Goal: Task Accomplishment & Management: Use online tool/utility

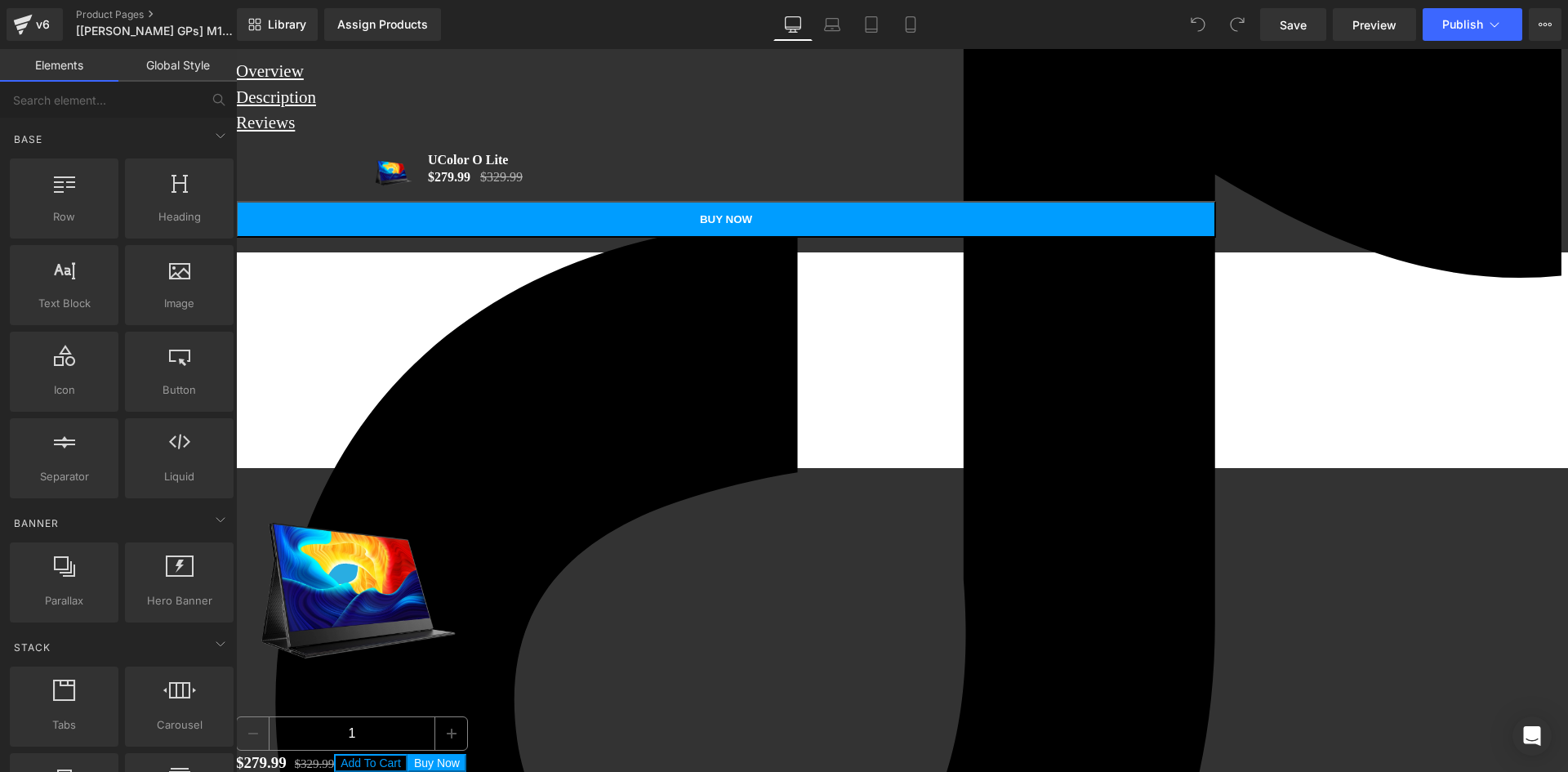
scroll to position [7431, 0]
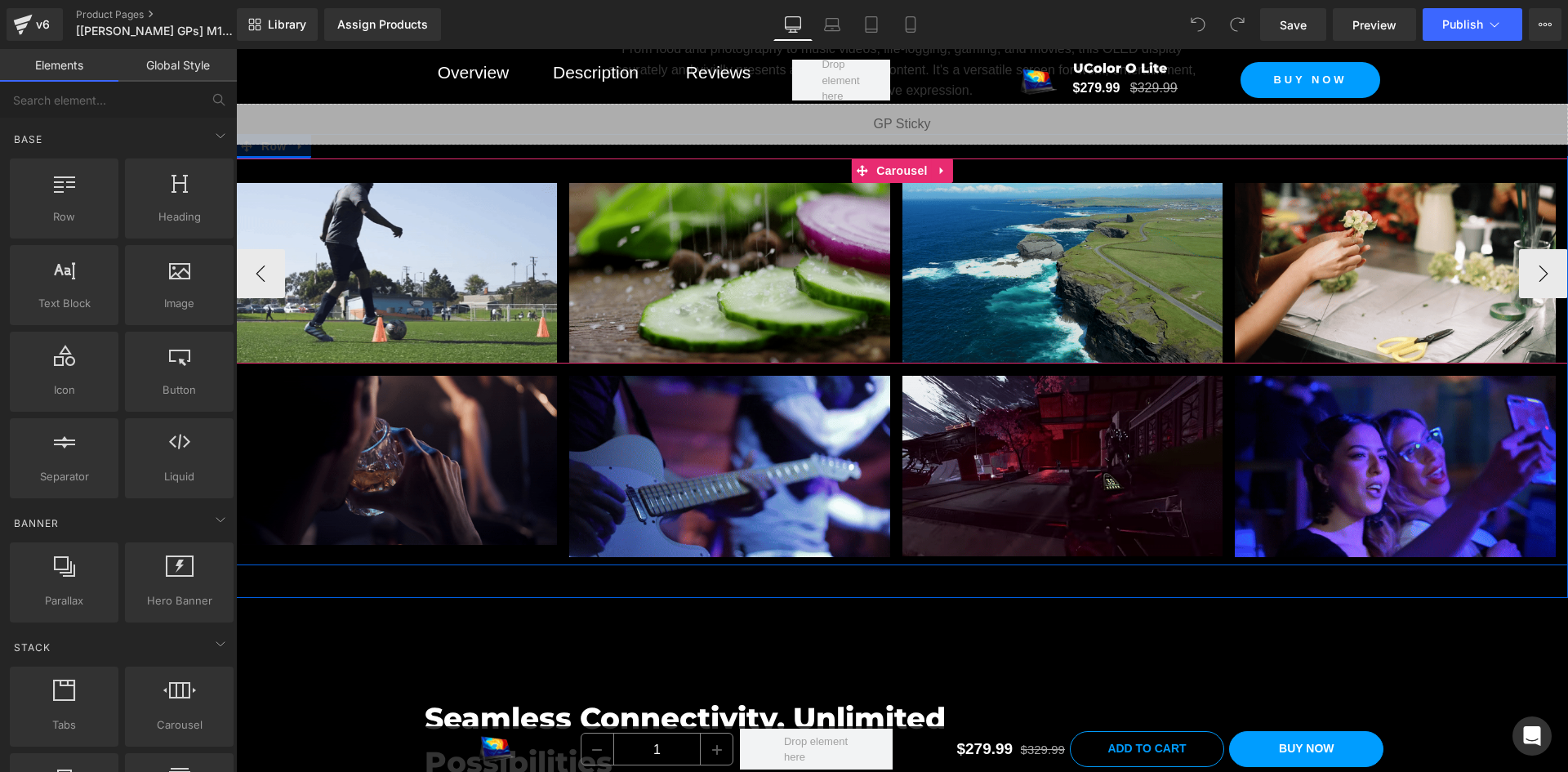
click at [890, 317] on div "Image Image Image Image Image Image" at bounding box center [1235, 273] width 1998 height 181
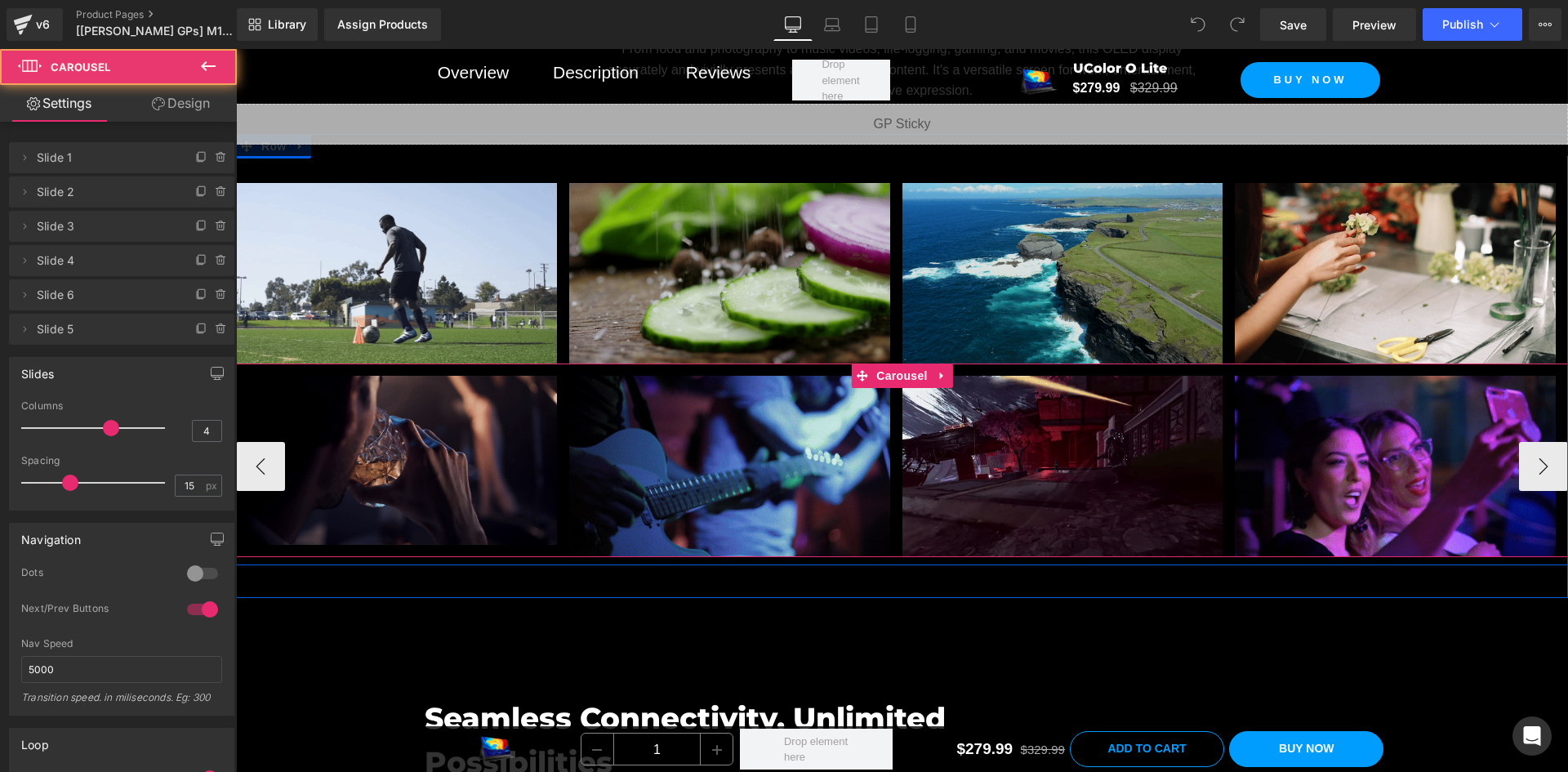
click at [889, 413] on div "Image Image Image Image Image Image Image" at bounding box center [1401, 466] width 2332 height 181
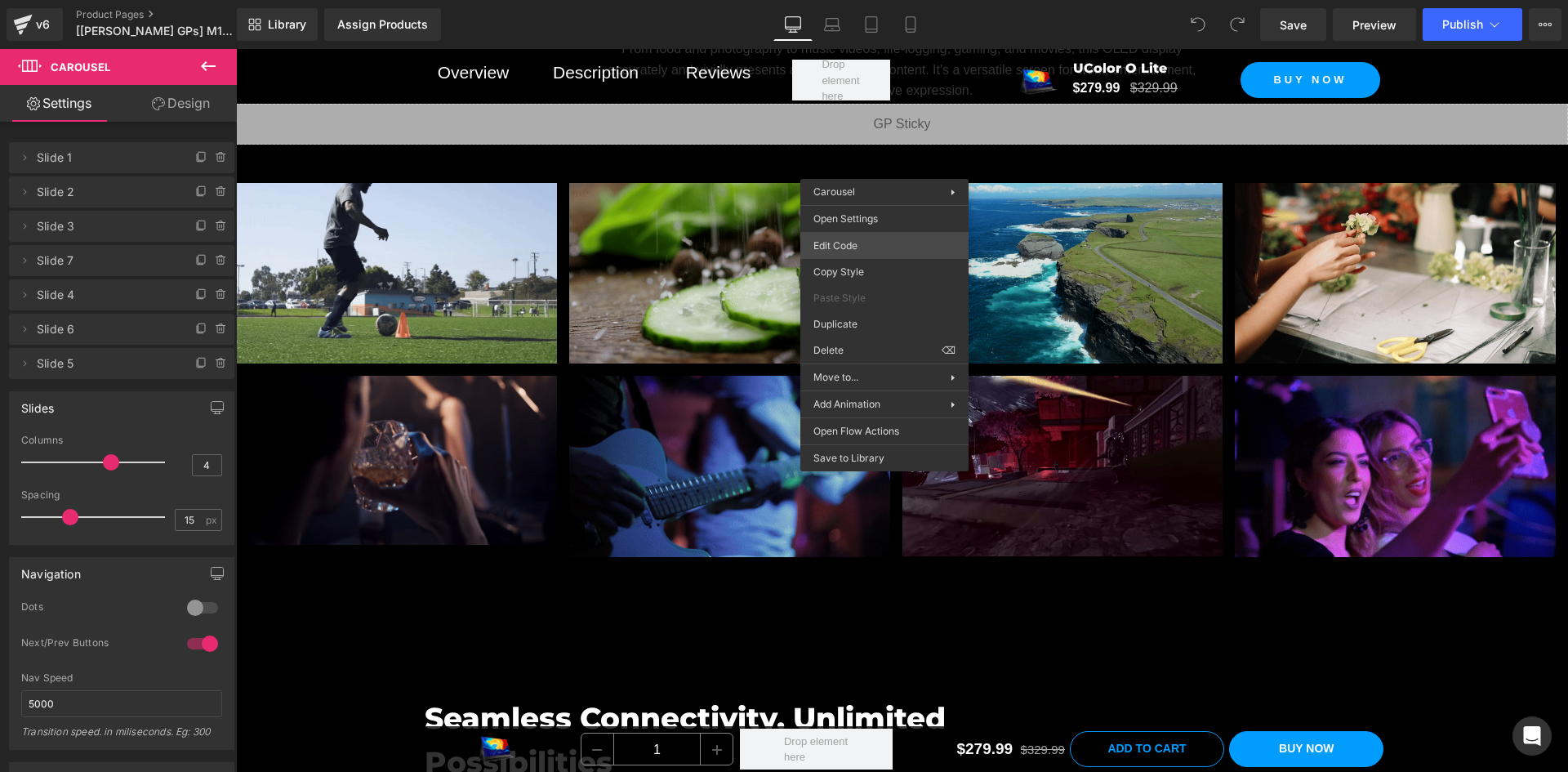
click at [899, 0] on div "You are previewing how the will restyle your page. You can not edit Elements in…" at bounding box center [784, 0] width 1568 height 0
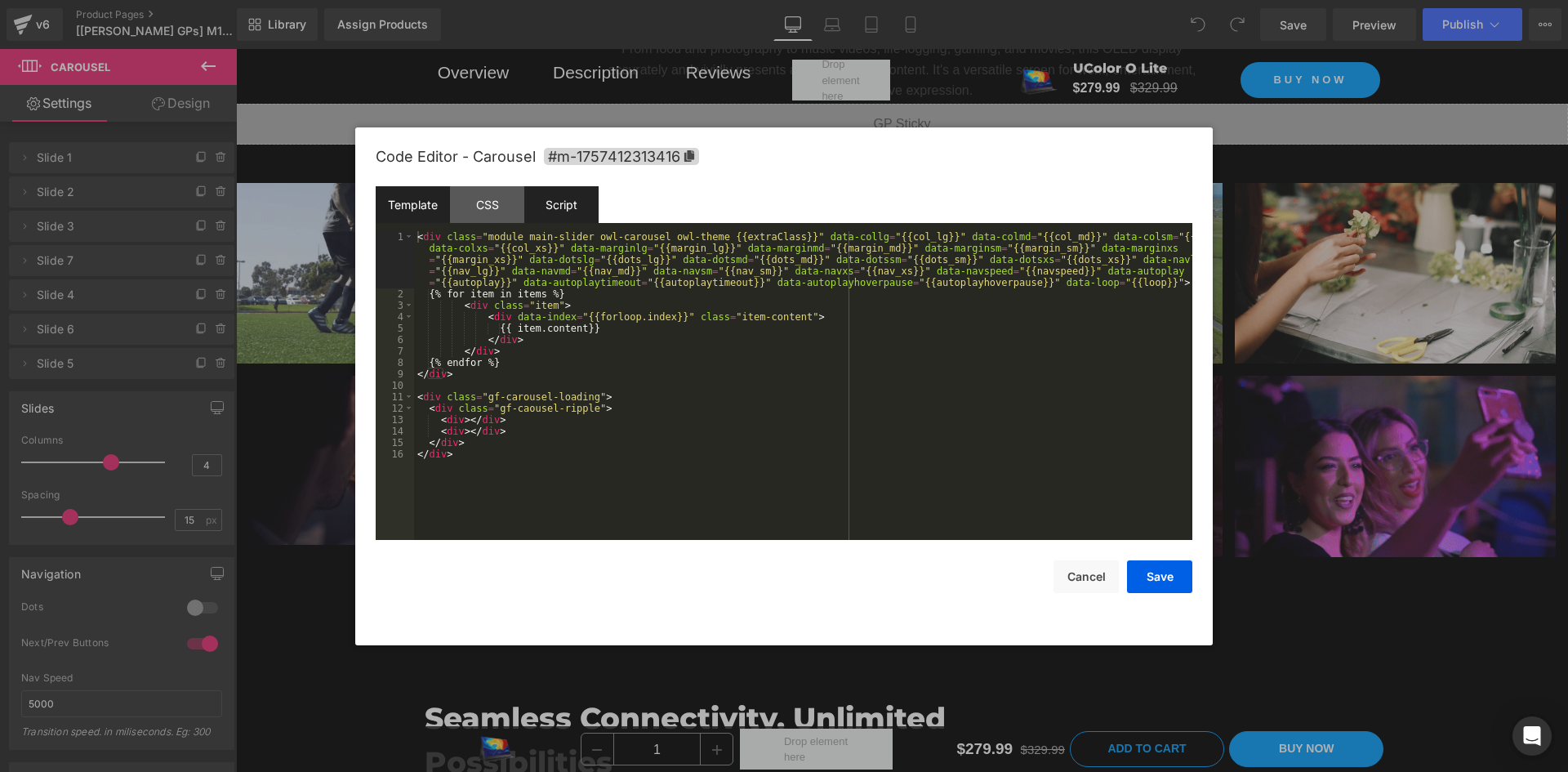
click at [562, 210] on div "Script" at bounding box center [561, 204] width 74 height 37
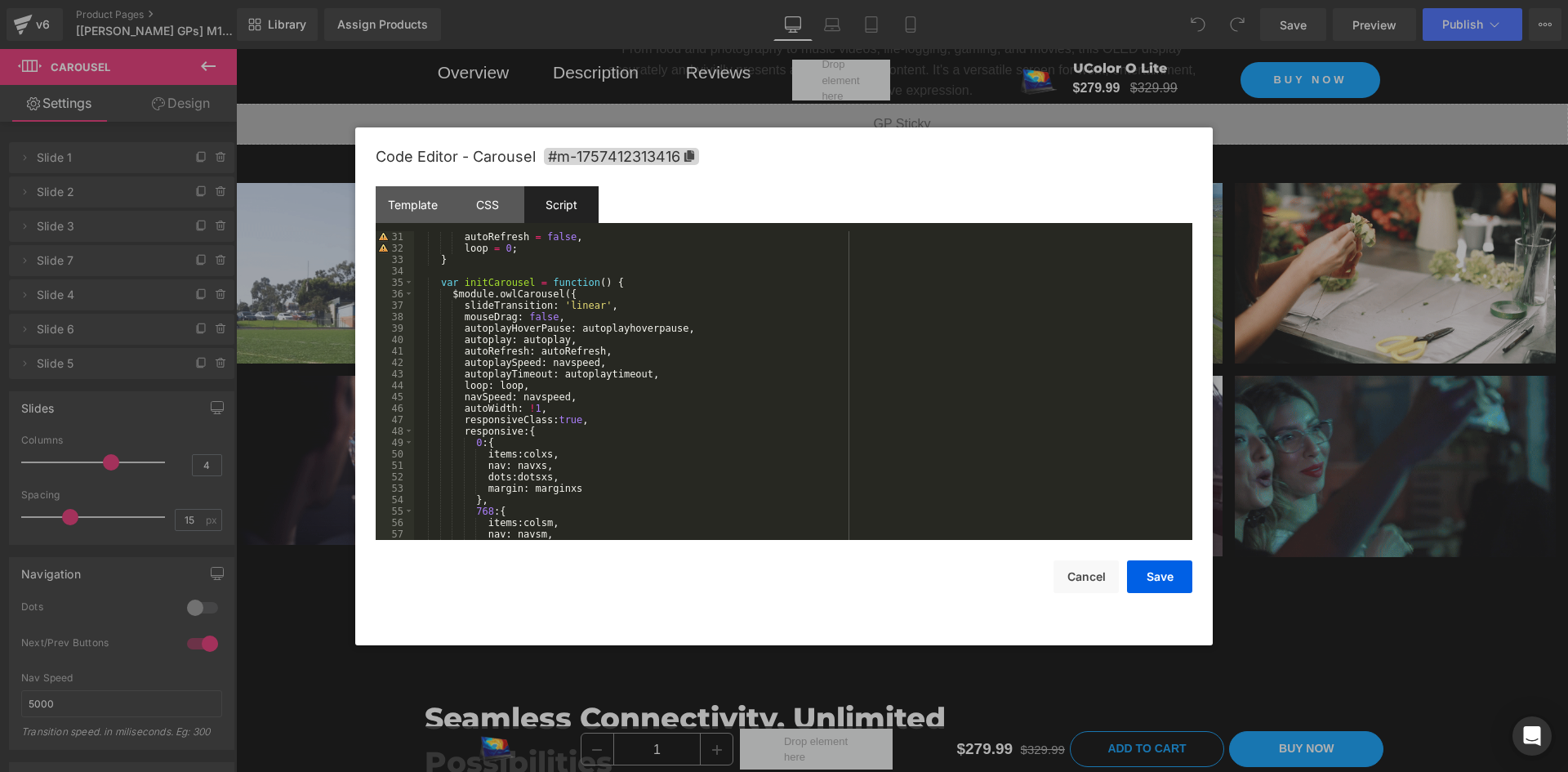
scroll to position [343, 0]
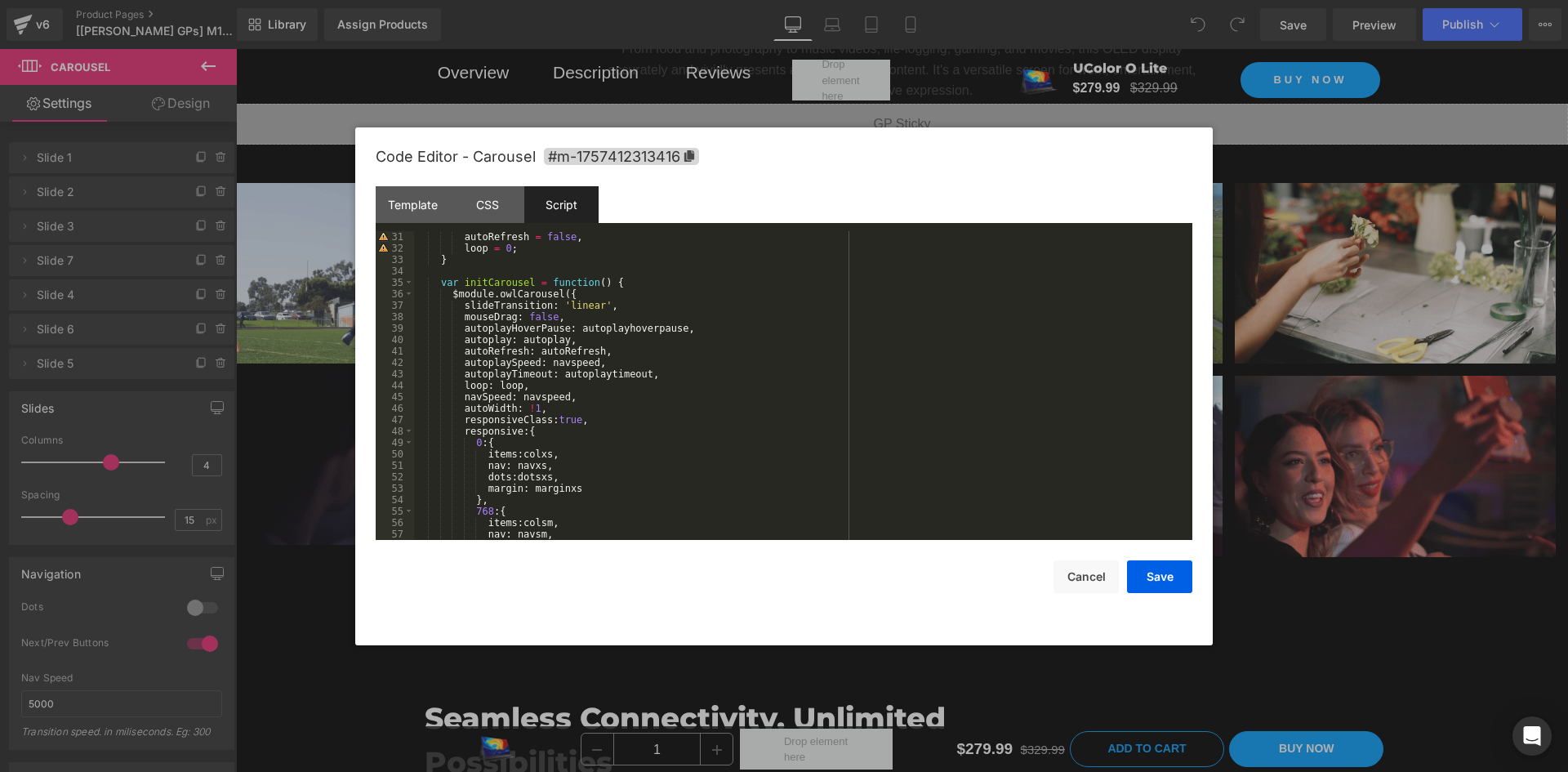
click at [528, 295] on div "autoRefresh = false , loop = 0 ; } var initCarousel = function ( ) { $module . …" at bounding box center [799, 397] width 772 height 331
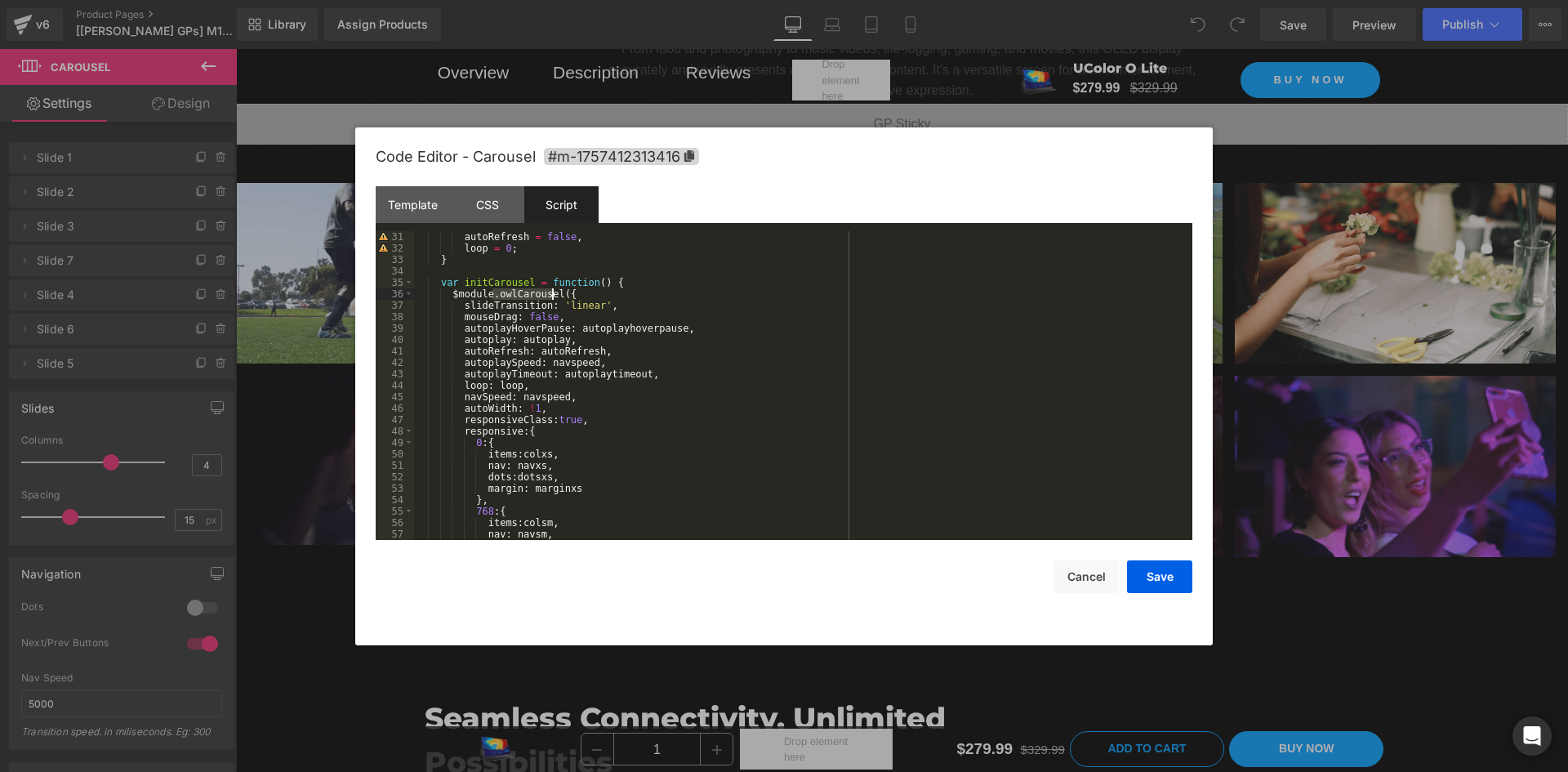
click at [528, 295] on div "autoRefresh = false , loop = 0 ; } var initCarousel = function ( ) { $module . …" at bounding box center [799, 397] width 772 height 331
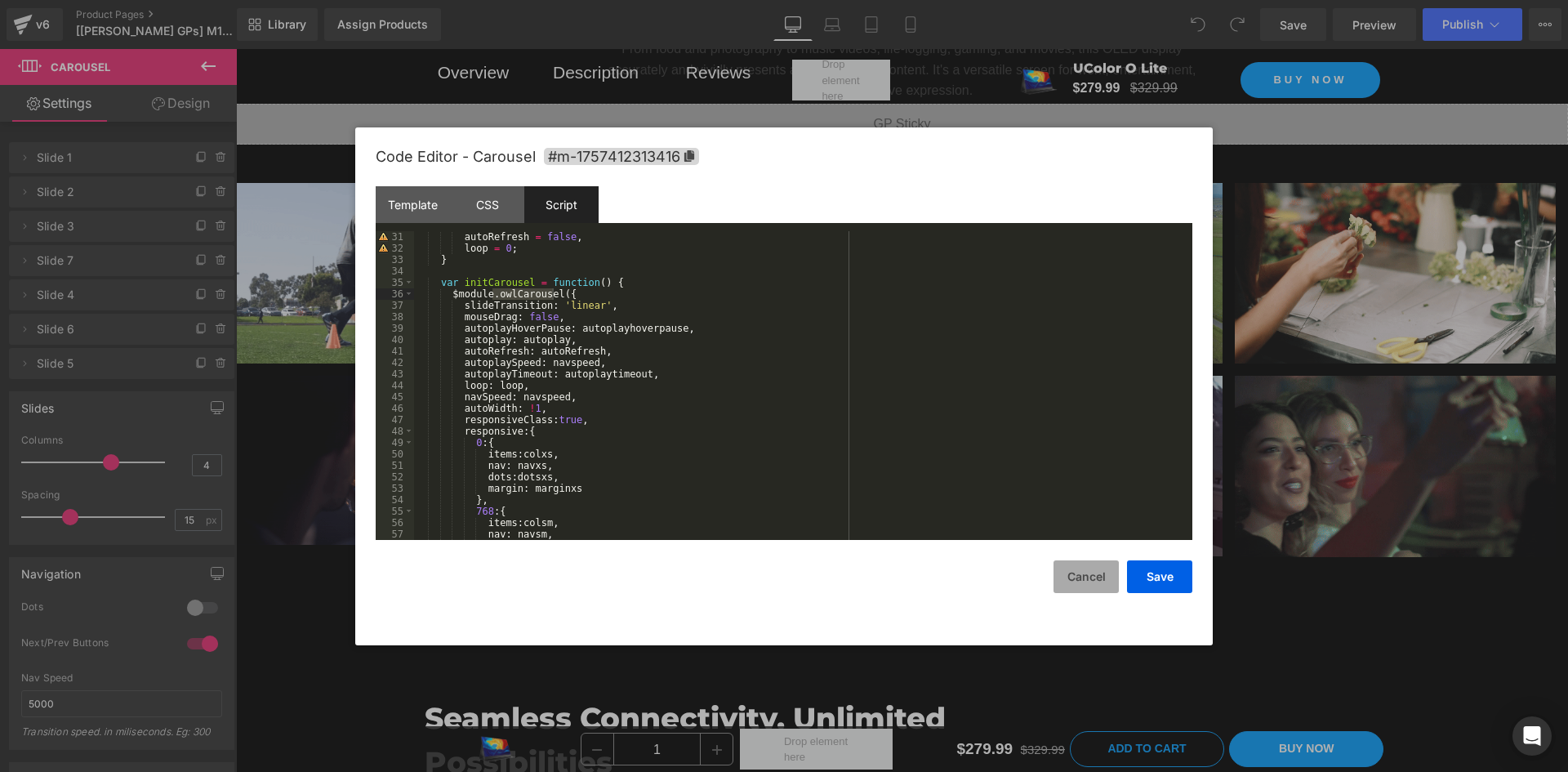
click at [1092, 569] on button "Cancel" at bounding box center [1086, 576] width 66 height 32
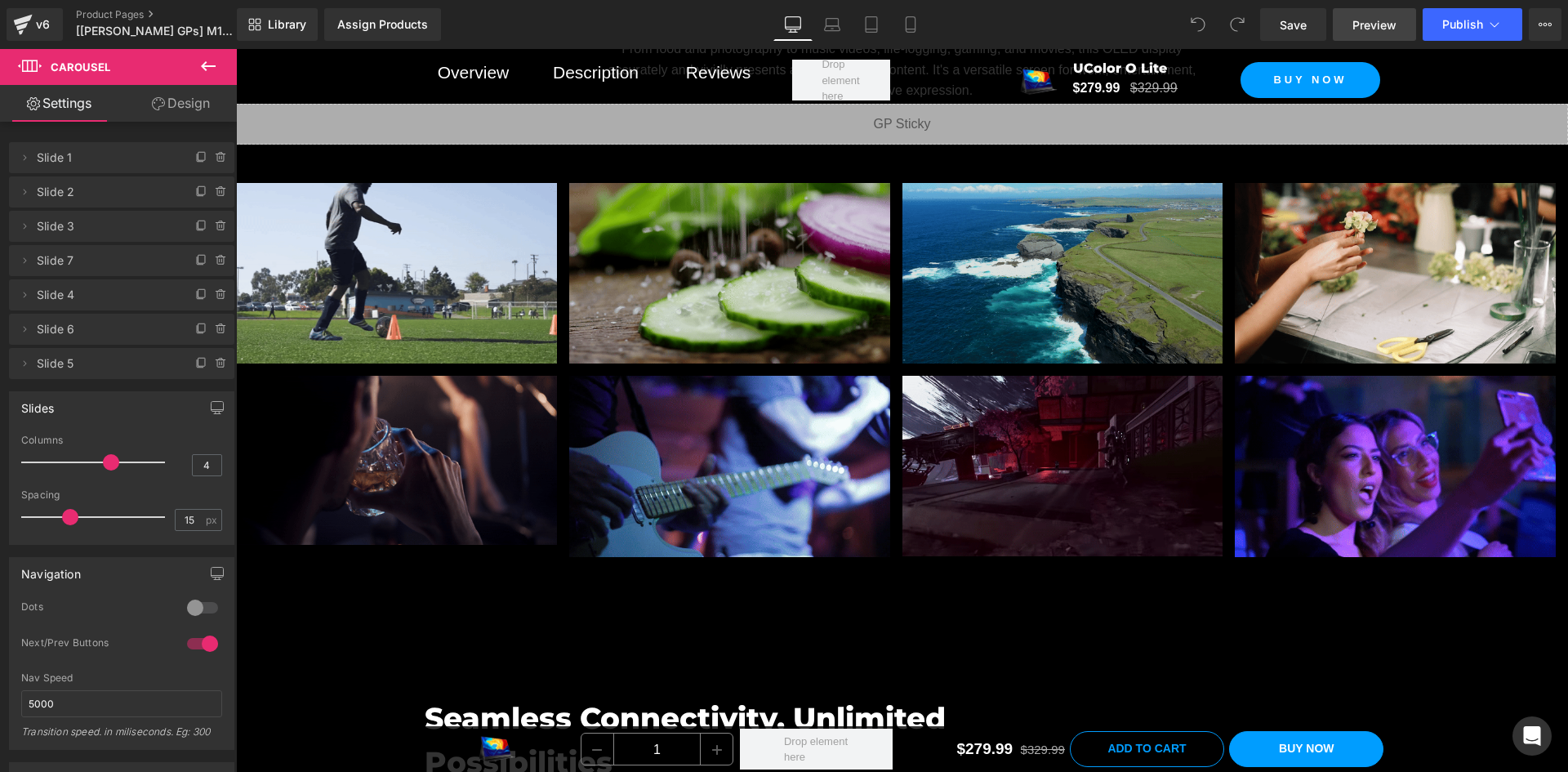
click at [1382, 23] on span "Preview" at bounding box center [1374, 25] width 44 height 18
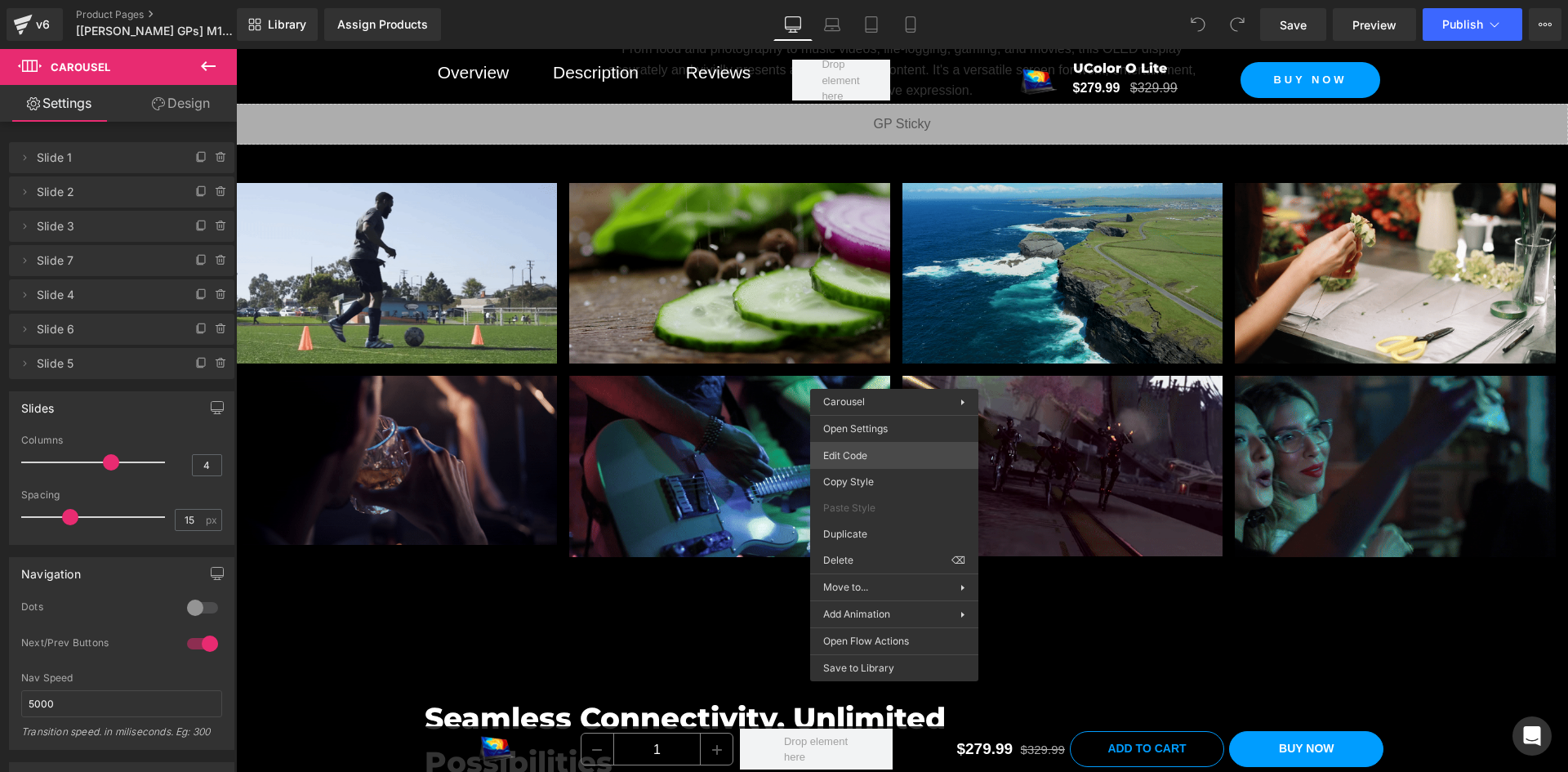
click at [883, 0] on div "You are previewing how the will restyle your page. You can not edit Elements in…" at bounding box center [784, 0] width 1568 height 0
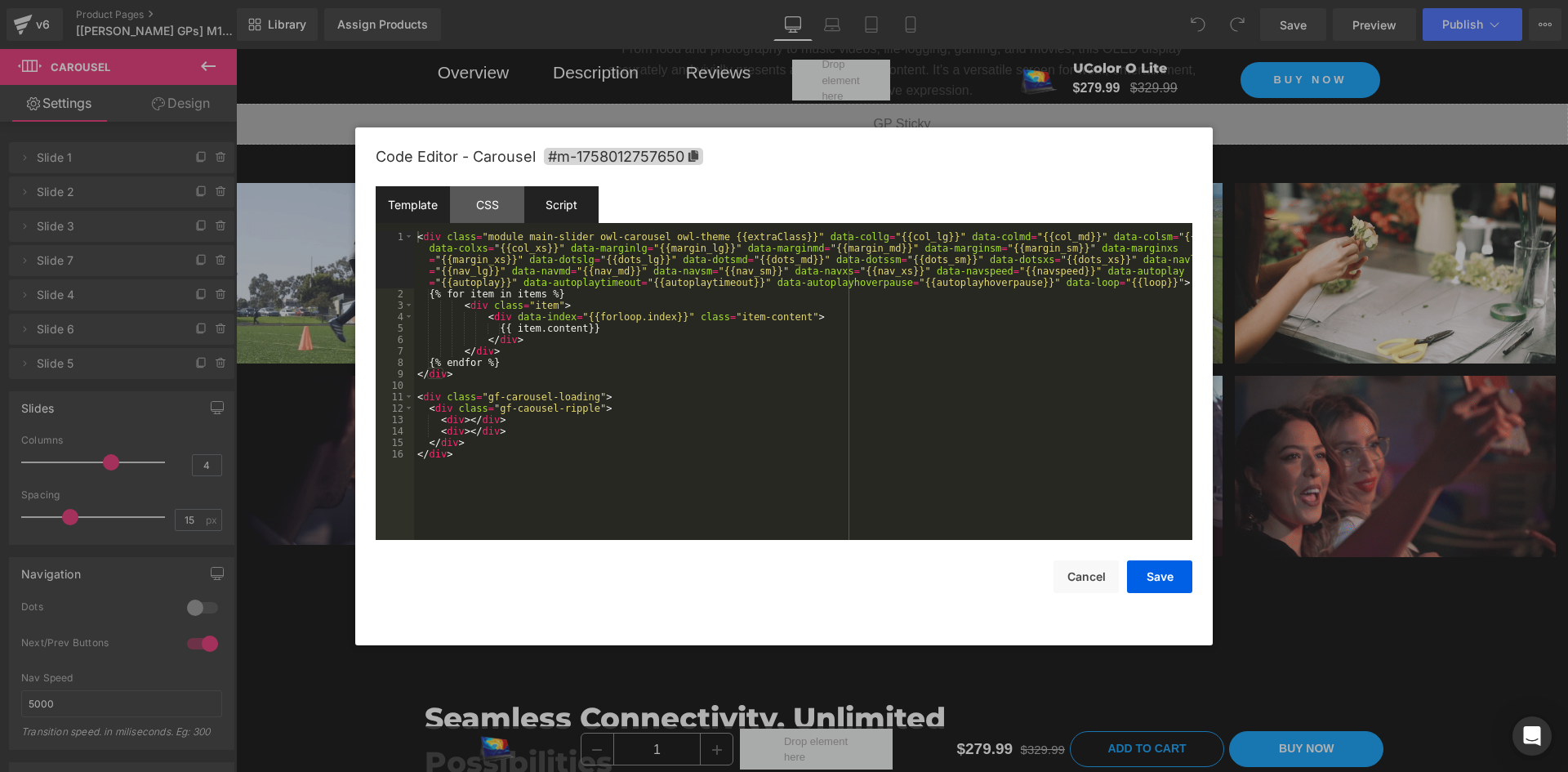
click at [558, 200] on div "Script" at bounding box center [561, 204] width 74 height 37
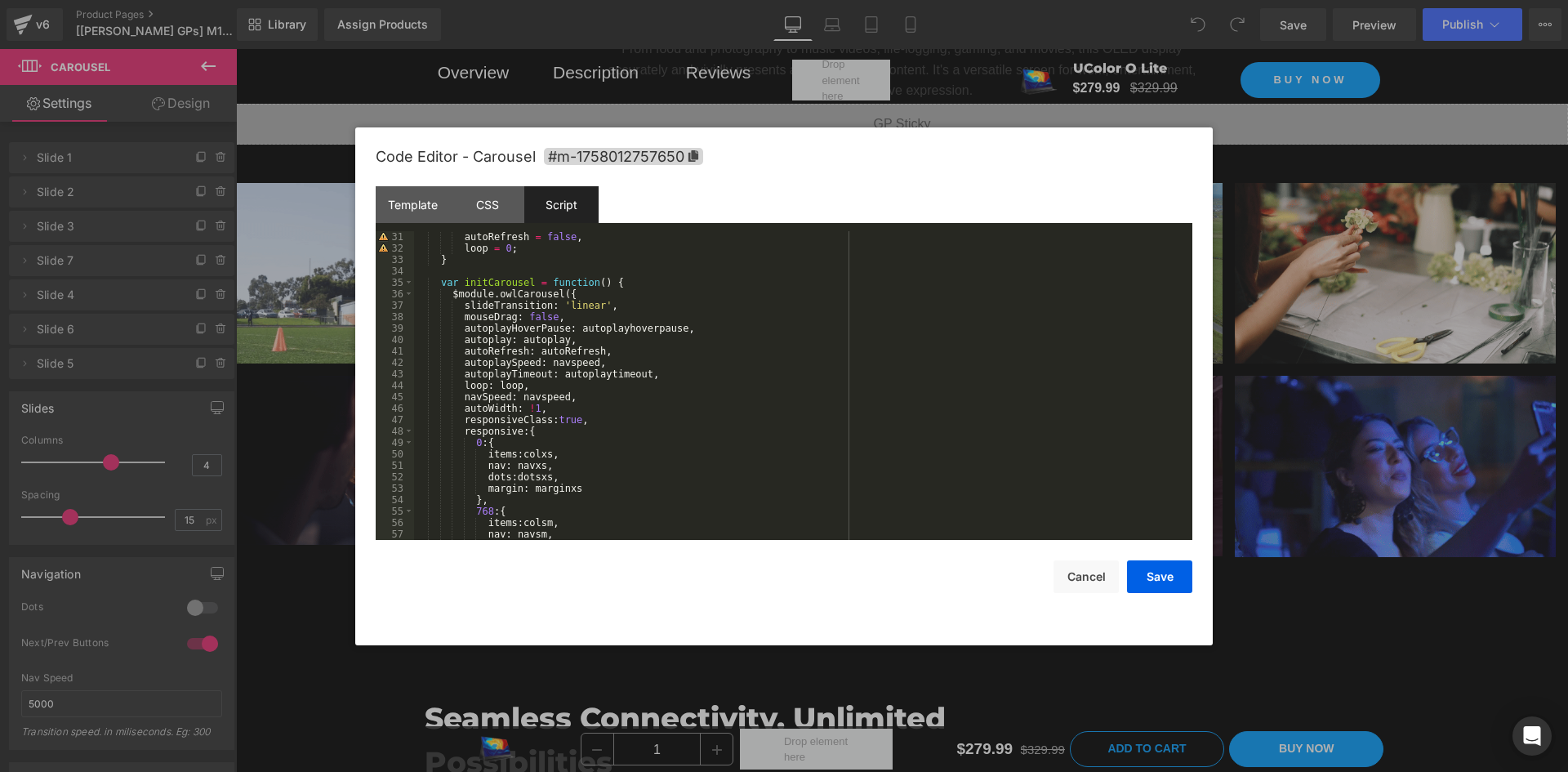
click at [619, 298] on div "autoRefresh = false , loop = 0 ; } var initCarousel = function ( ) { $module . …" at bounding box center [799, 397] width 772 height 331
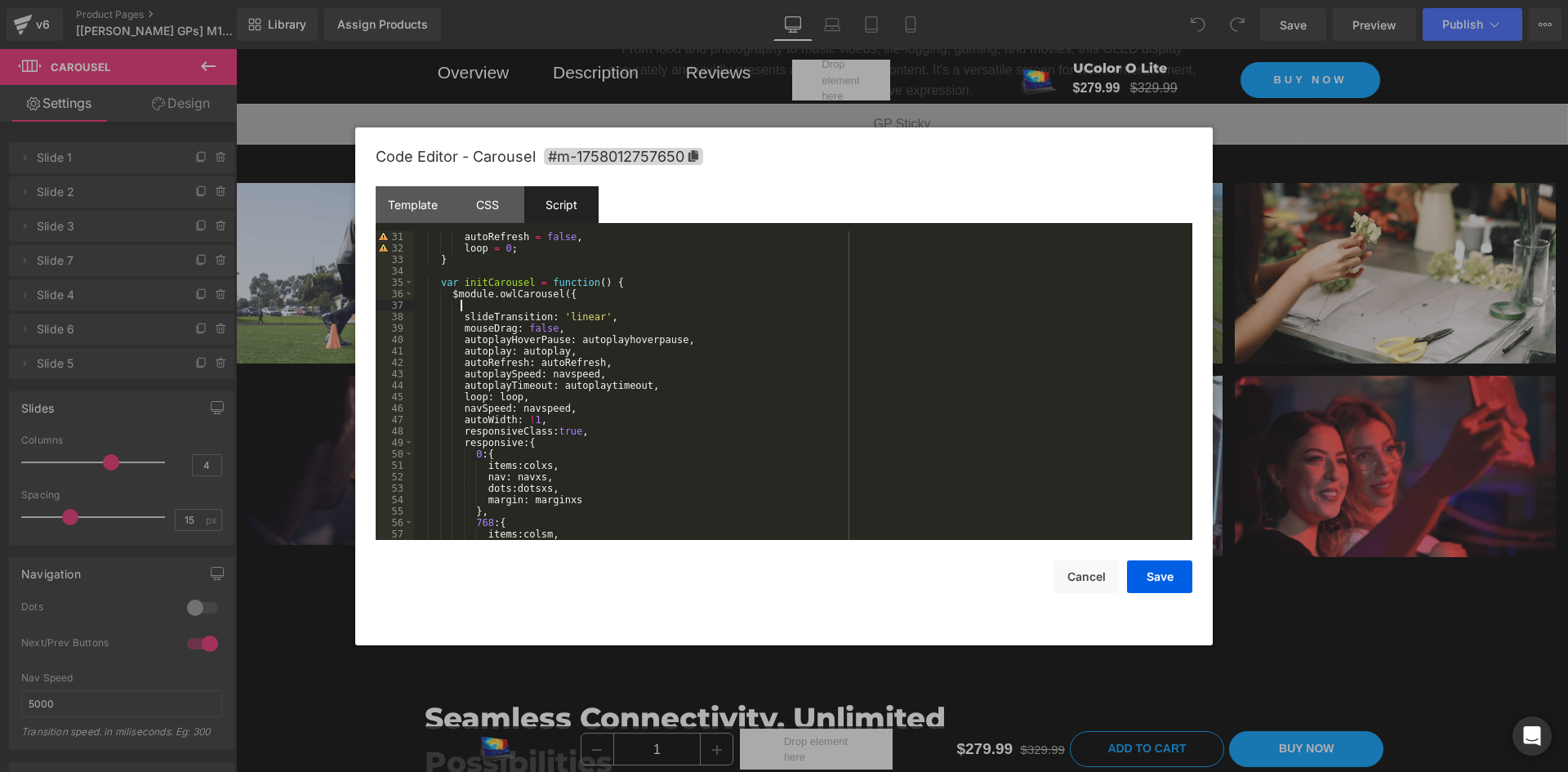
paste textarea
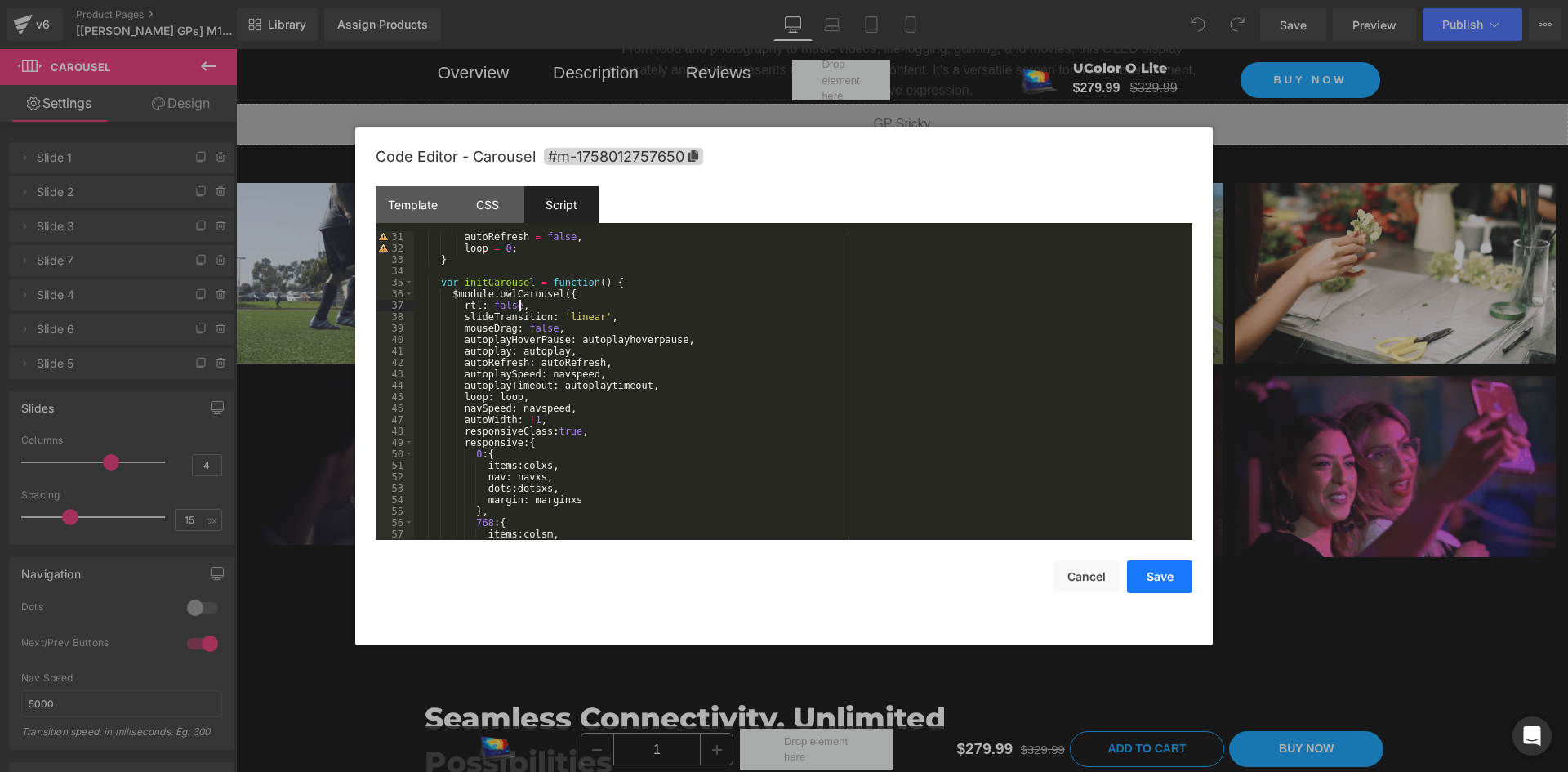
click at [1165, 577] on button "Save" at bounding box center [1160, 576] width 66 height 32
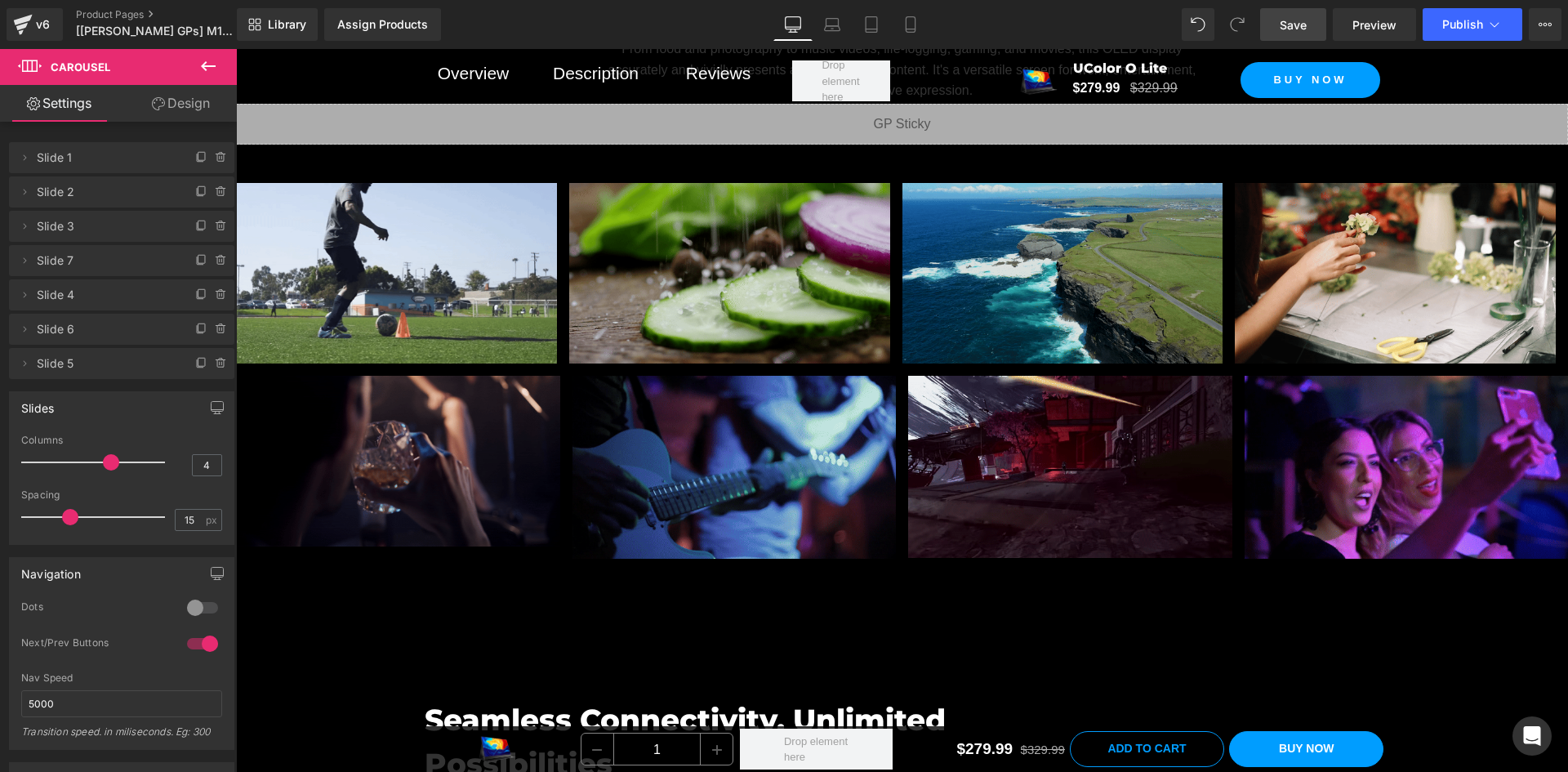
click at [1312, 25] on link "Save" at bounding box center [1293, 24] width 66 height 32
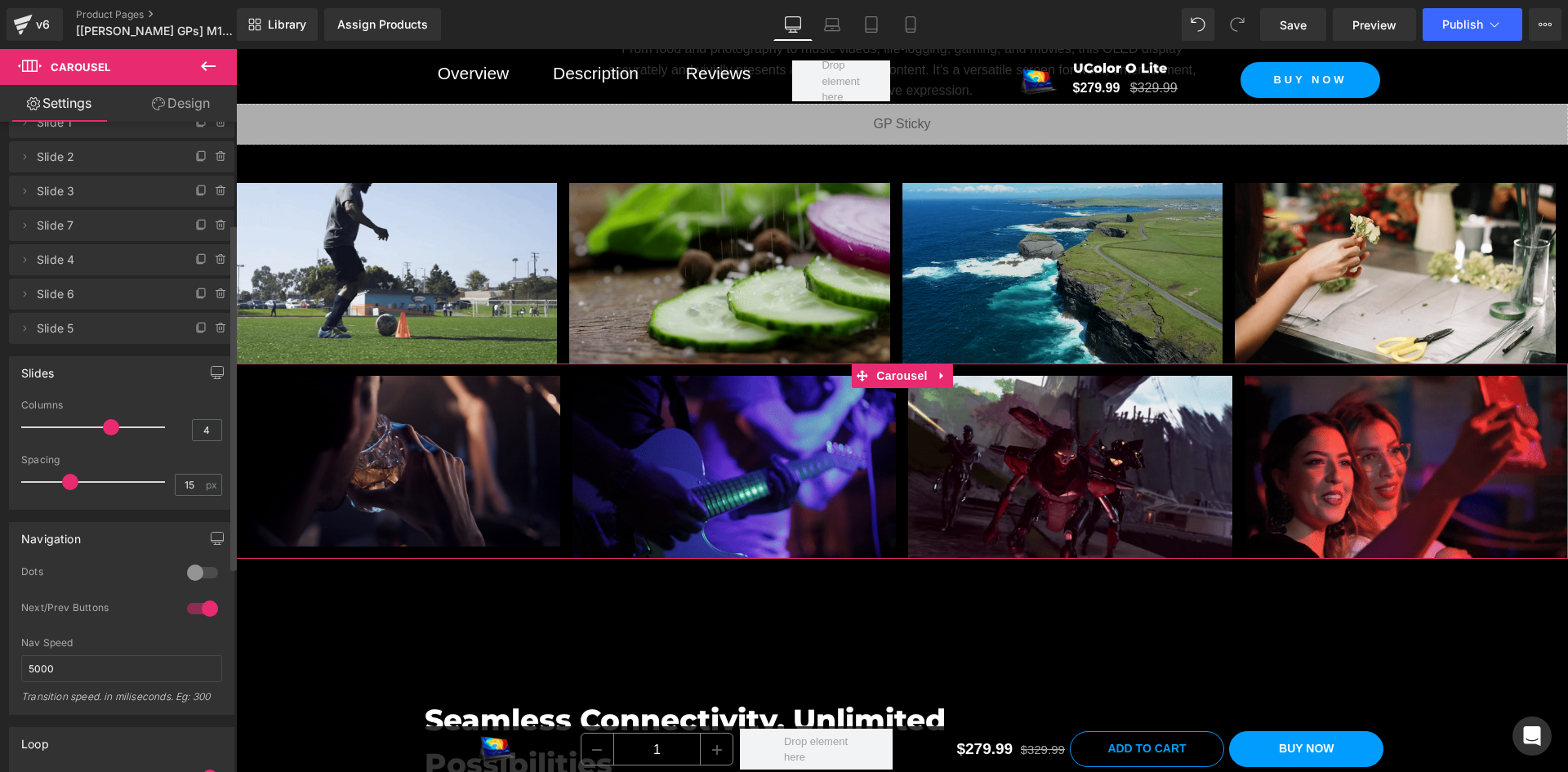
scroll to position [0, 0]
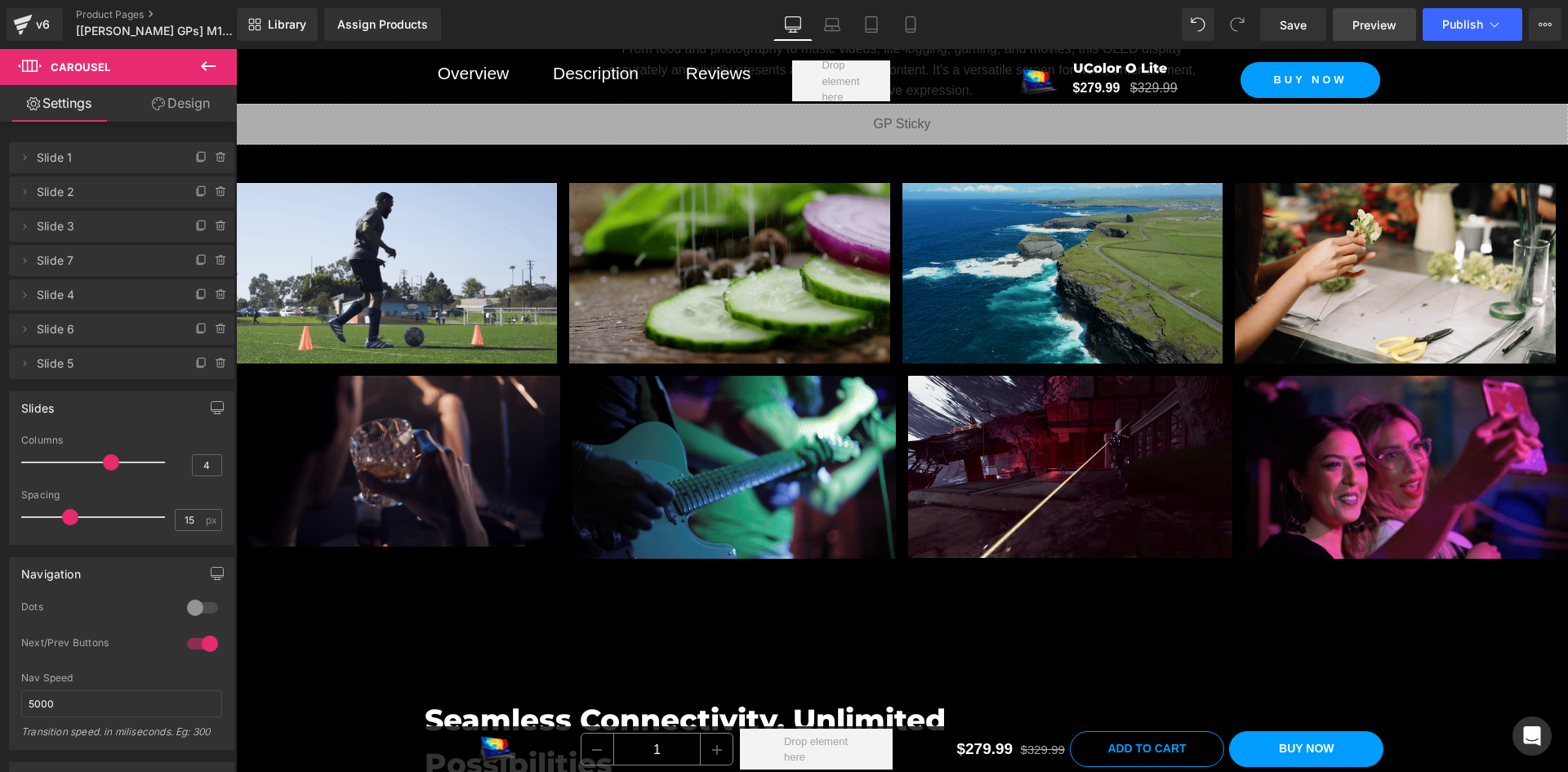
click at [1373, 25] on span "Preview" at bounding box center [1374, 25] width 44 height 18
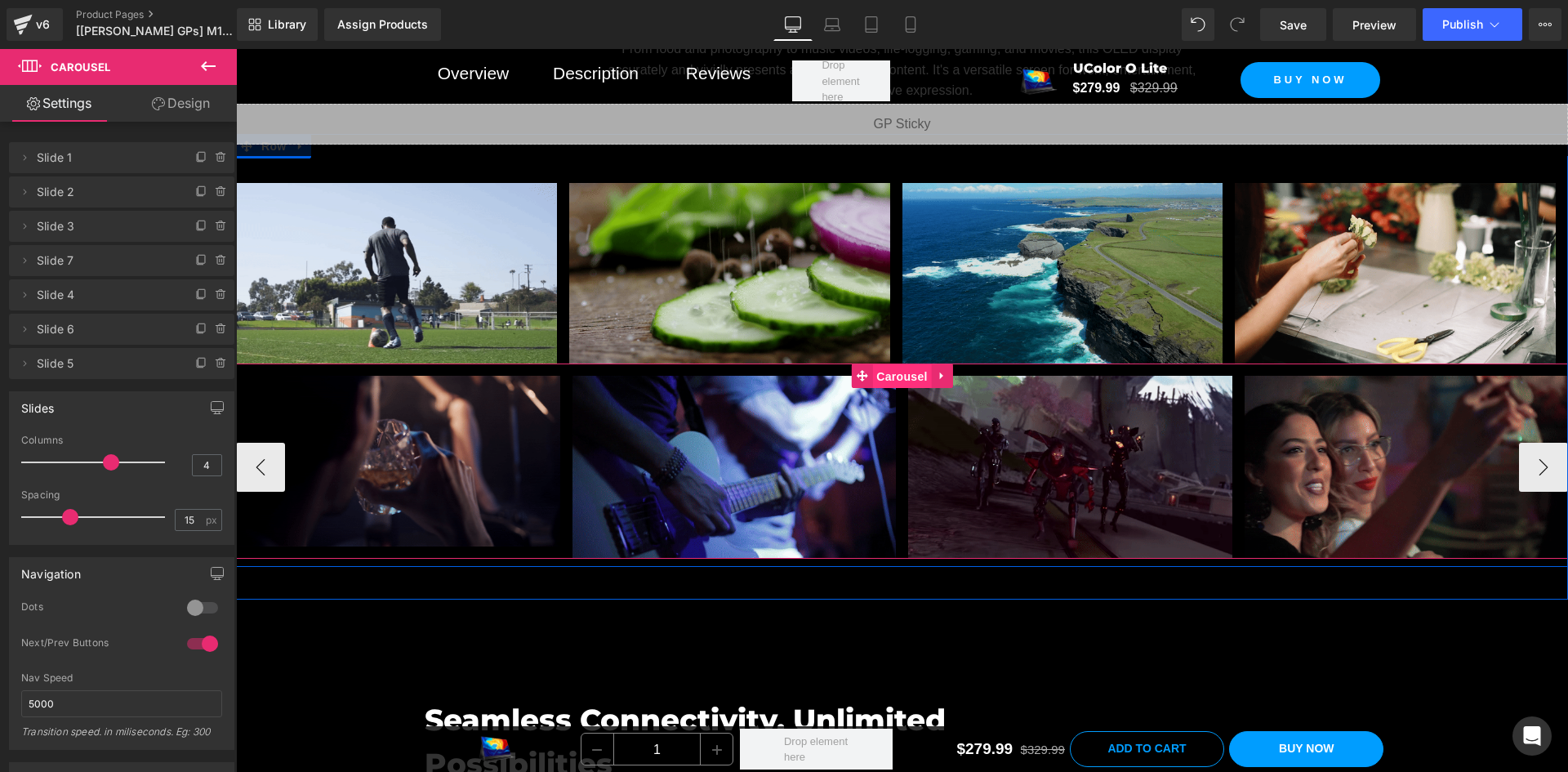
click at [893, 375] on span "Carousel" at bounding box center [901, 377] width 59 height 25
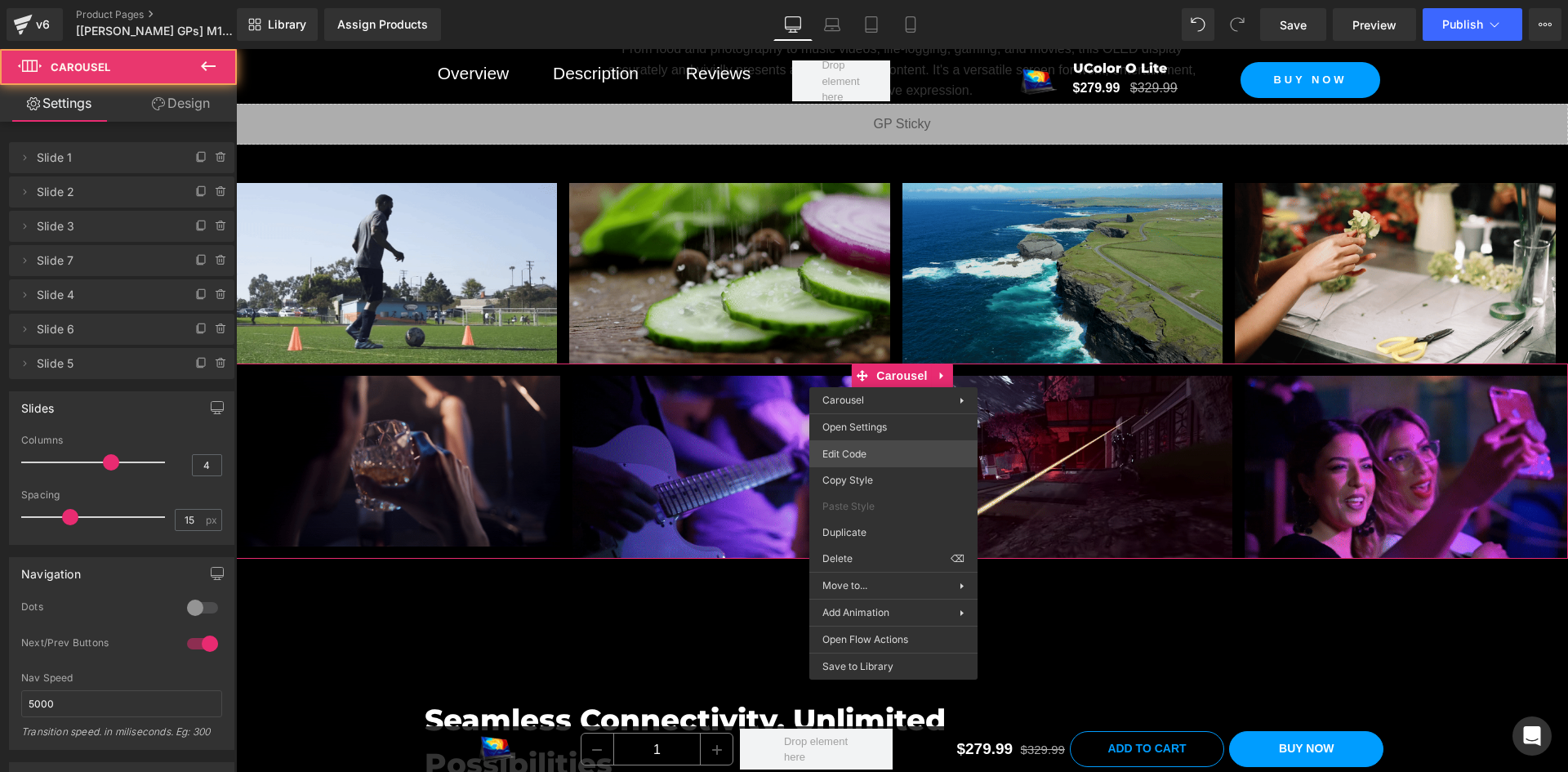
click at [869, 0] on div "Carousel You are previewing how the will restyle your page. You can not edit El…" at bounding box center [784, 0] width 1568 height 0
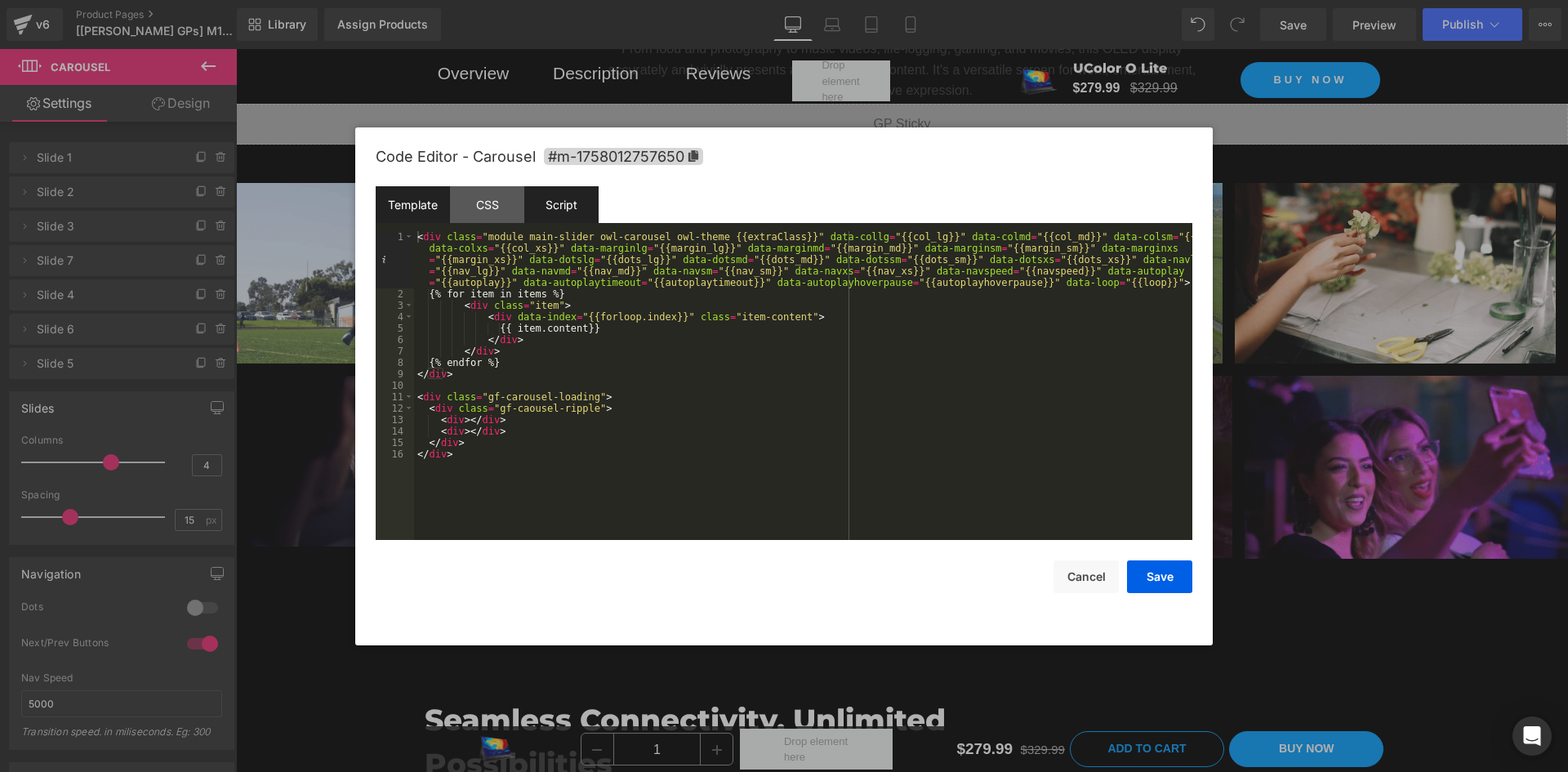
click at [573, 213] on div "Script" at bounding box center [561, 204] width 74 height 37
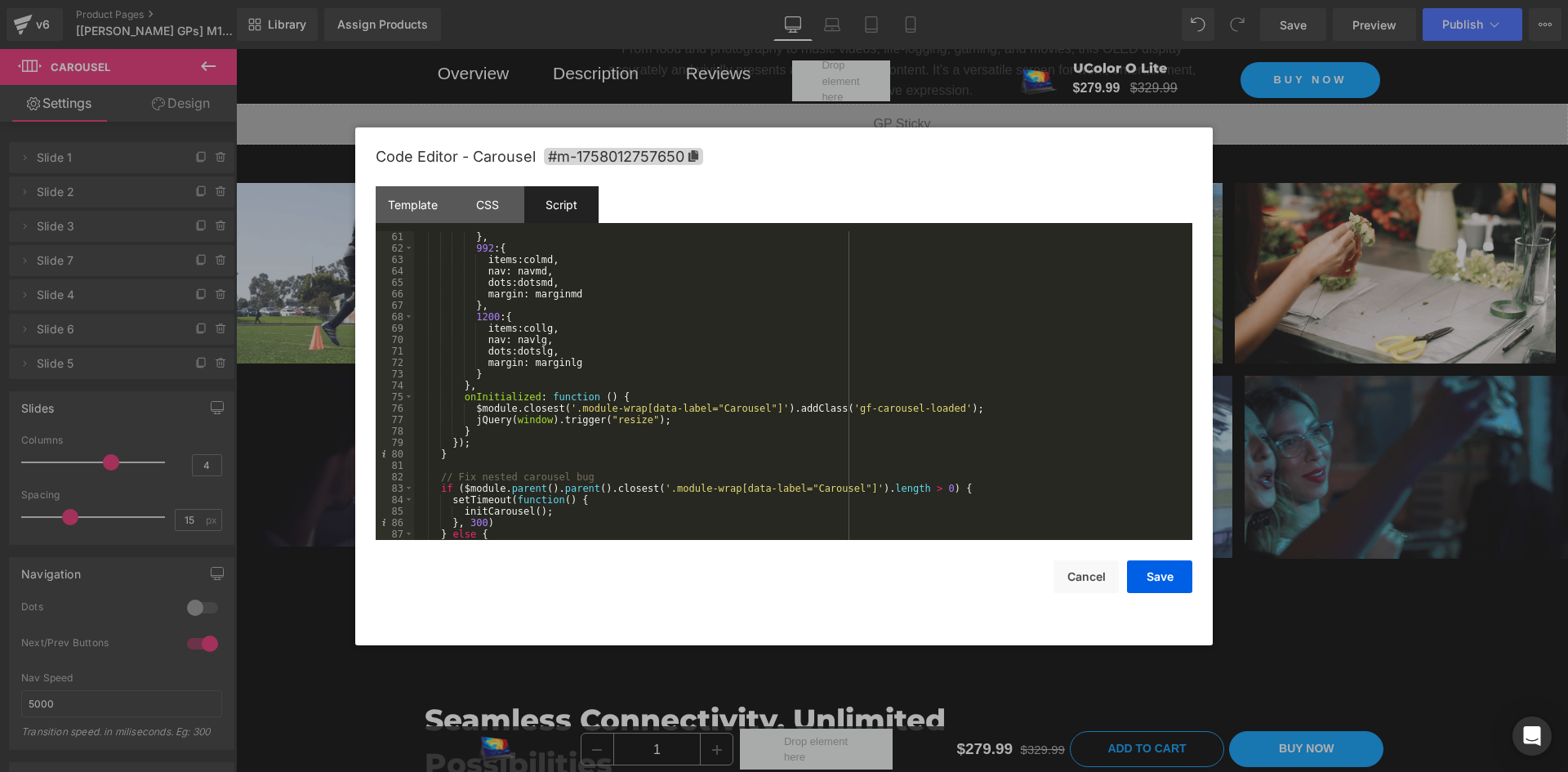
scroll to position [732, 0]
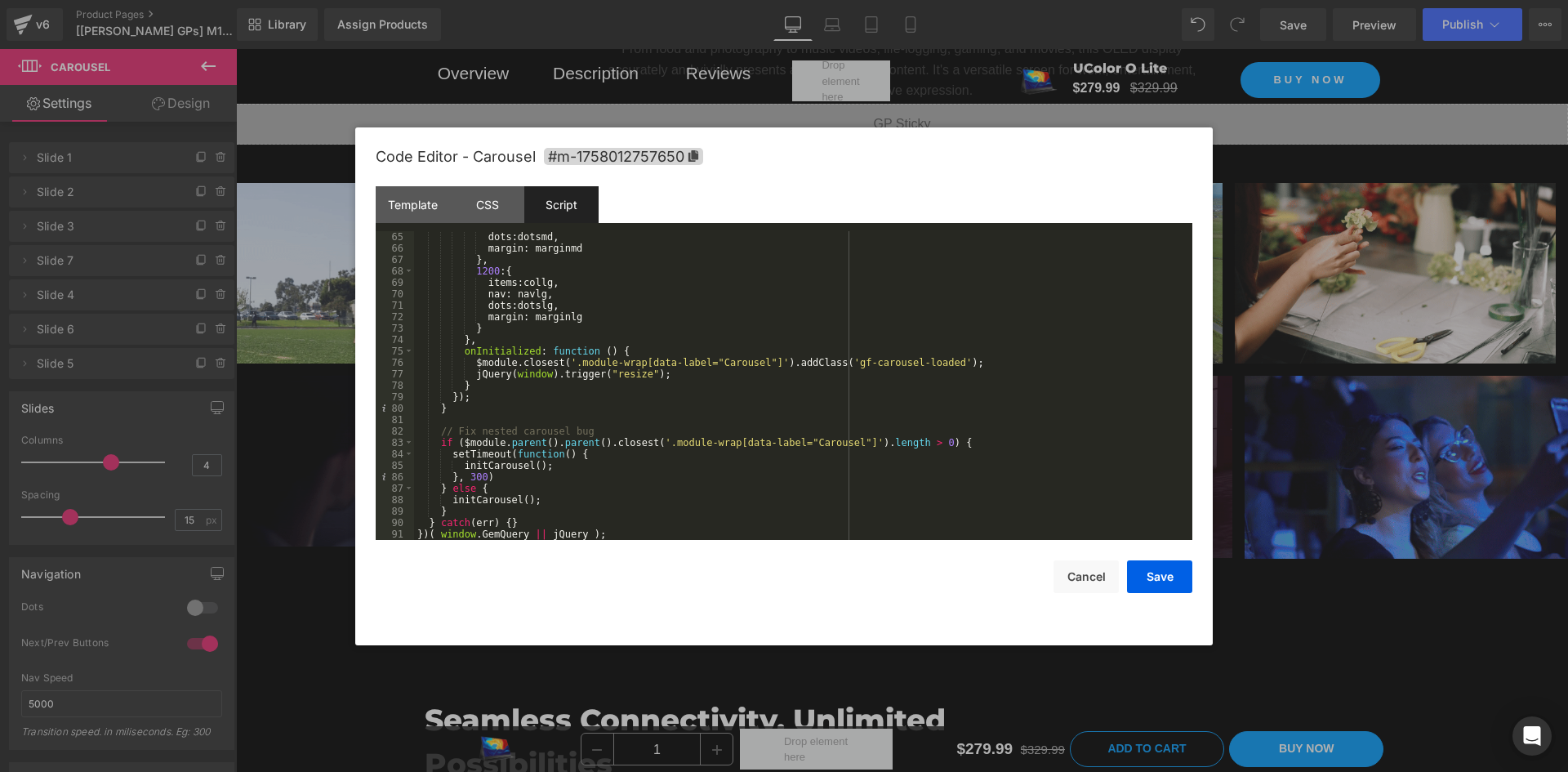
click at [480, 406] on div "dots : dotsmd , margin : marginmd } , 1200 : { items : collg , nav : navlg , do…" at bounding box center [799, 397] width 772 height 331
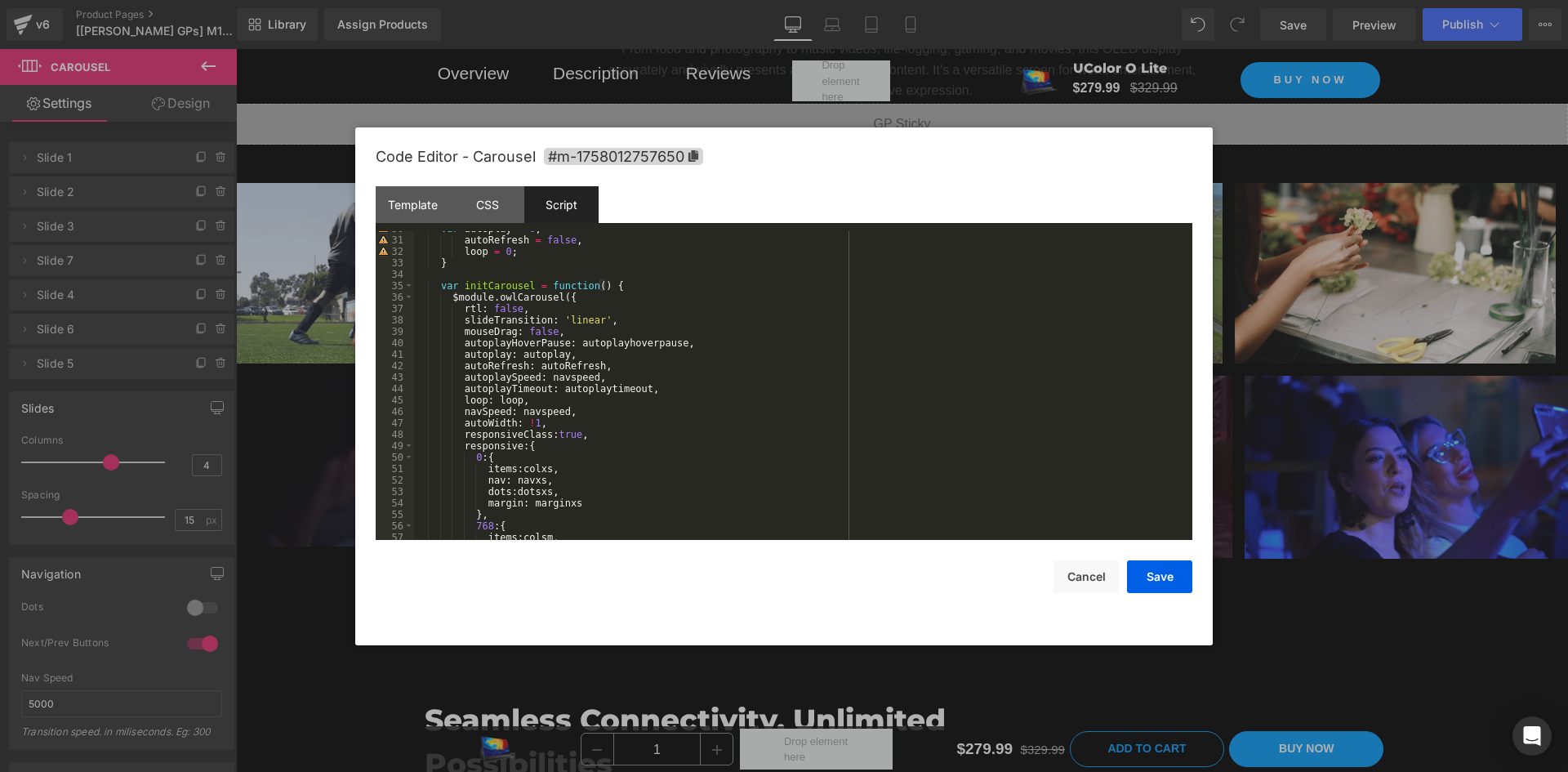
scroll to position [291, 0]
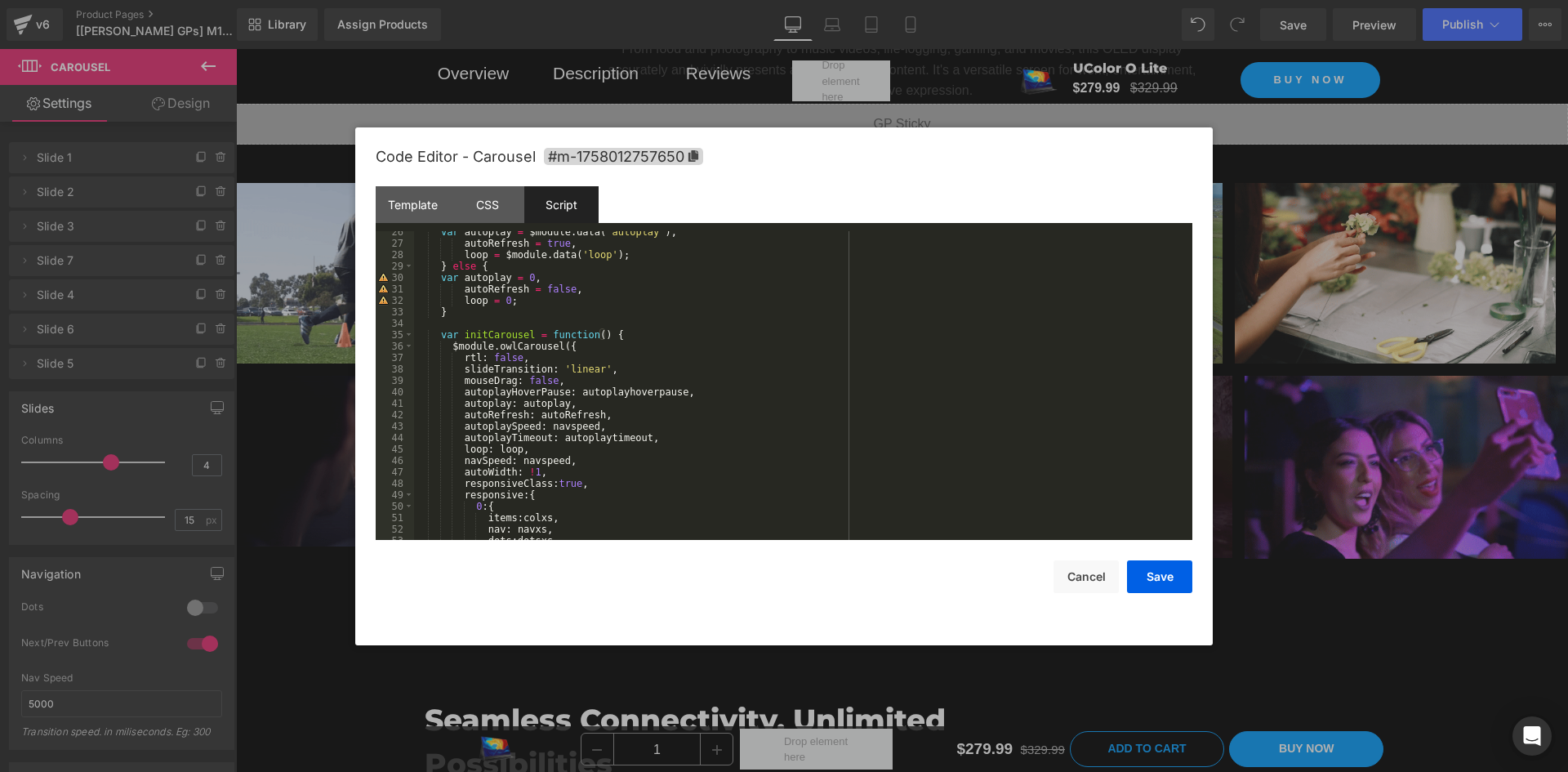
click at [557, 358] on div "var autoplay = $module . data ( 'autoplay' ) , autoRefresh = true , loop = $mod…" at bounding box center [799, 392] width 772 height 331
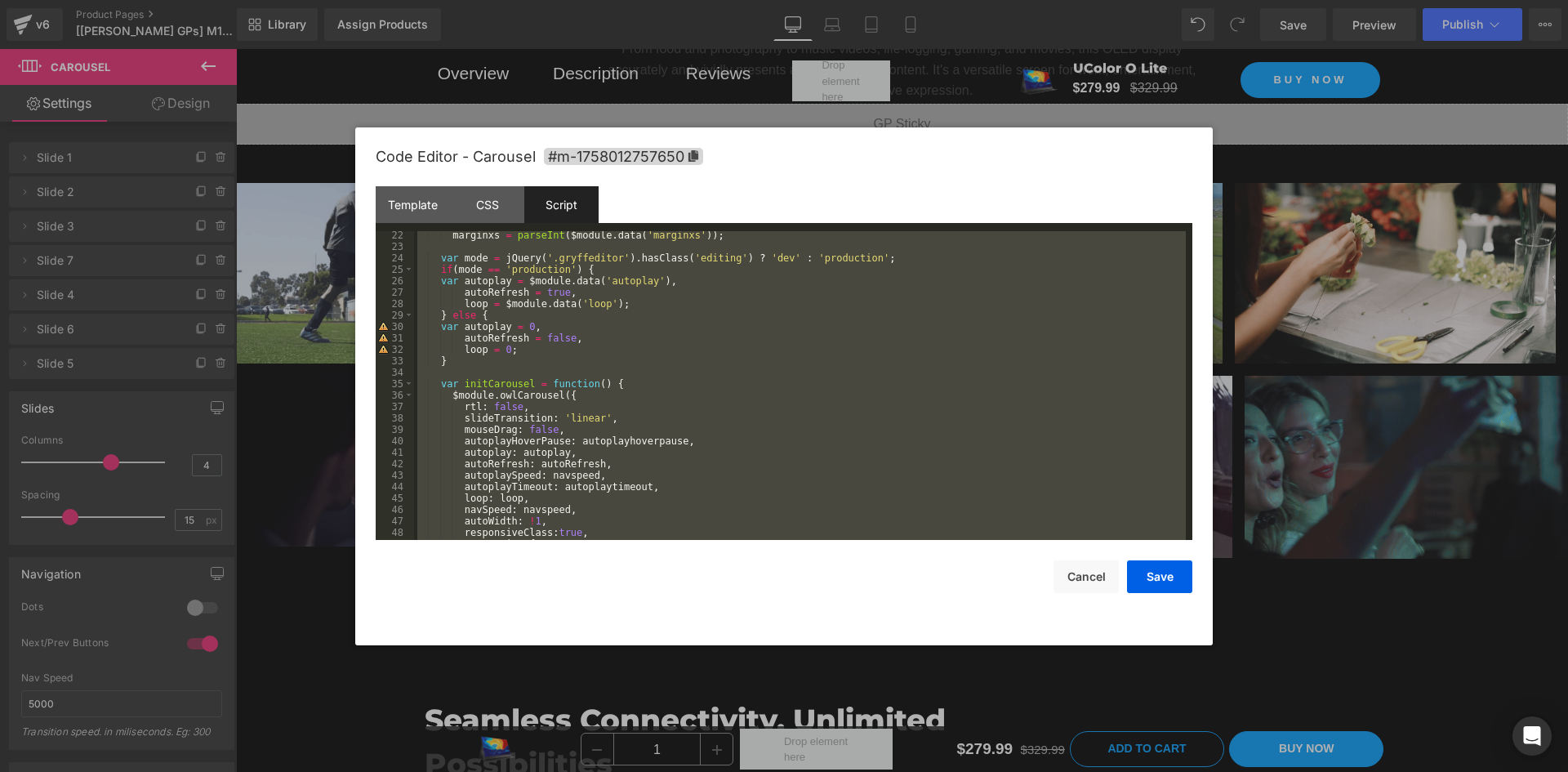
scroll to position [340, 0]
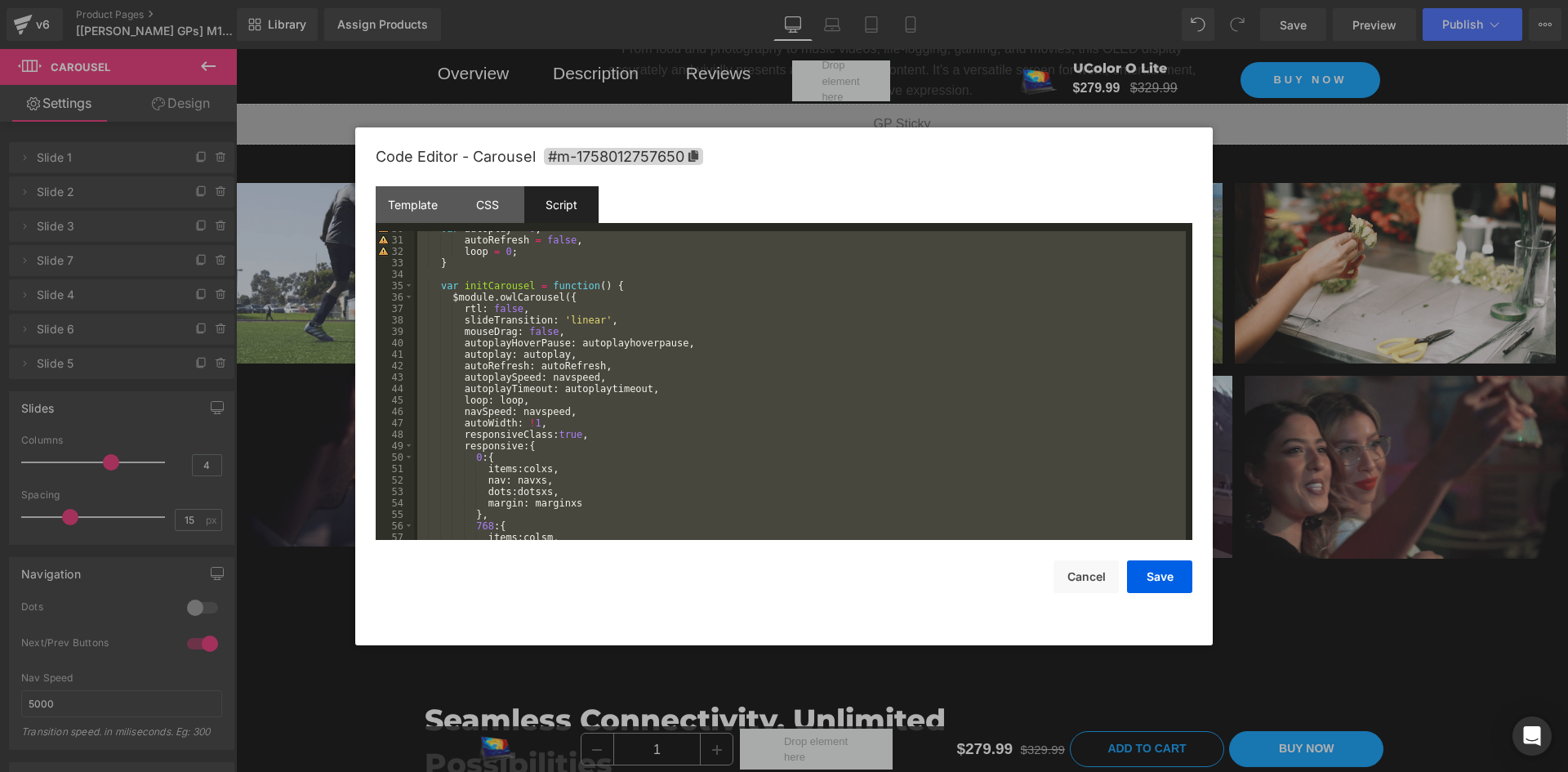
click at [486, 330] on div "var autoplay = 0 , autoRefresh = false , loop = 0 ; } var initCarousel = functi…" at bounding box center [799, 386] width 772 height 308
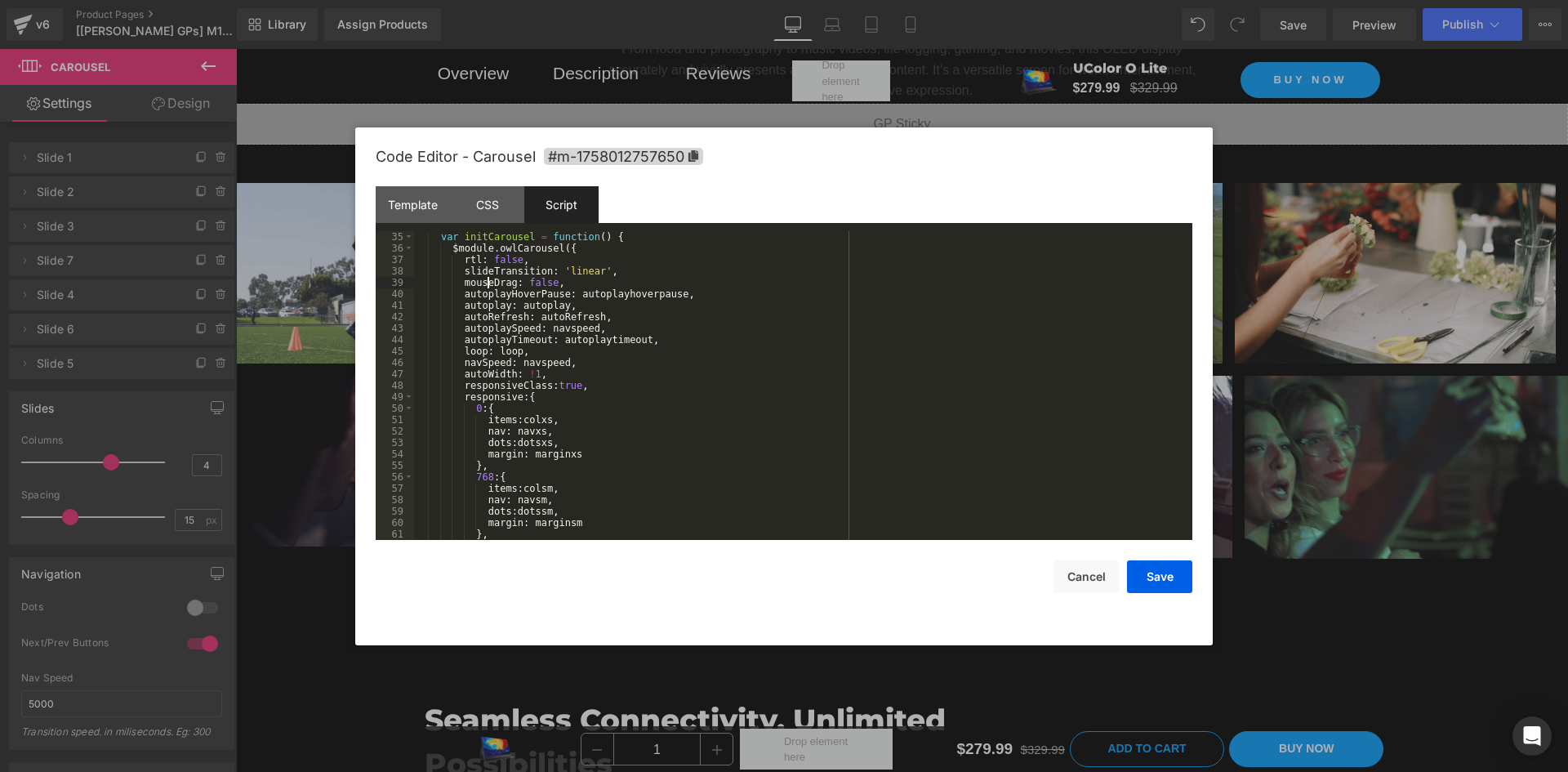
scroll to position [389, 0]
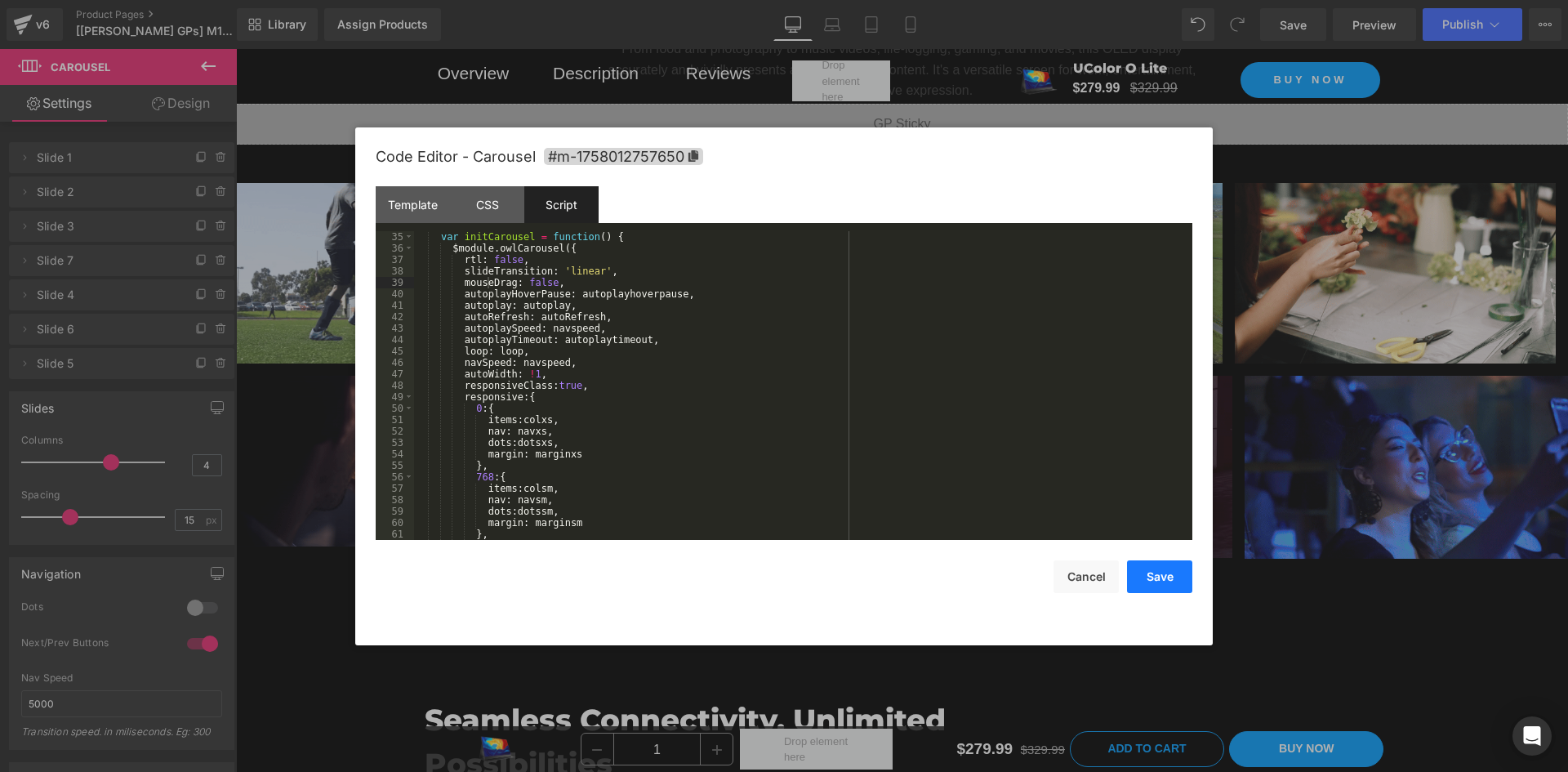
click at [1158, 590] on button "Save" at bounding box center [1160, 576] width 66 height 32
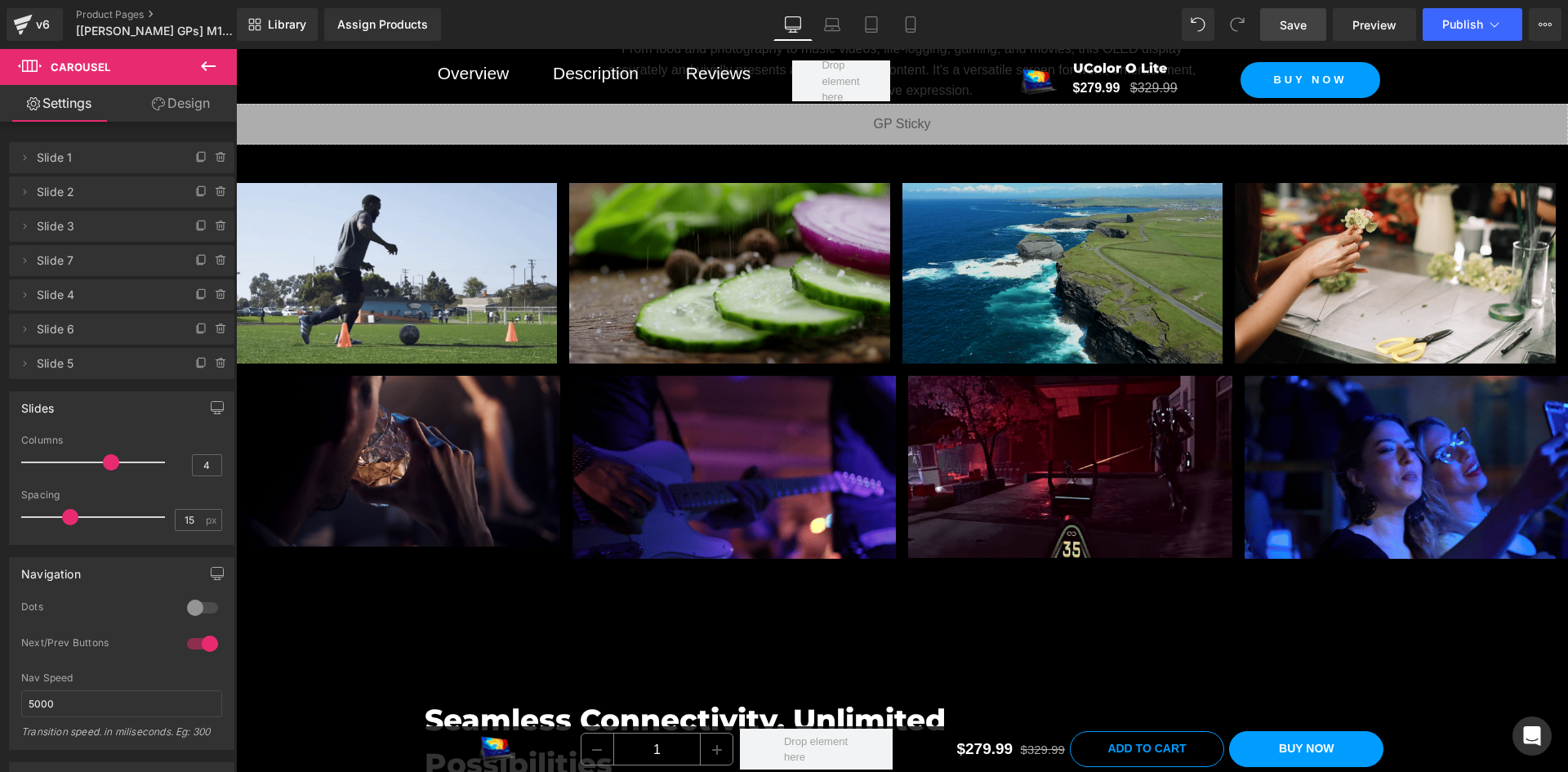
click at [1302, 25] on span "Save" at bounding box center [1293, 25] width 27 height 18
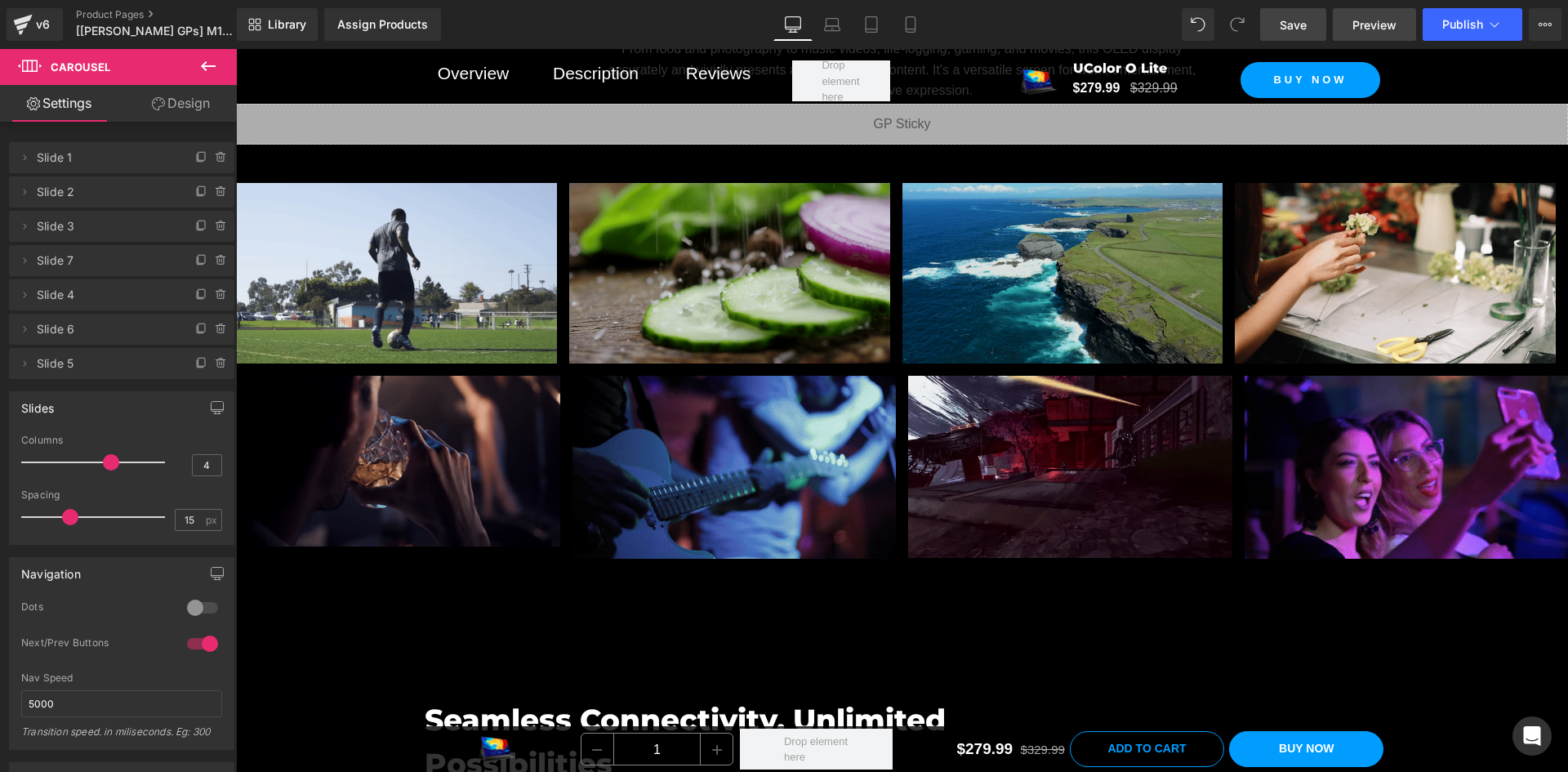
click at [1374, 30] on span "Preview" at bounding box center [1374, 25] width 44 height 18
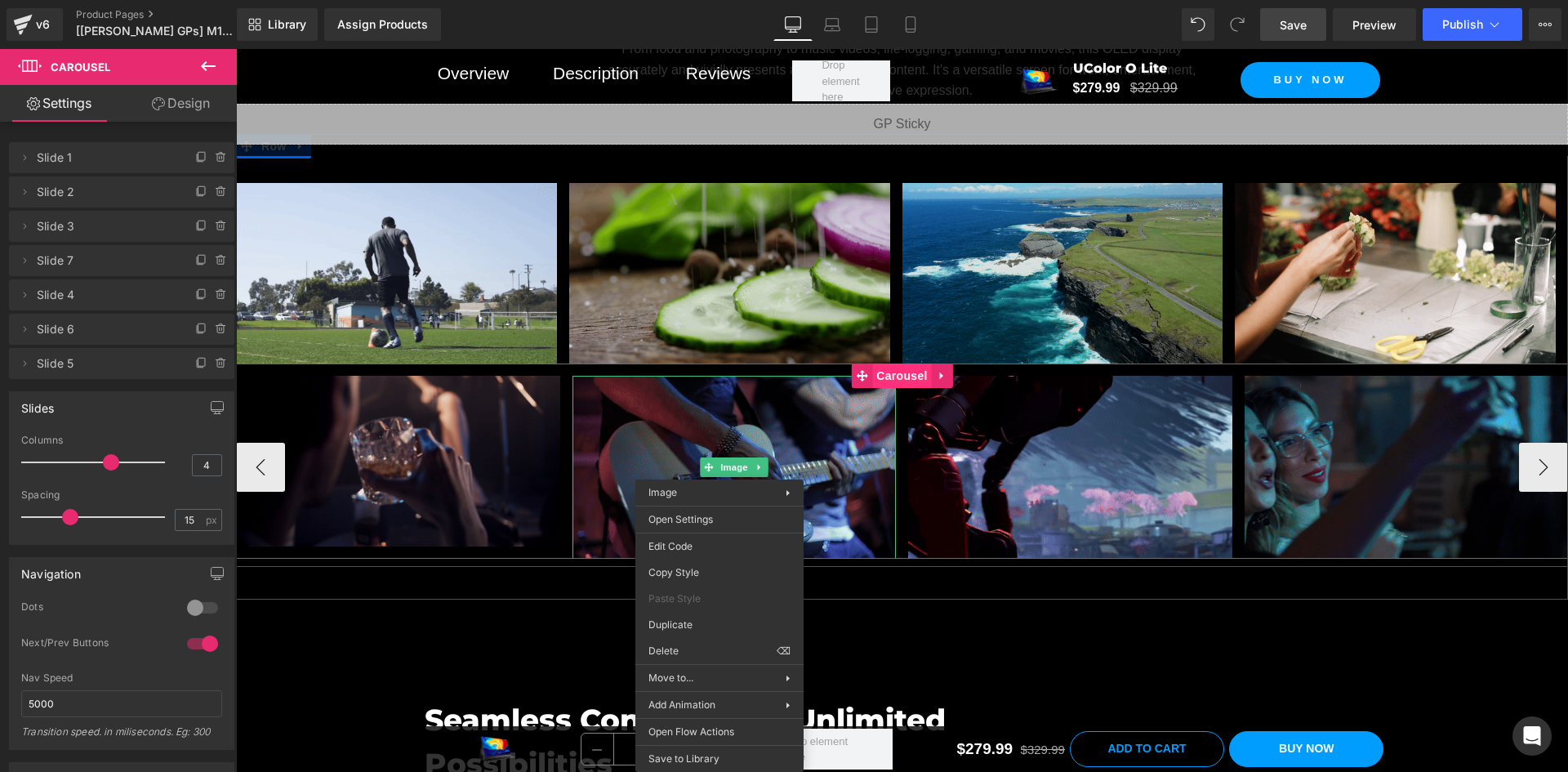
click at [889, 372] on span "Carousel" at bounding box center [901, 376] width 59 height 25
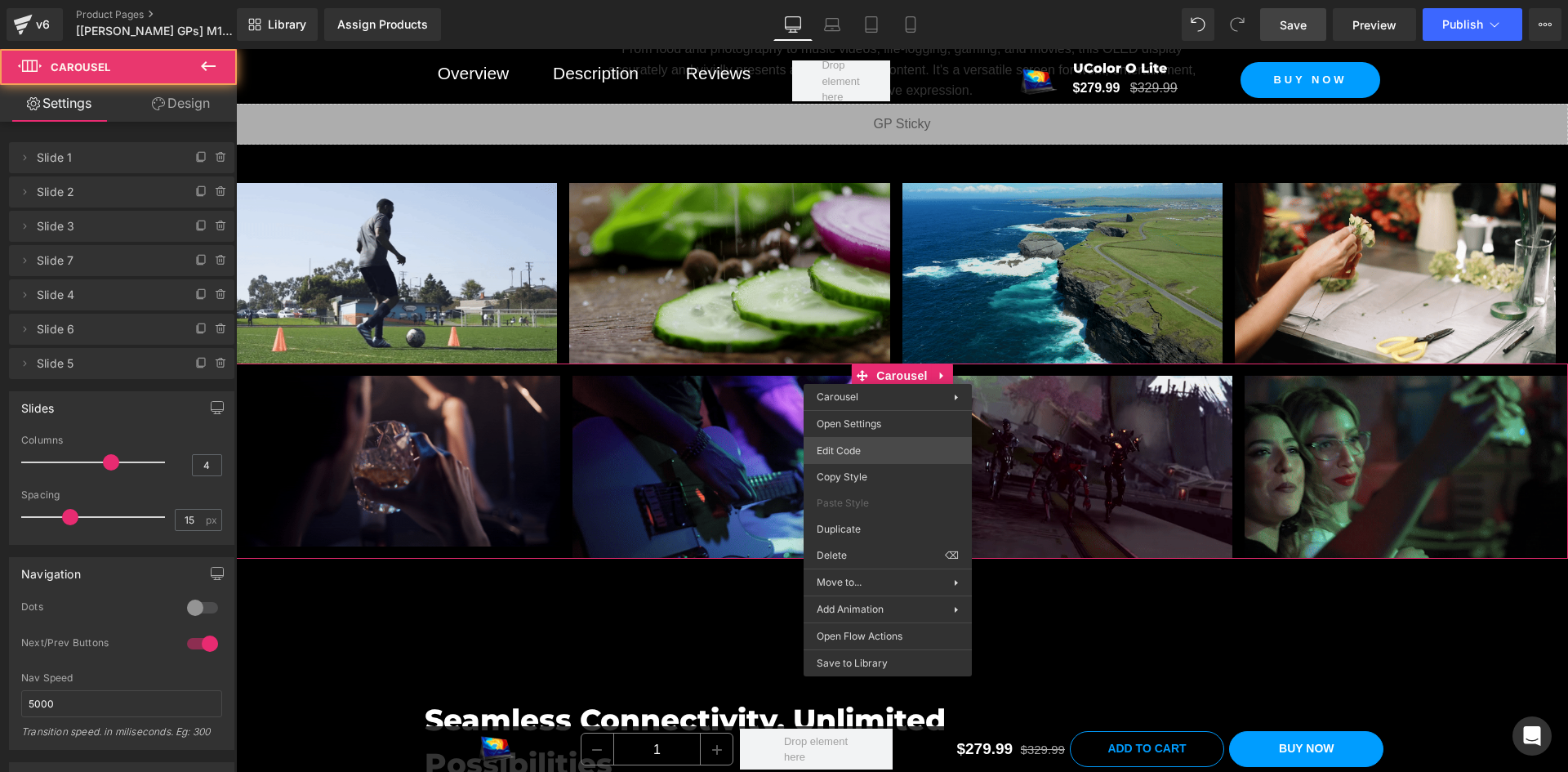
click at [886, 0] on div "Carousel You are previewing how the will restyle your page. You can not edit El…" at bounding box center [784, 0] width 1568 height 0
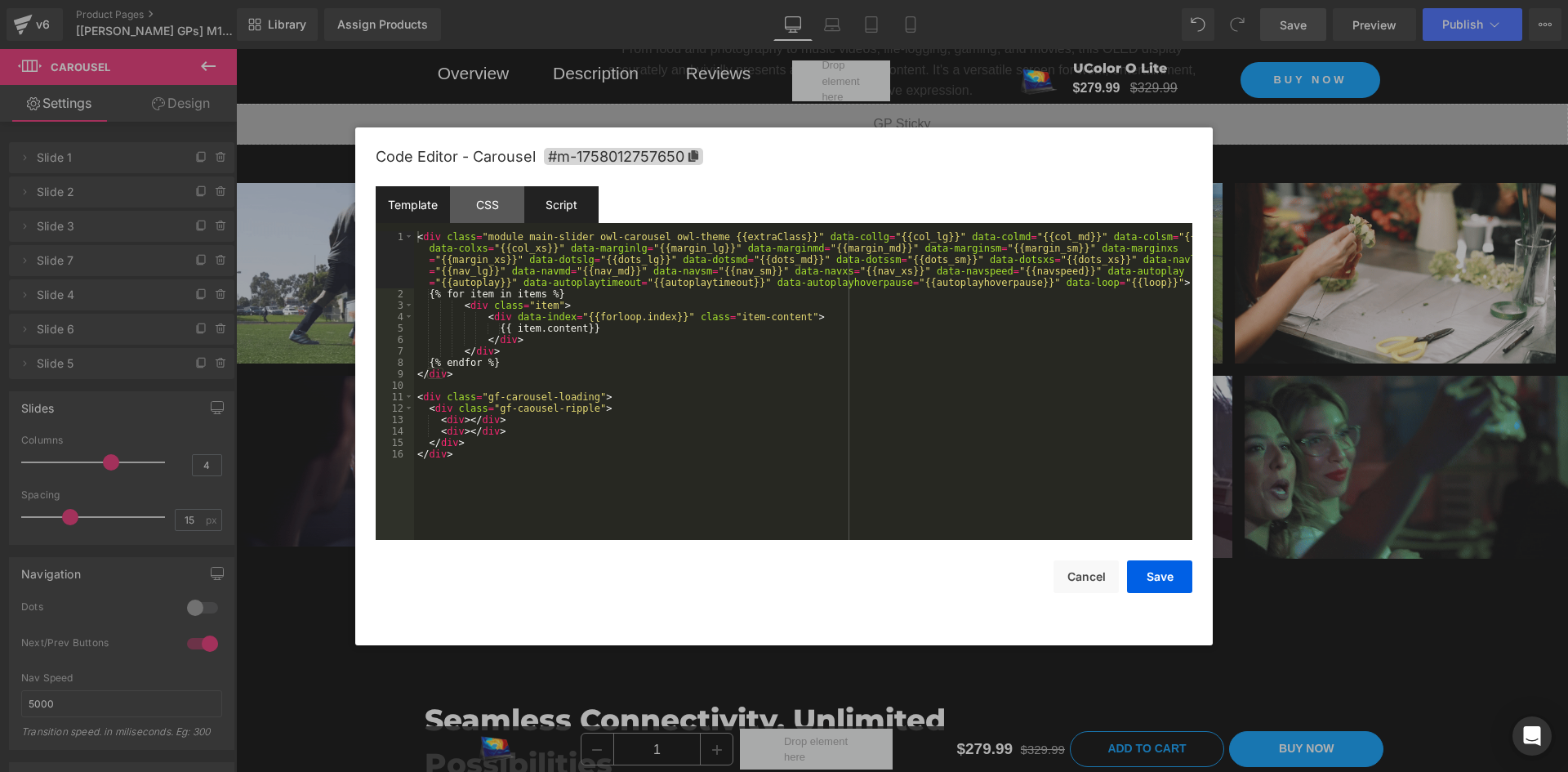
drag, startPoint x: 592, startPoint y: 229, endPoint x: 571, endPoint y: 218, distance: 23.7
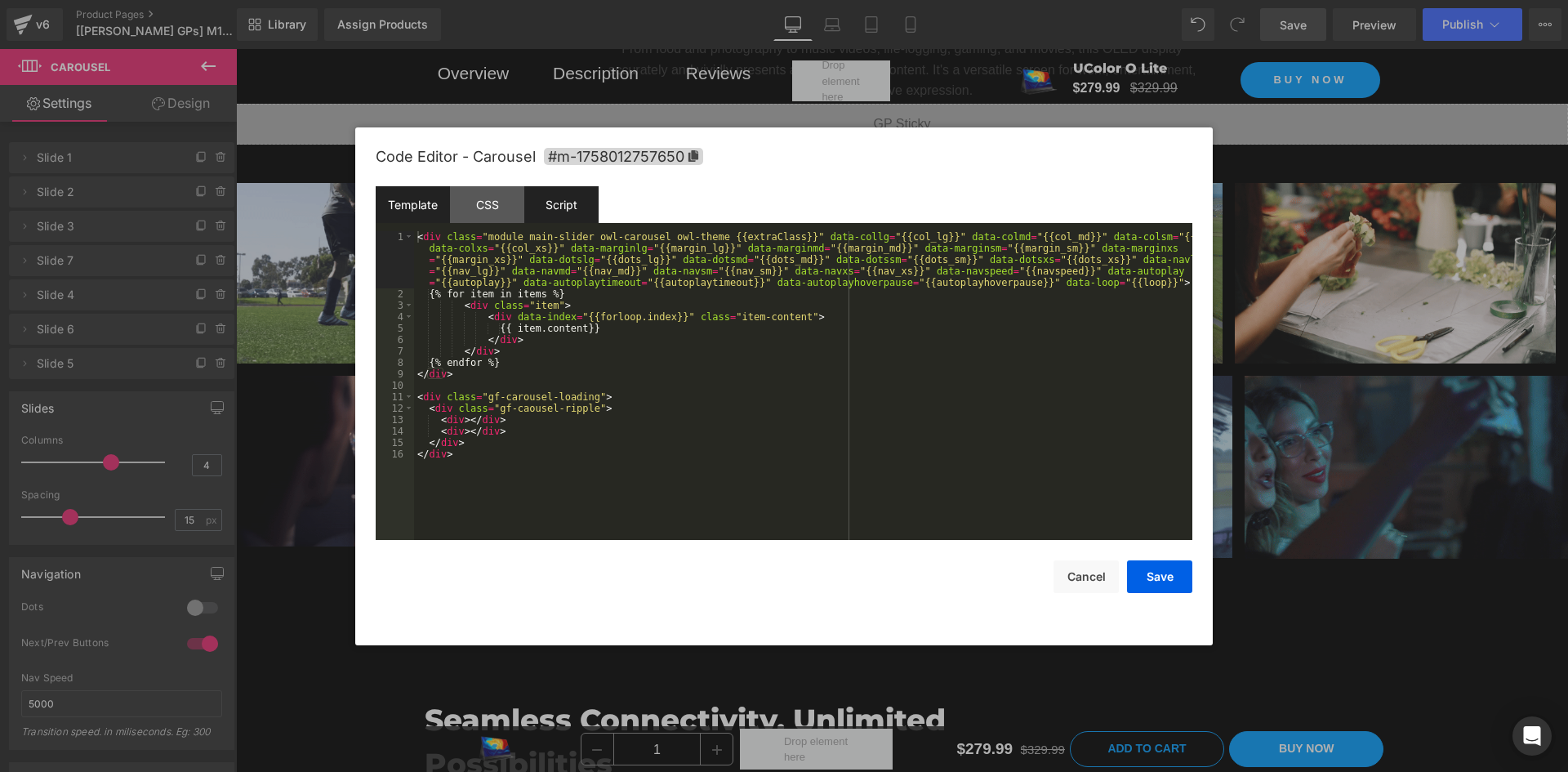
click at [591, 227] on div "Template CSS Script Data" at bounding box center [784, 208] width 817 height 45
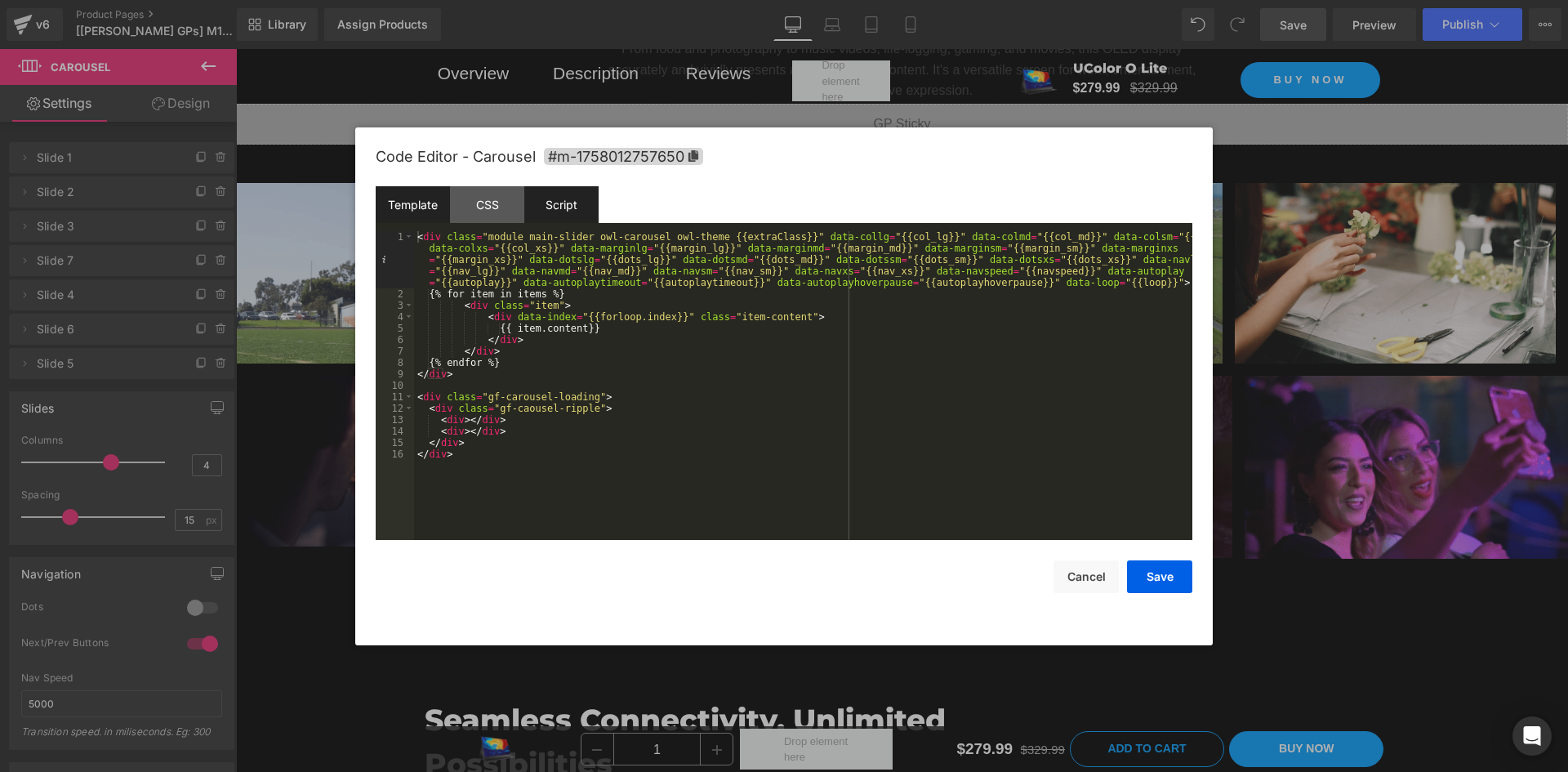
click at [567, 213] on div "Script" at bounding box center [561, 204] width 74 height 37
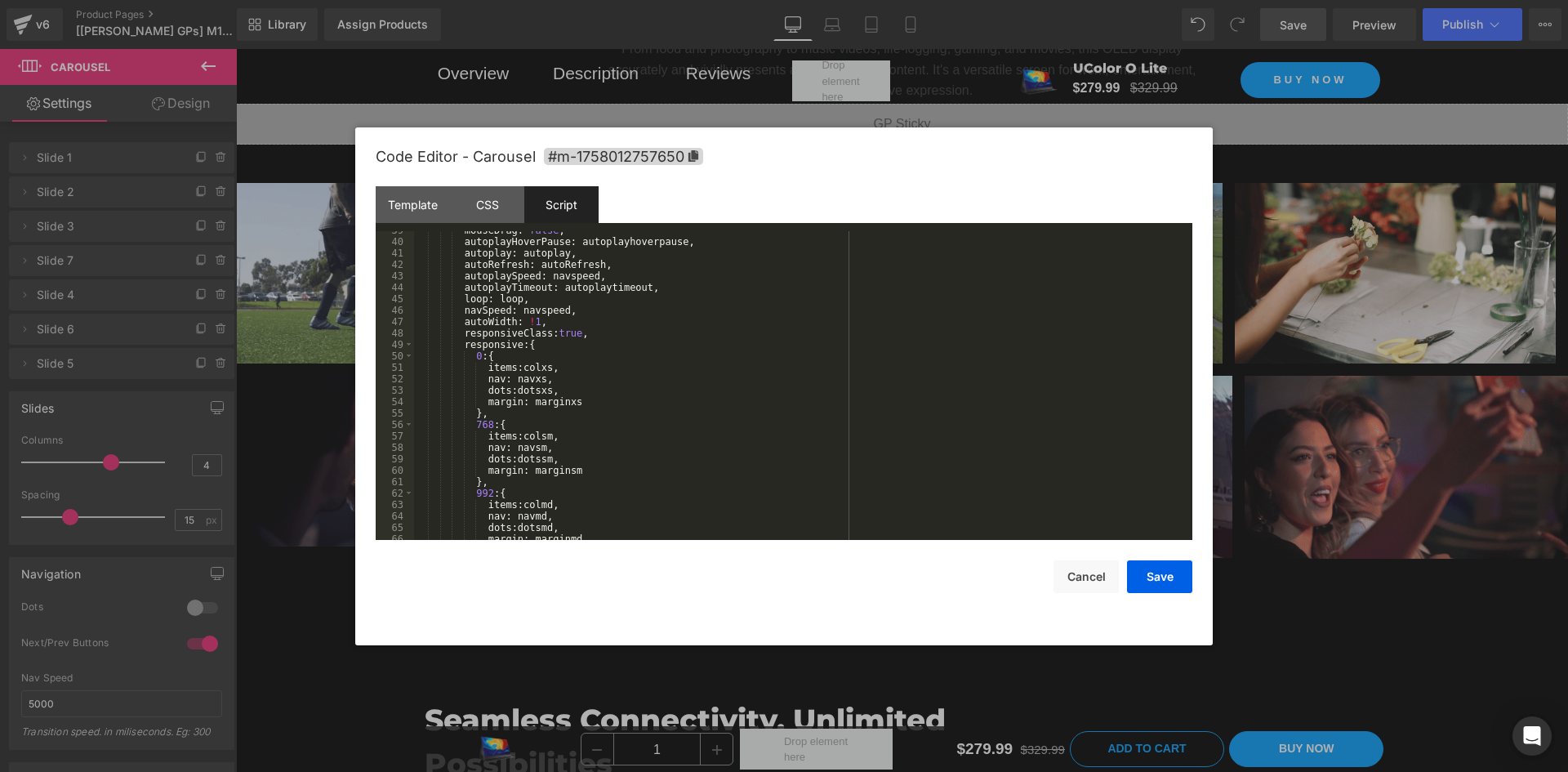
scroll to position [294, 0]
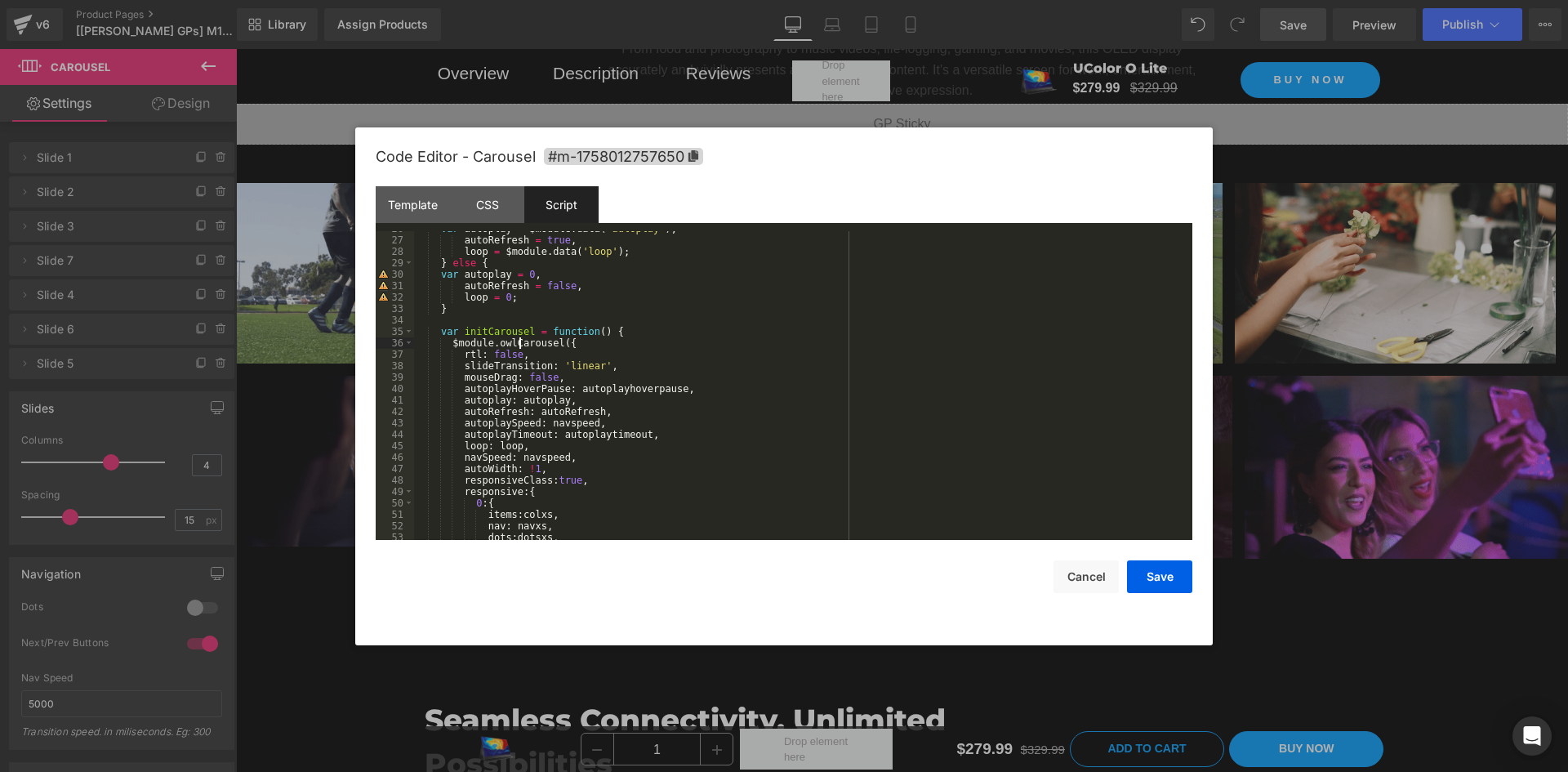
click at [519, 342] on div "var autoplay = $module . data ( 'autoplay' ) , autoRefresh = true , loop = $mod…" at bounding box center [799, 388] width 772 height 331
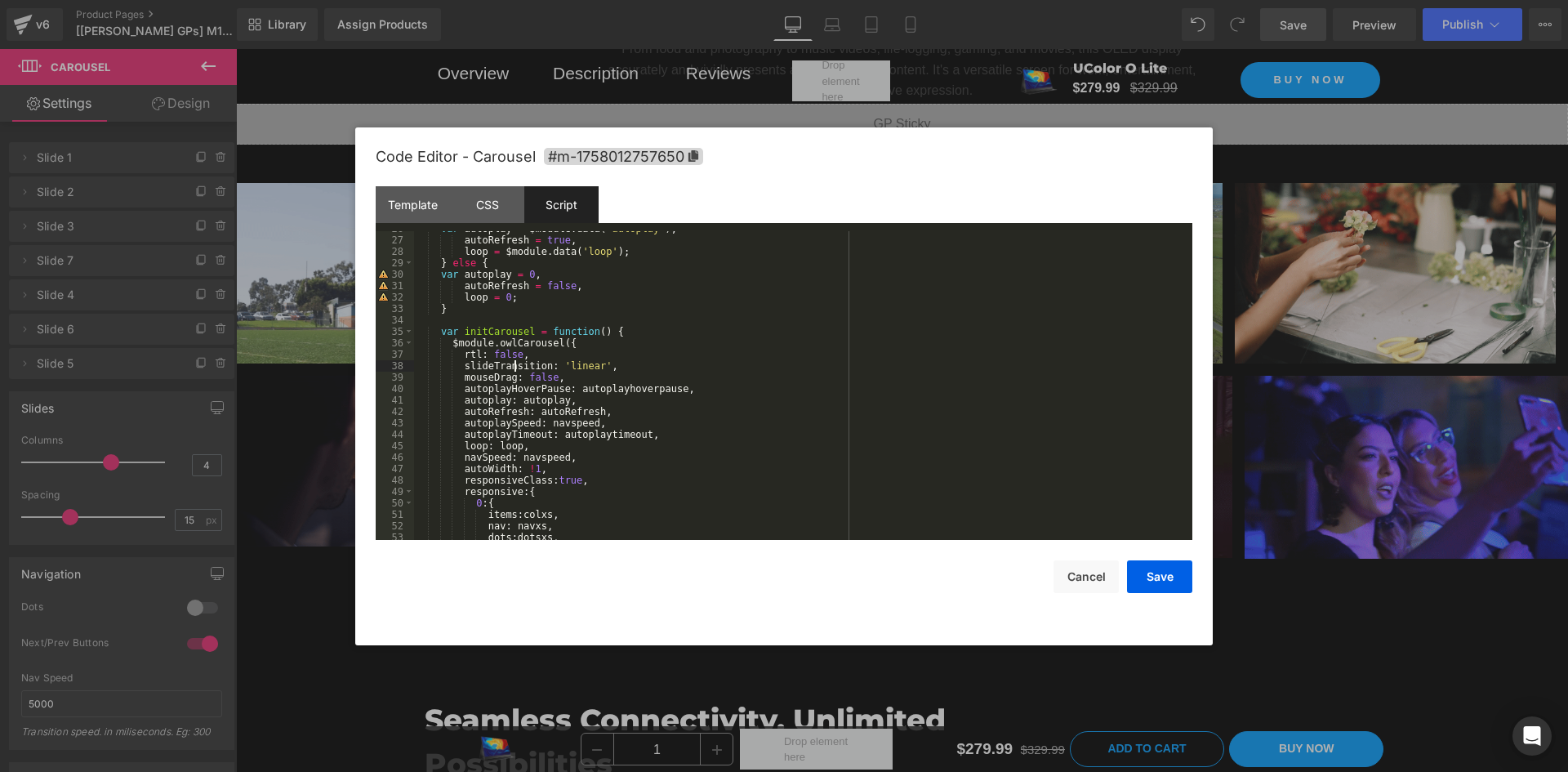
click at [513, 369] on div "var autoplay = $module . data ( 'autoplay' ) , autoRefresh = true , loop = $mod…" at bounding box center [799, 388] width 772 height 331
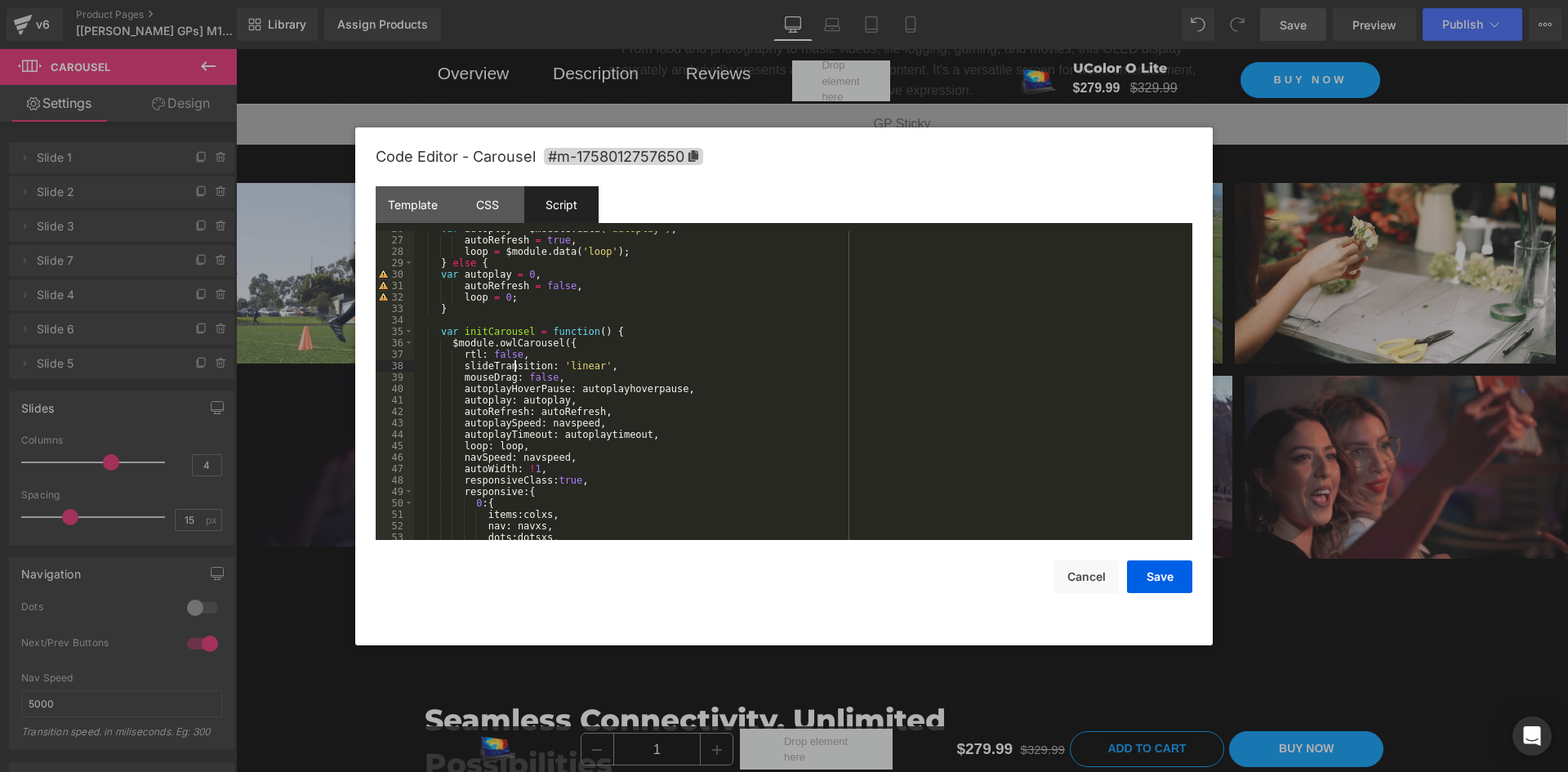
click at [513, 369] on div "var autoplay = $module . data ( 'autoplay' ) , autoRefresh = true , loop = $mod…" at bounding box center [799, 388] width 772 height 331
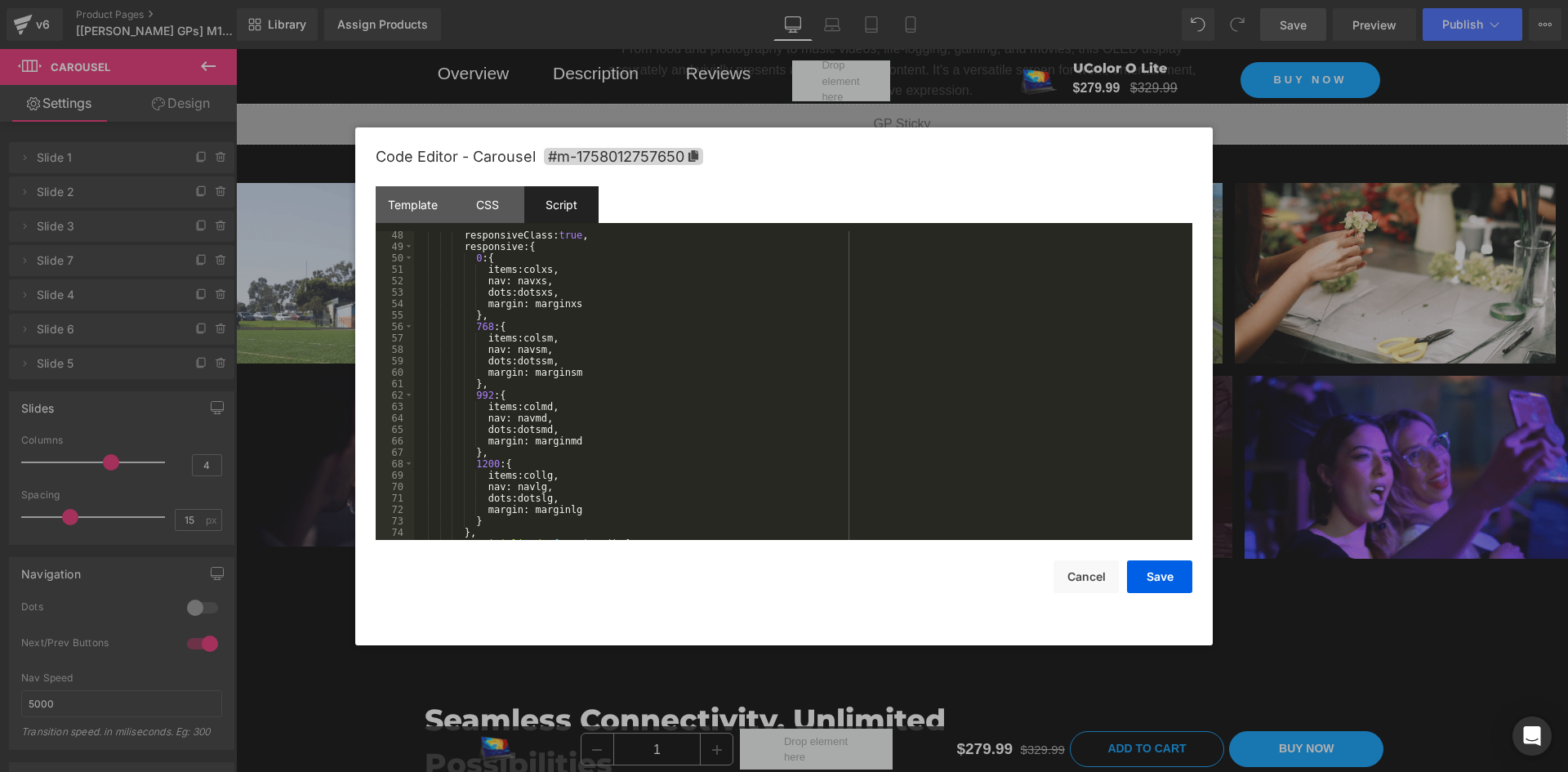
scroll to position [686, 0]
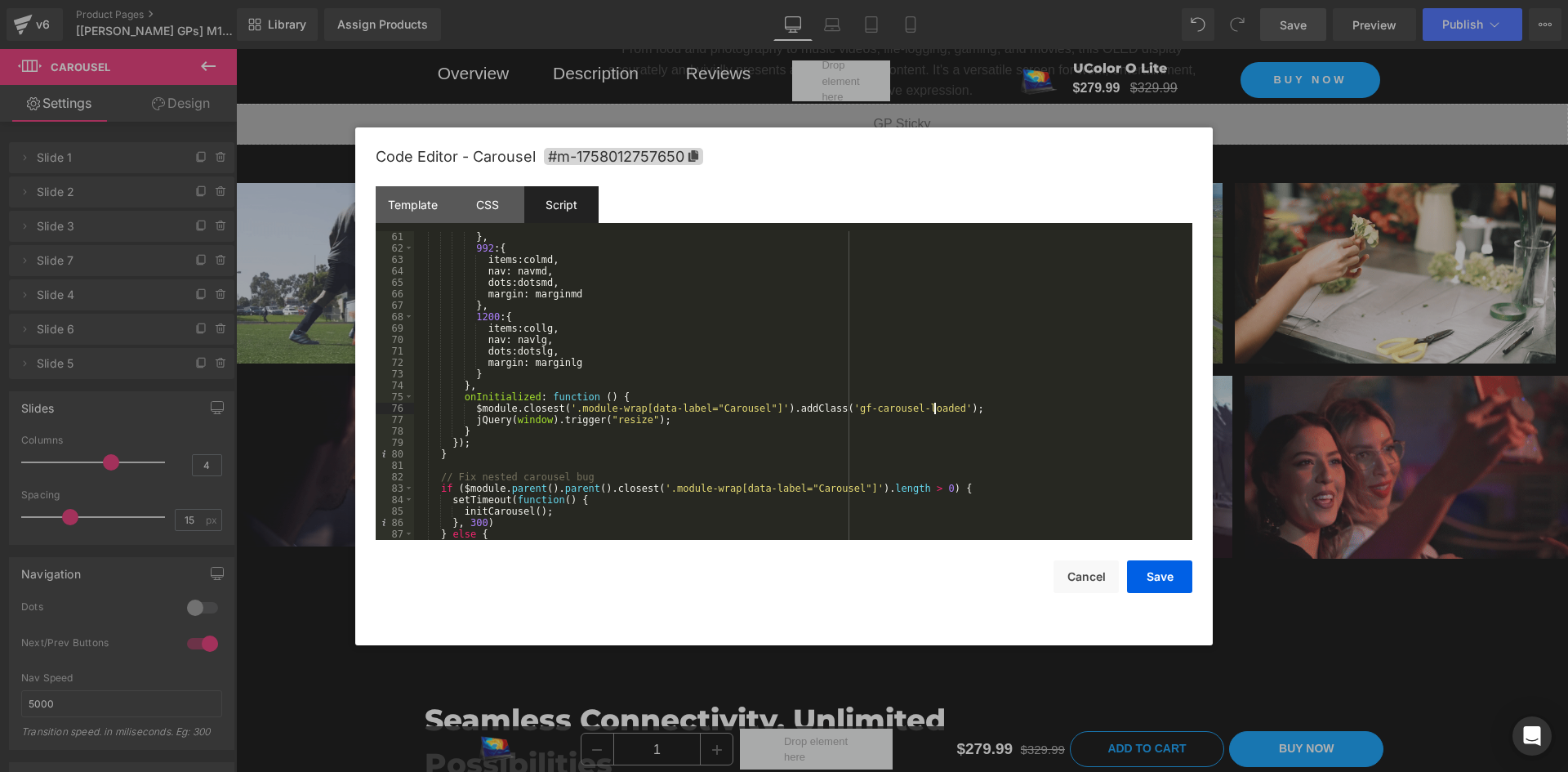
click at [980, 410] on div "} , 992 : { items : colmd , nav : navmd , dots : dotsmd , margin : marginmd } ,…" at bounding box center [799, 397] width 772 height 331
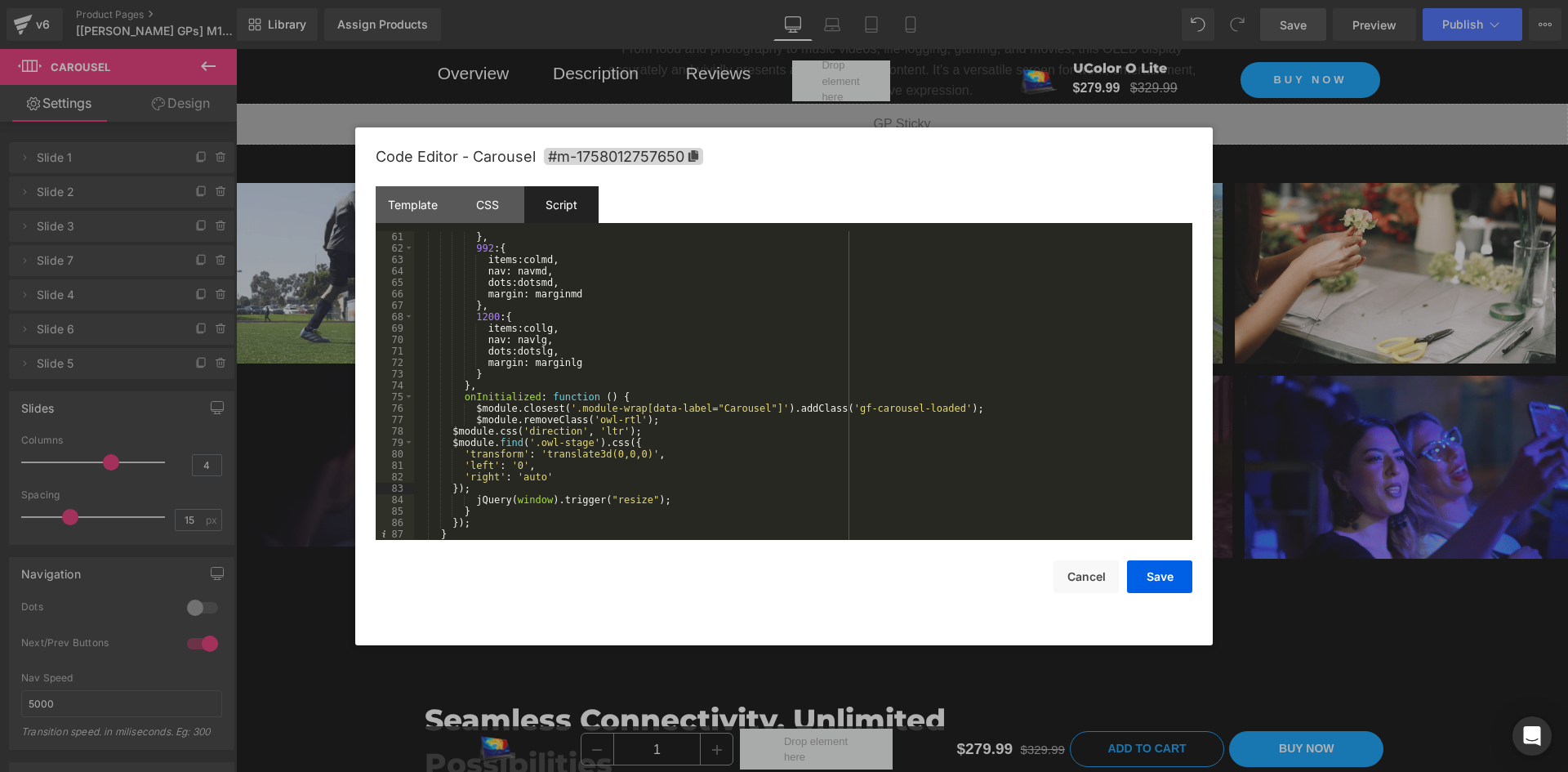
click at [452, 430] on div "} , 992 : { items : colmd , nav : navmd , dots : dotsmd , margin : marginmd } ,…" at bounding box center [799, 397] width 772 height 331
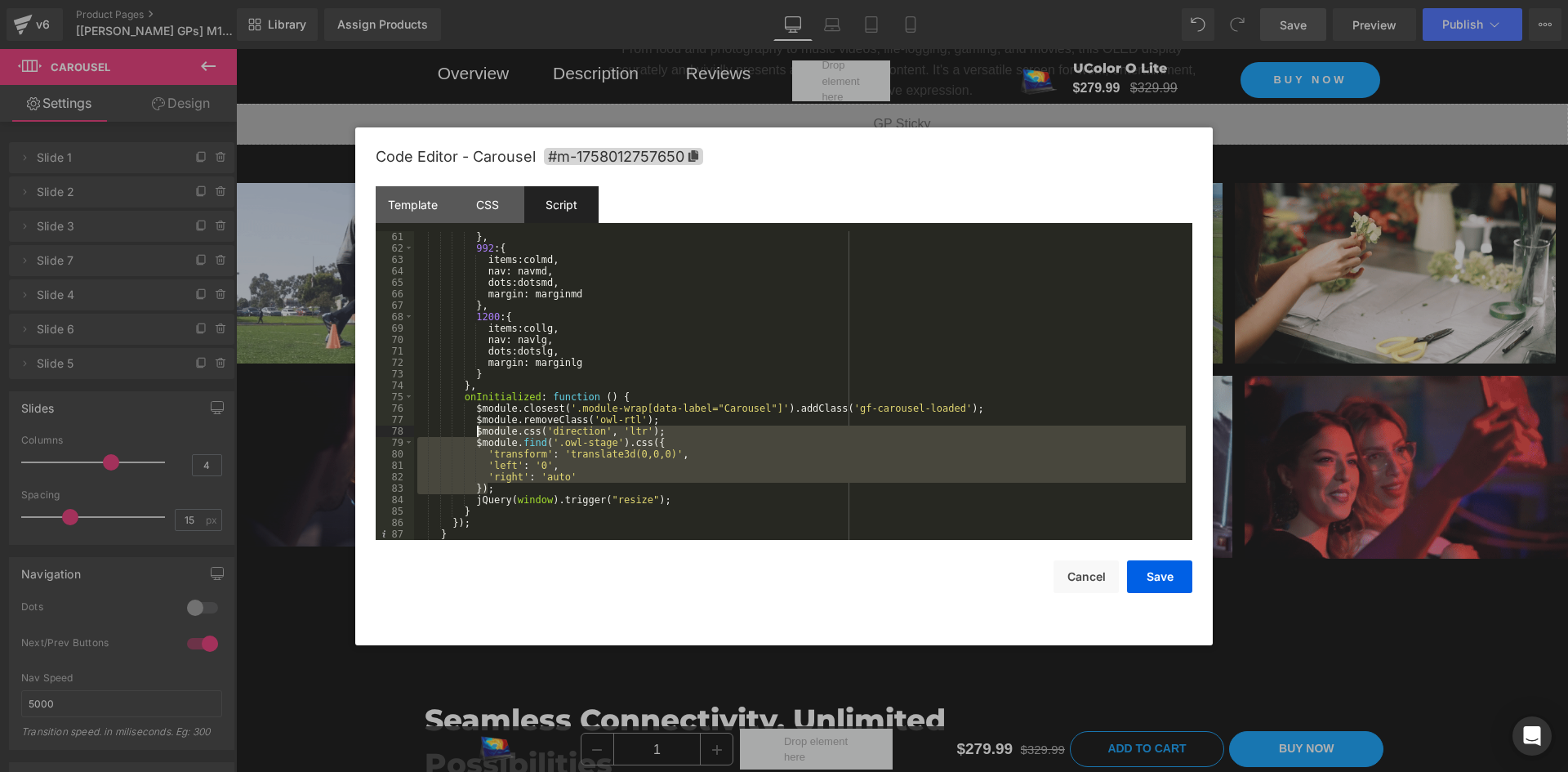
click at [697, 465] on div "} , 992 : { items : colmd , nav : navmd , dots : dotsmd , margin : marginmd } ,…" at bounding box center [799, 386] width 772 height 308
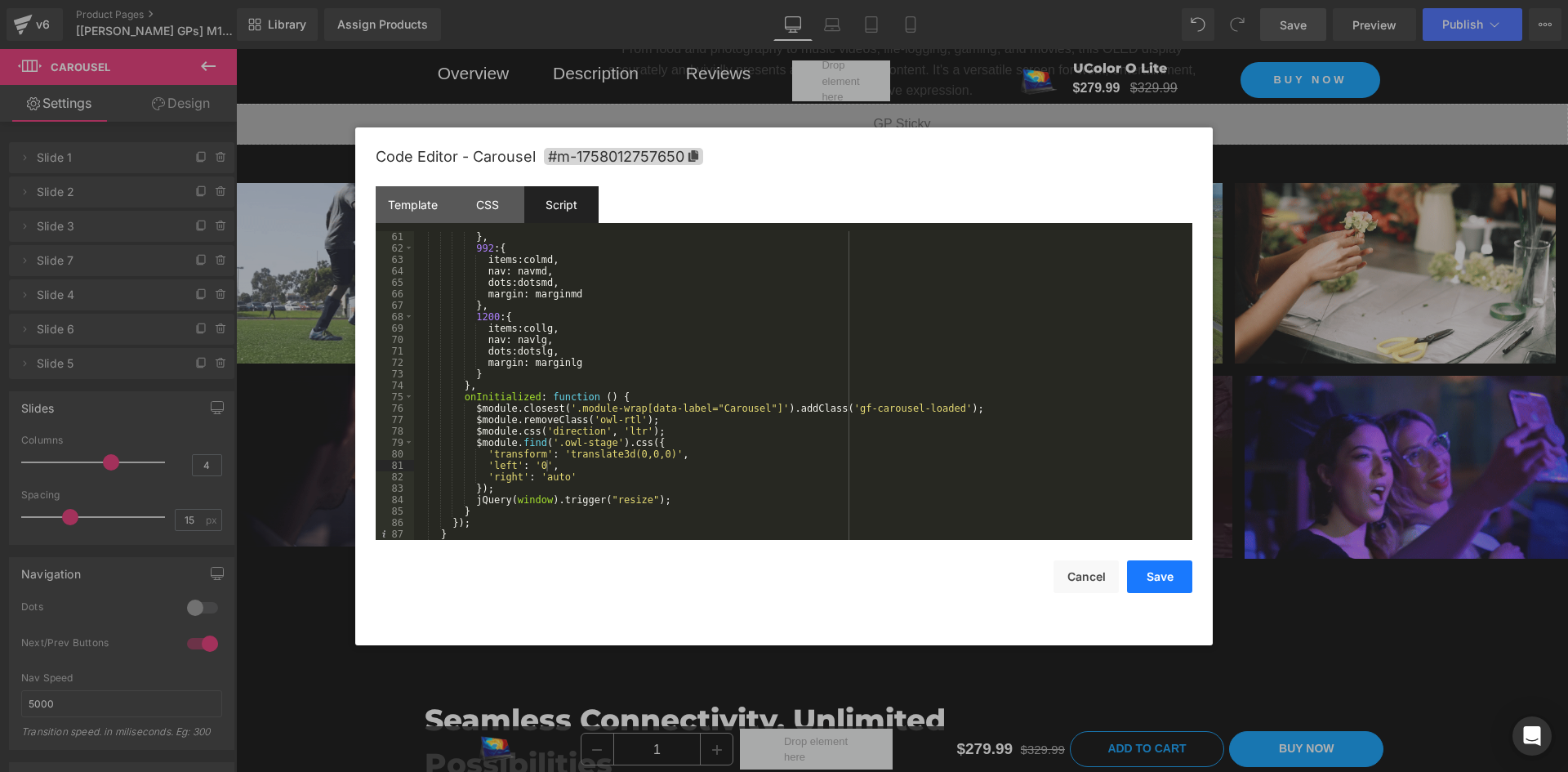
click at [1167, 580] on button "Save" at bounding box center [1160, 576] width 66 height 32
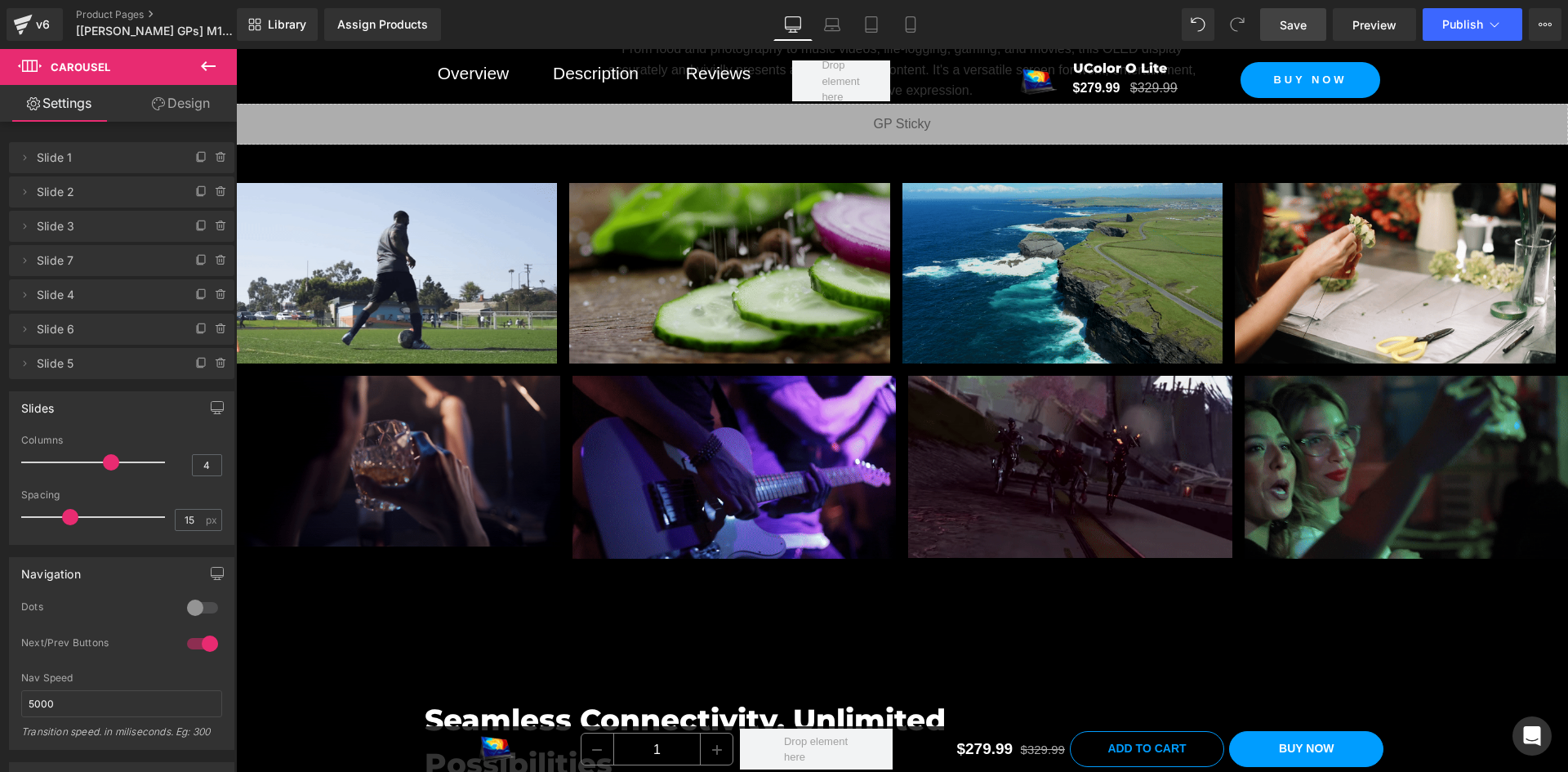
click at [1294, 27] on span "Save" at bounding box center [1293, 25] width 27 height 18
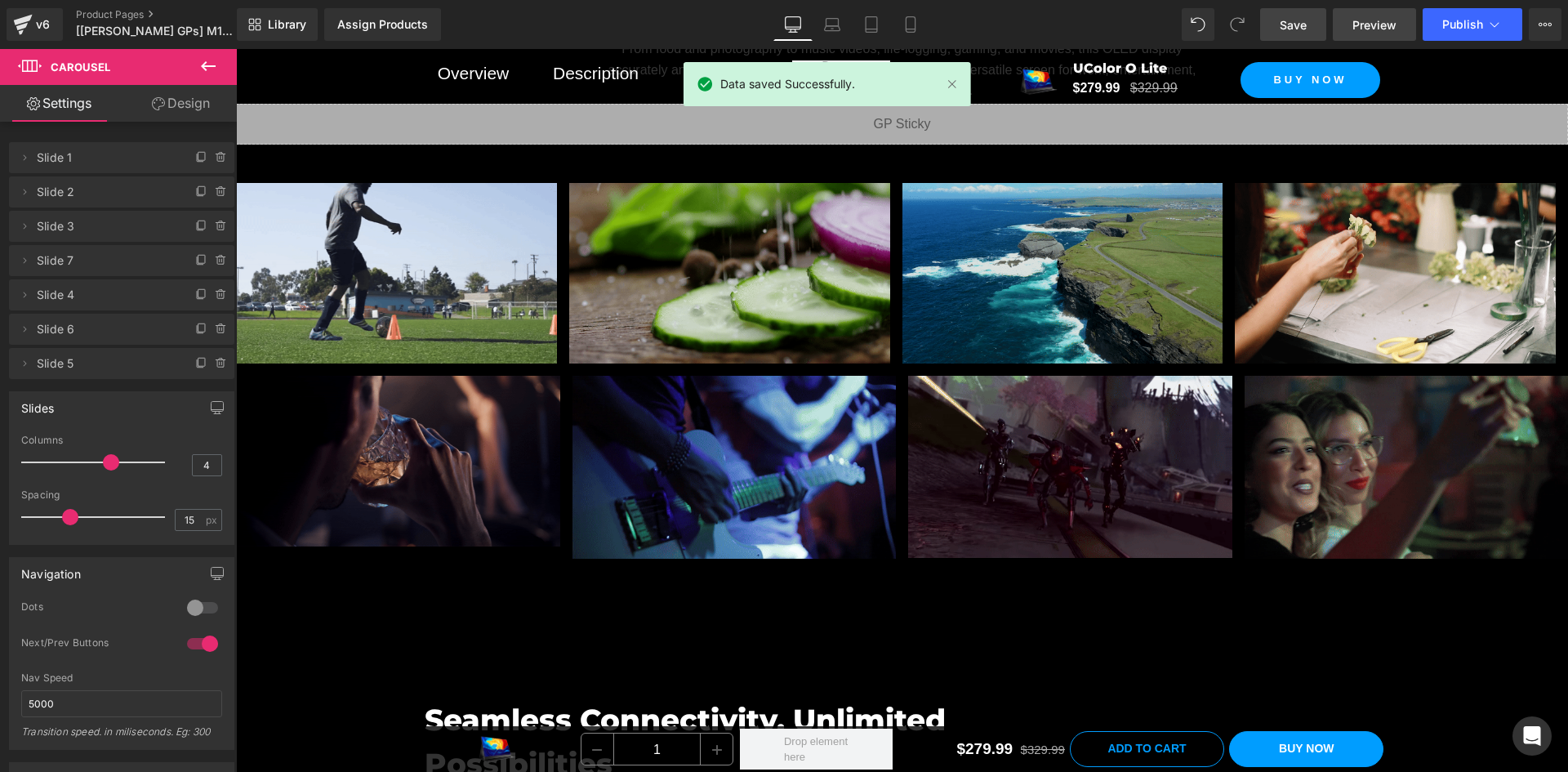
click at [1368, 21] on span "Preview" at bounding box center [1374, 25] width 44 height 18
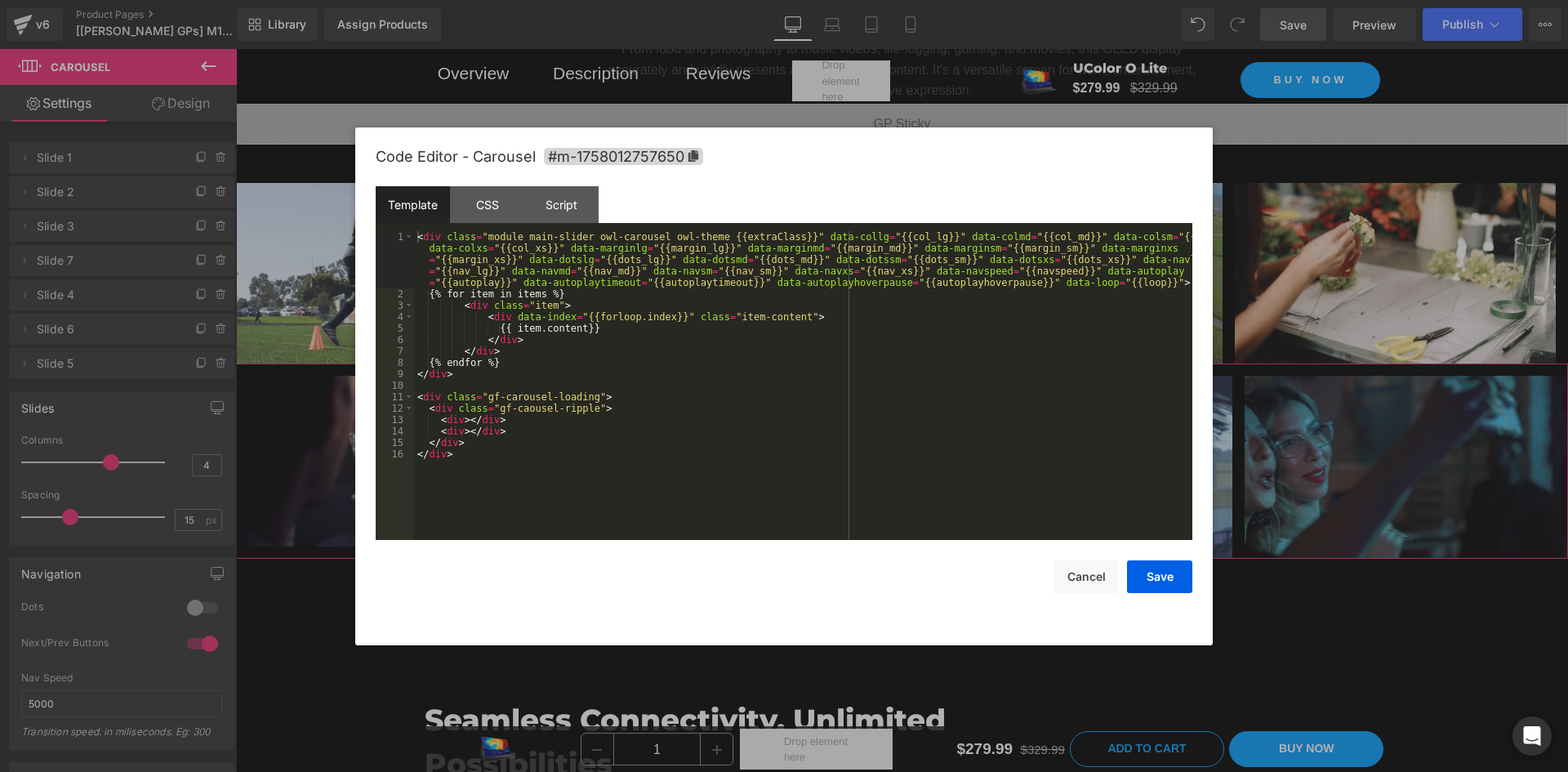
click at [886, 0] on div "Carousel You are previewing how the will restyle your page. You can not edit El…" at bounding box center [784, 0] width 1568 height 0
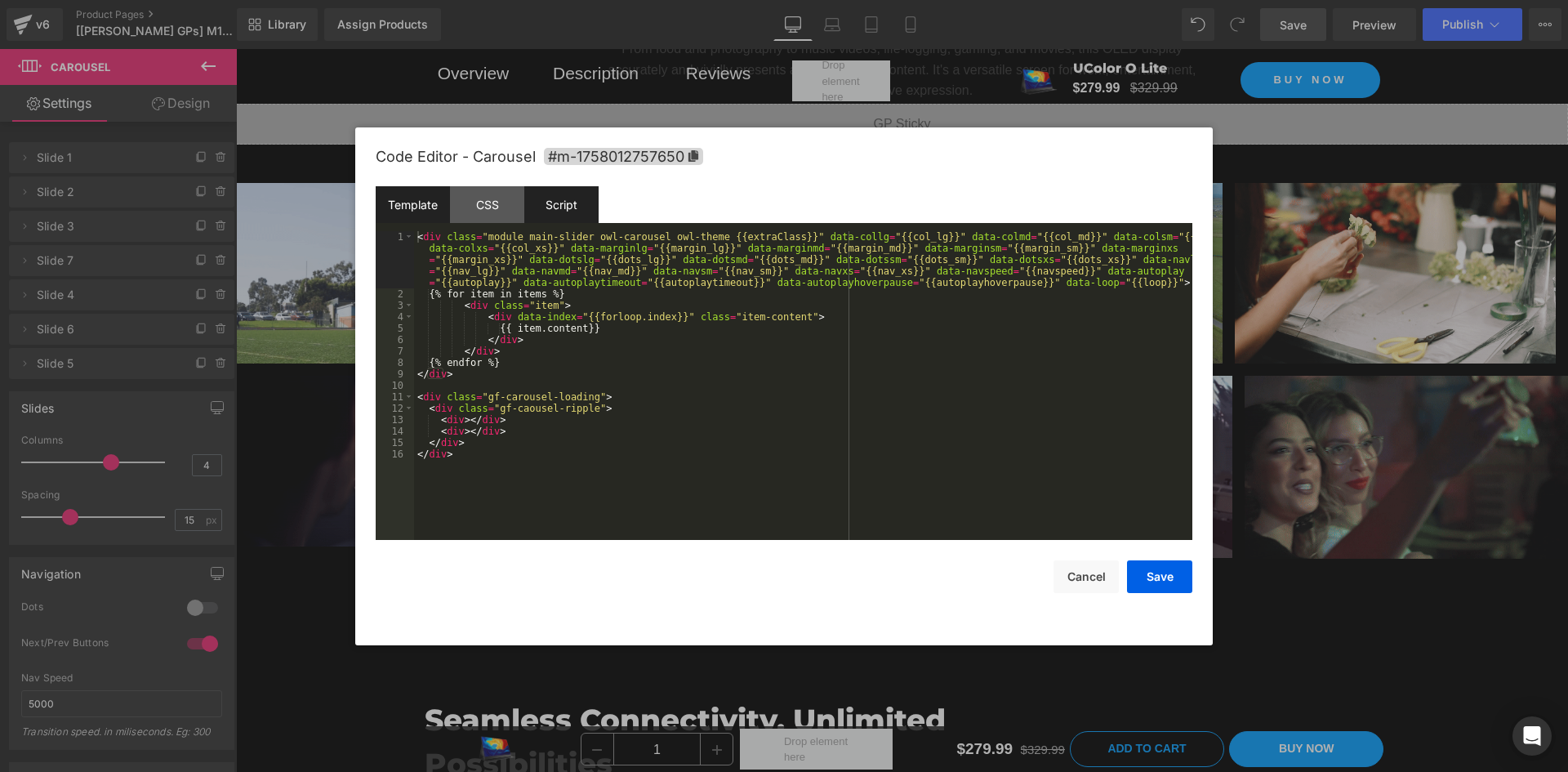
click at [557, 212] on div "Script" at bounding box center [561, 204] width 74 height 37
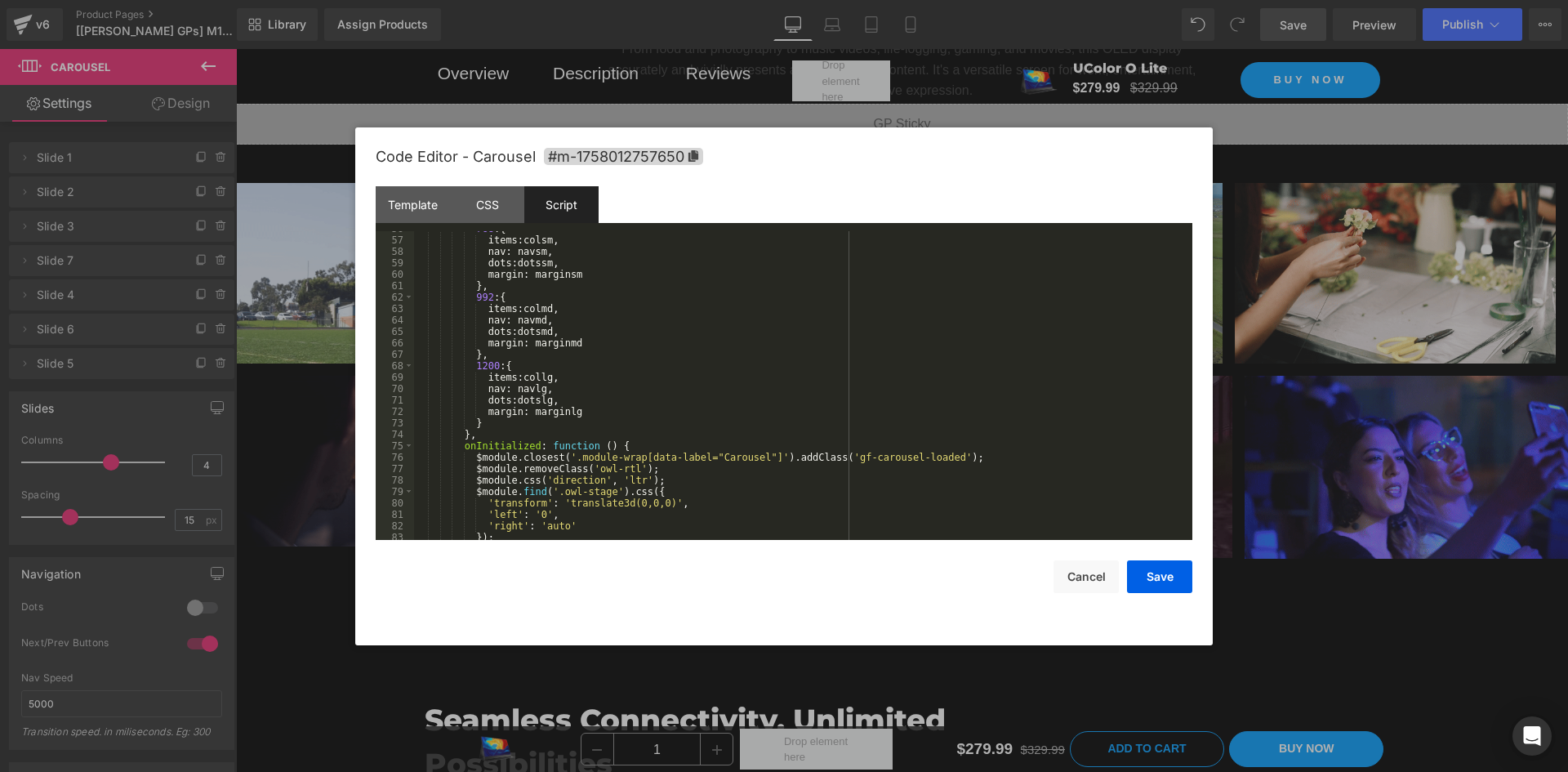
scroll to position [735, 0]
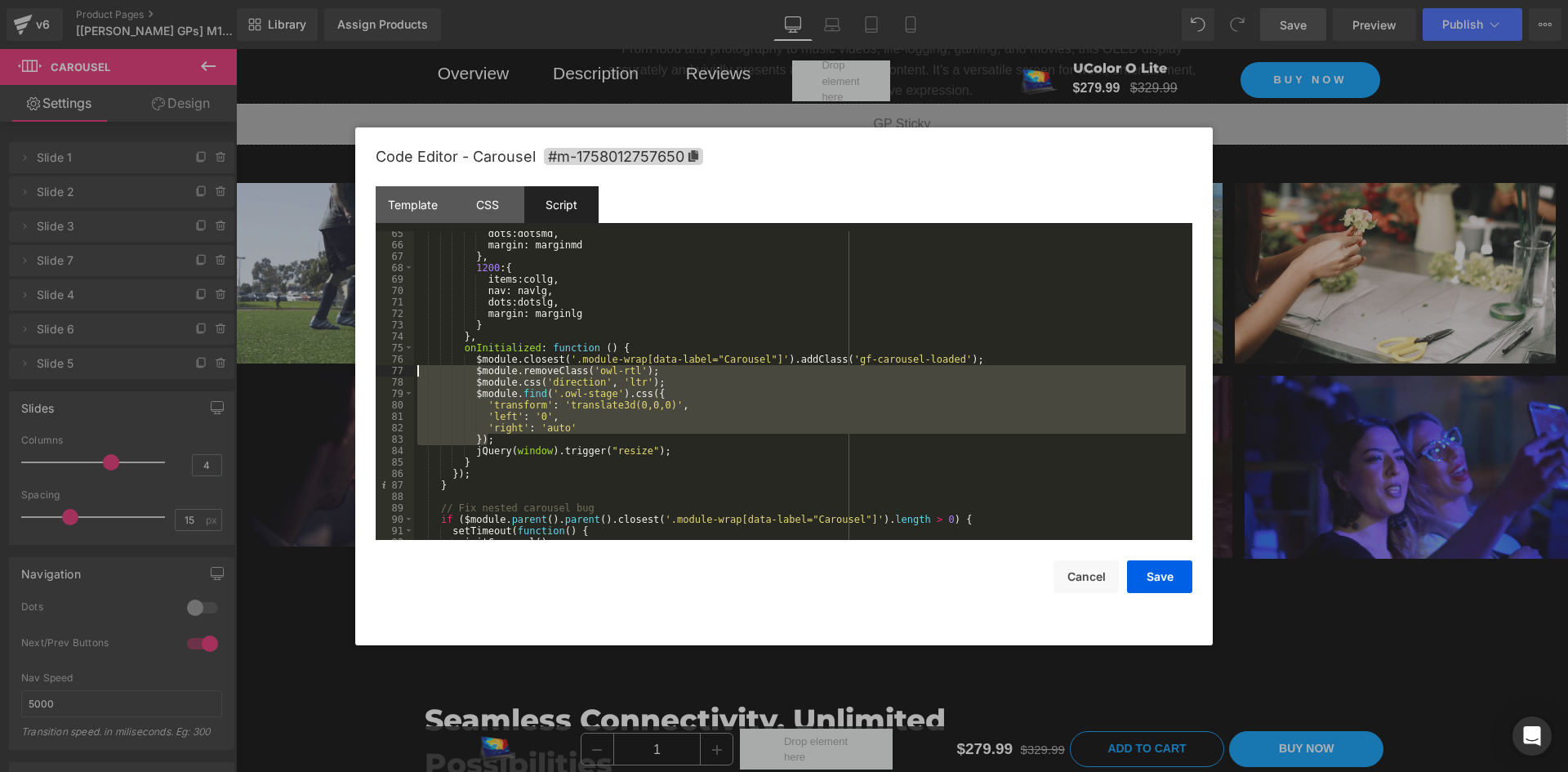
drag, startPoint x: 501, startPoint y: 439, endPoint x: 376, endPoint y: 371, distance: 142.3
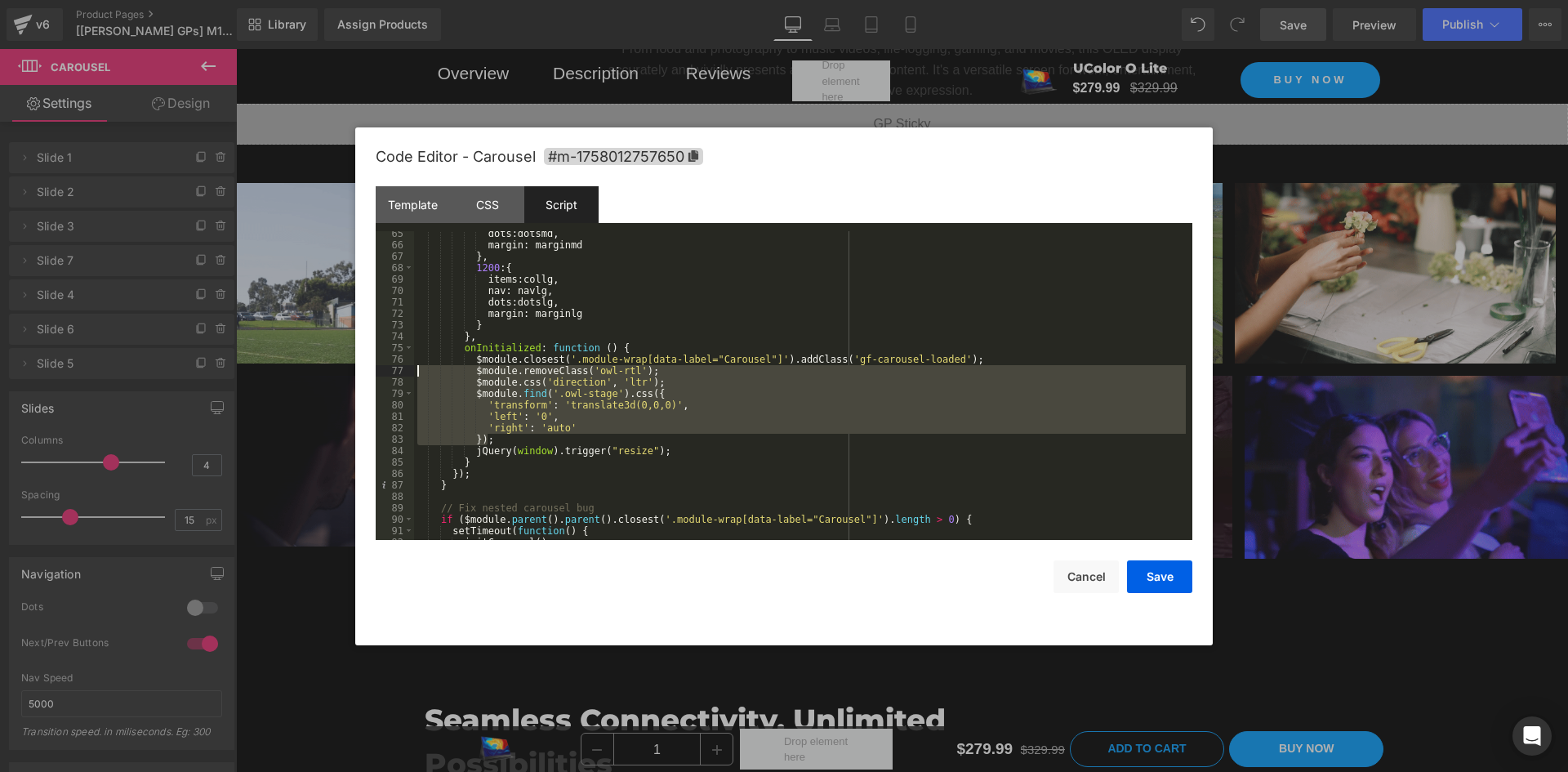
click at [376, 371] on pre "65 66 67 68 69 70 71 72 73 74 75 76 77 78 79 80 81 82 83 84 85 86 87 88 89 90 9…" at bounding box center [784, 386] width 817 height 308
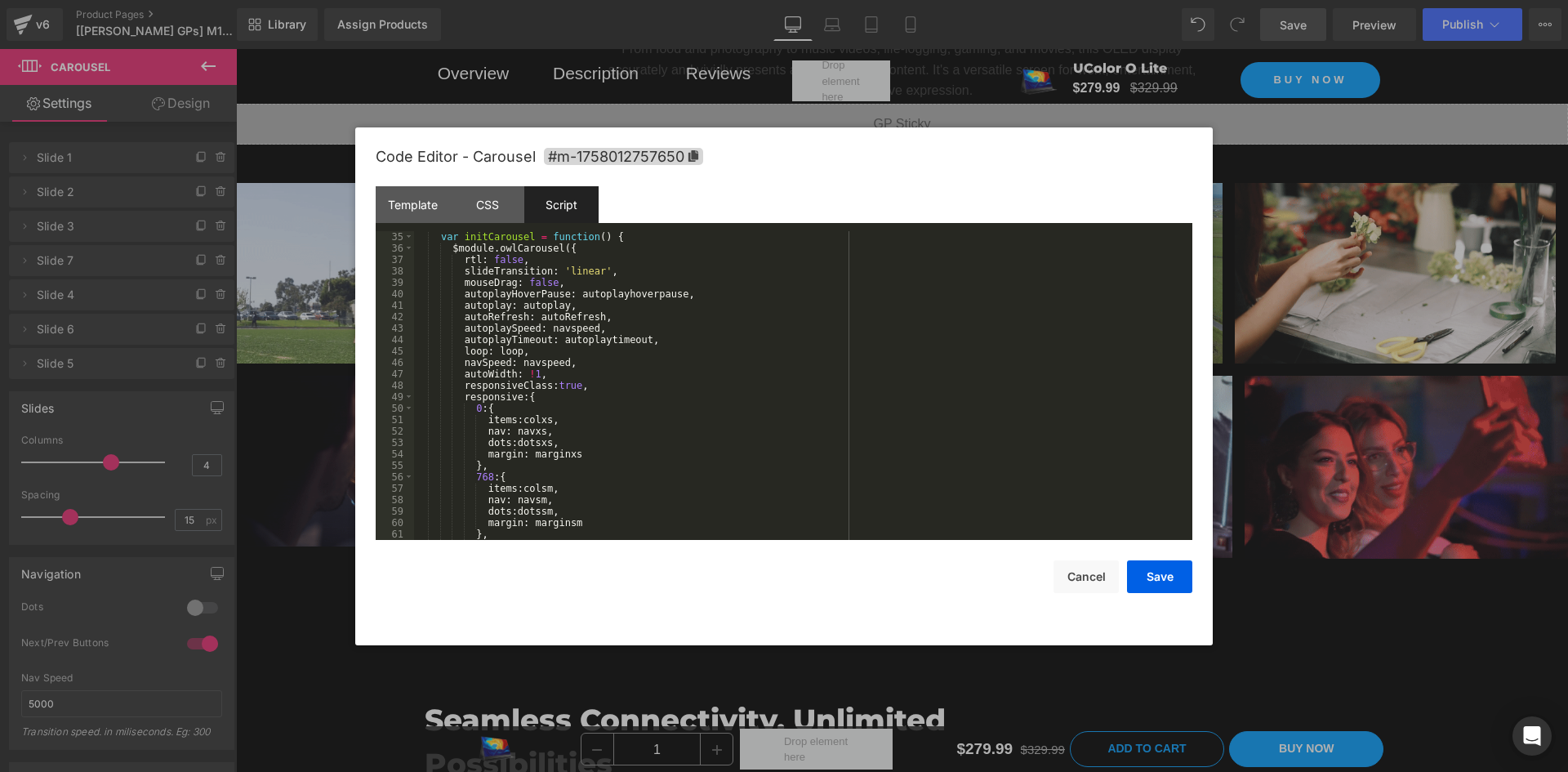
scroll to position [291, 0]
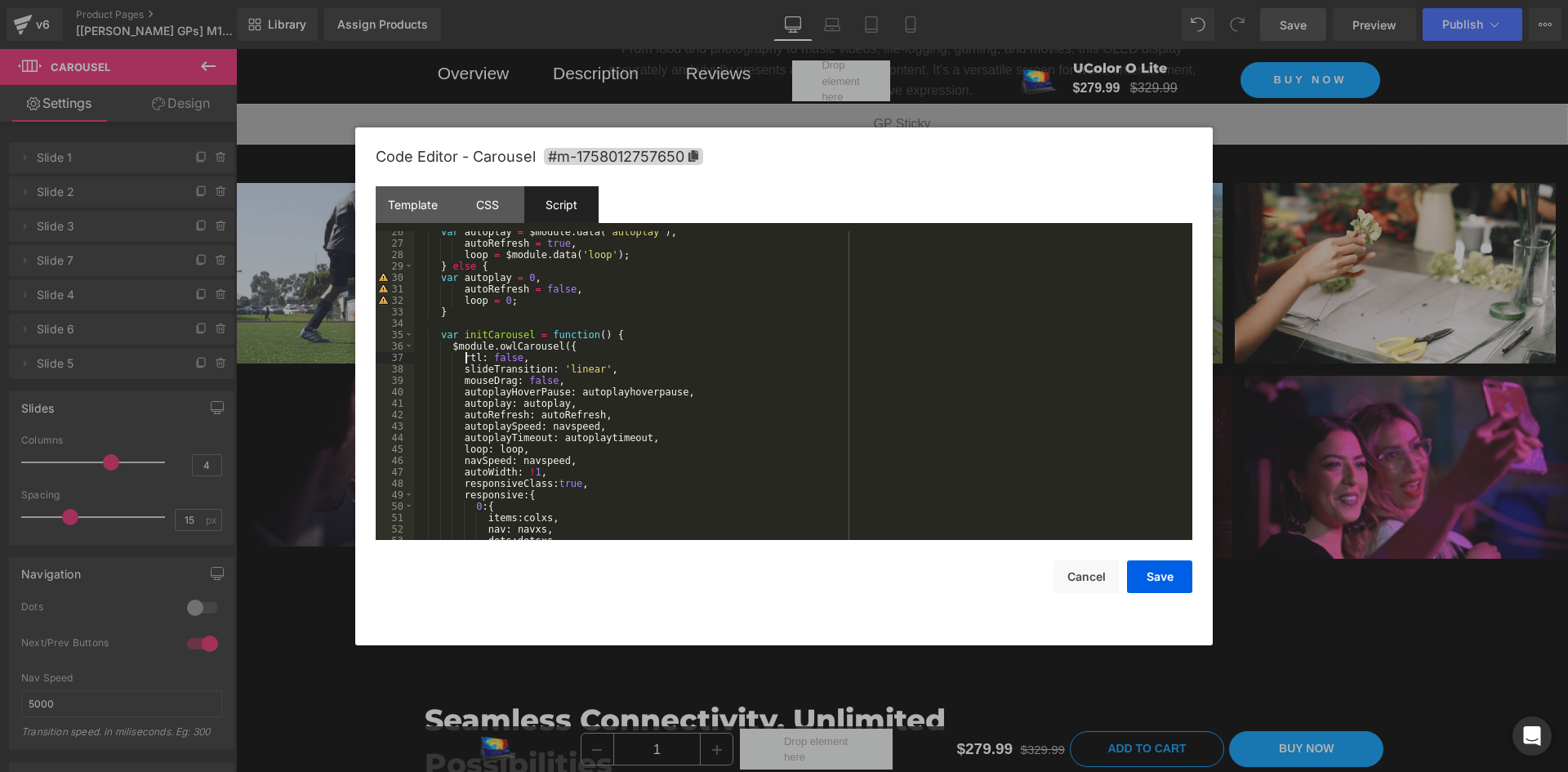
click at [465, 354] on div "var autoplay = $module . data ( 'autoplay' ) , autoRefresh = true , loop = $mod…" at bounding box center [799, 392] width 772 height 331
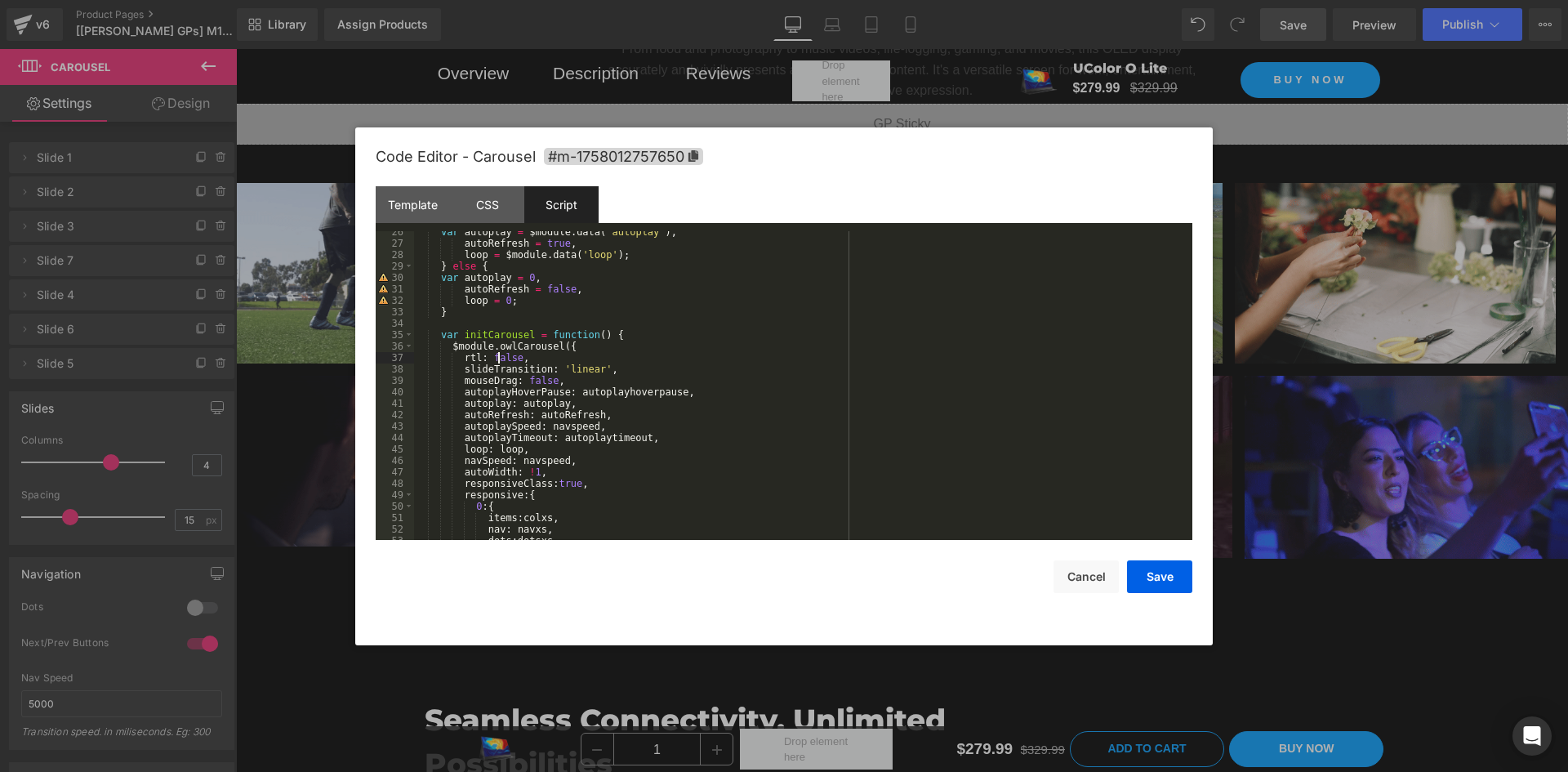
click at [500, 354] on div "var autoplay = $module . data ( 'autoplay' ) , autoRefresh = true , loop = $mod…" at bounding box center [799, 392] width 772 height 331
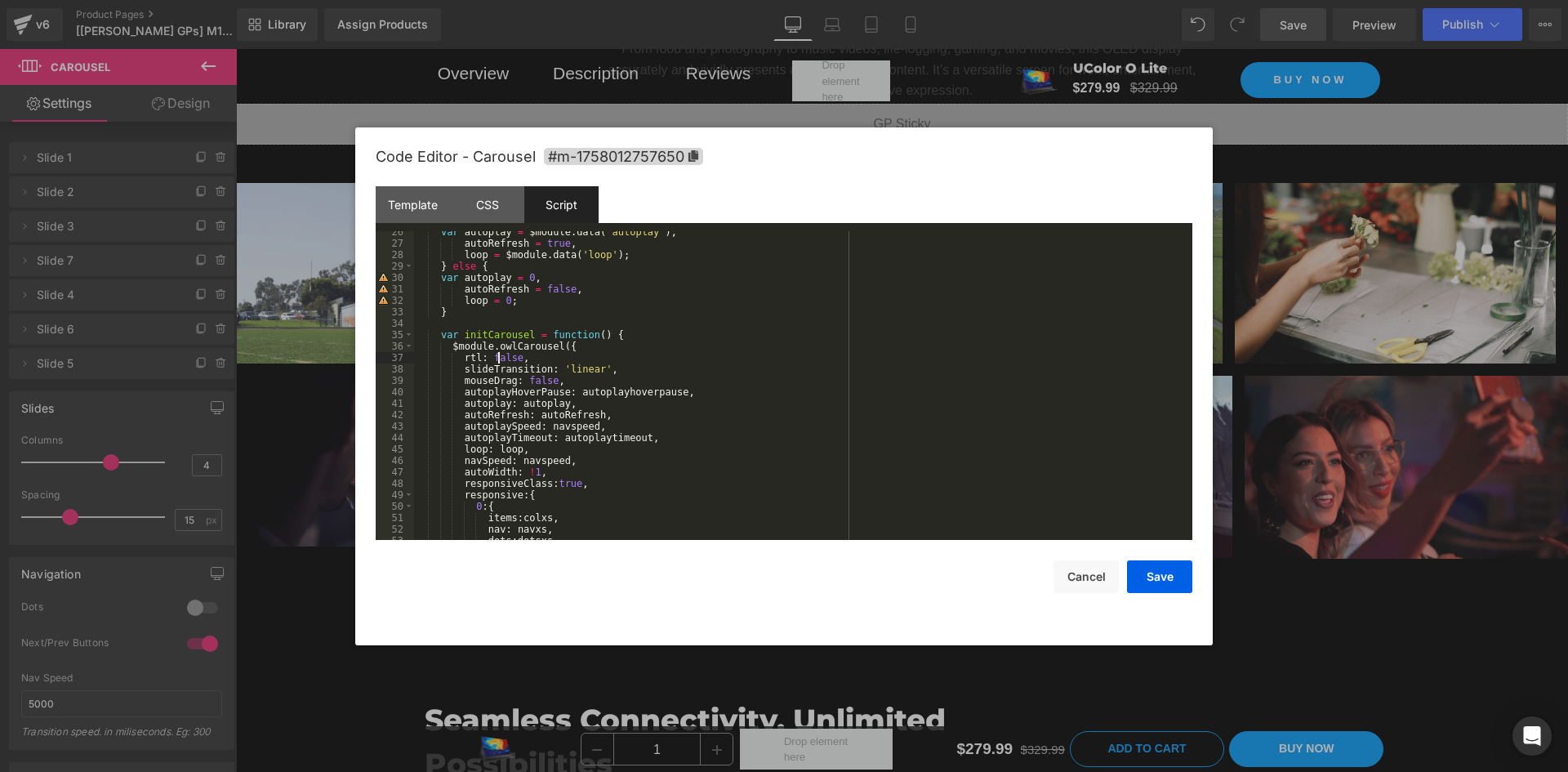
click at [500, 354] on div "var autoplay = $module . data ( 'autoplay' ) , autoRefresh = true , loop = $mod…" at bounding box center [799, 392] width 772 height 331
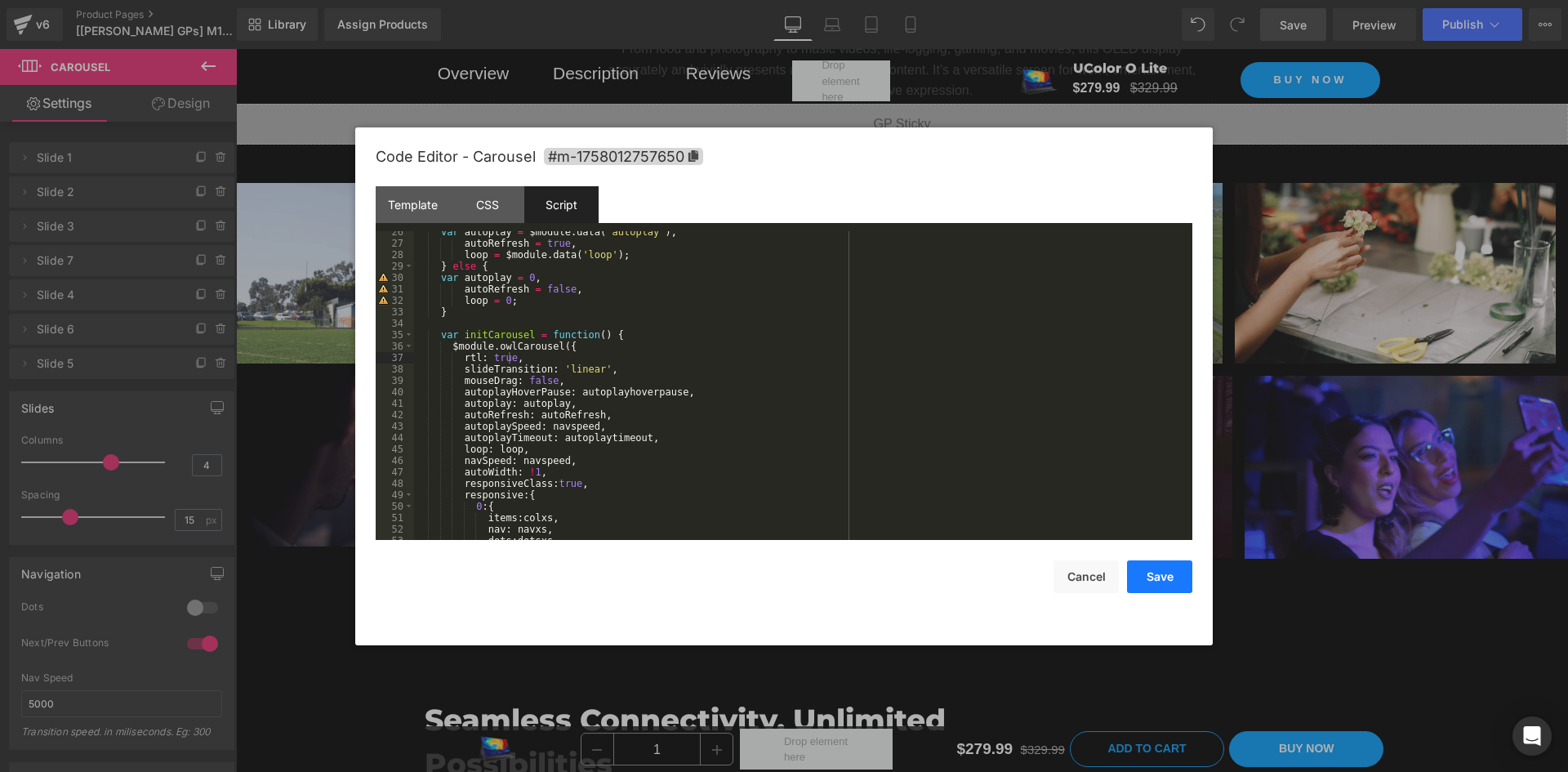
drag, startPoint x: 1155, startPoint y: 582, endPoint x: 893, endPoint y: 538, distance: 265.7
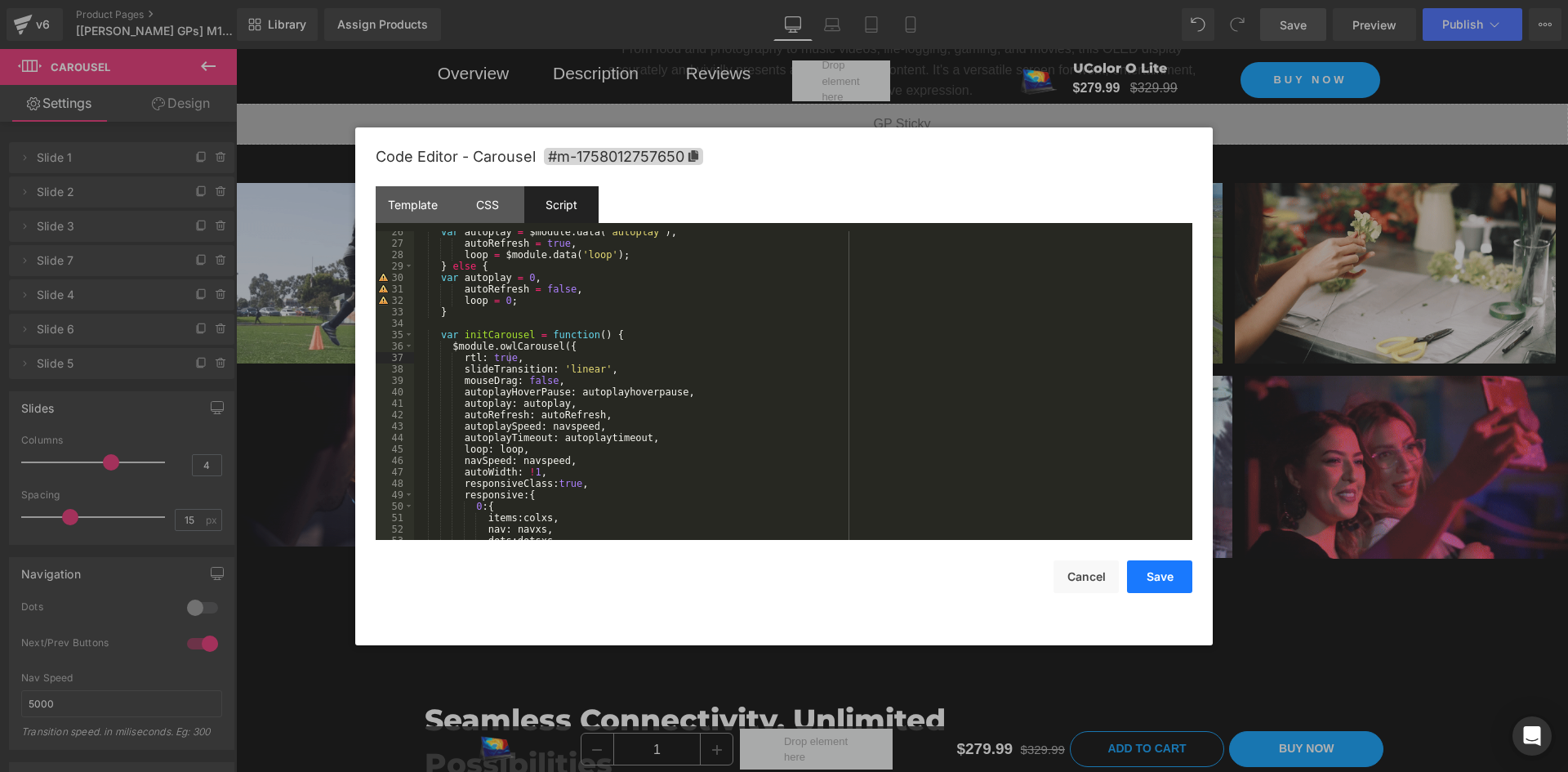
click at [1155, 582] on button "Save" at bounding box center [1160, 576] width 66 height 32
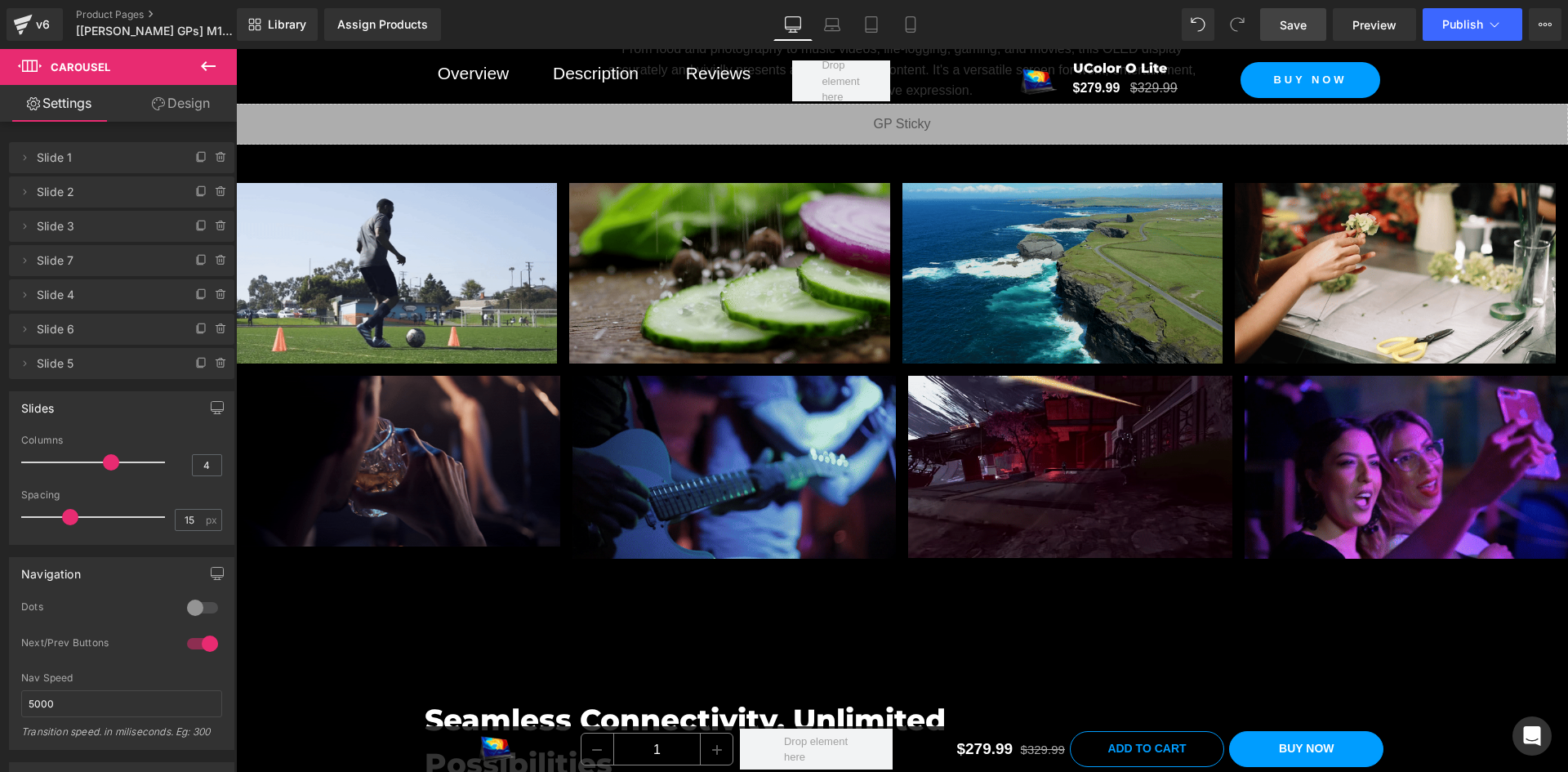
click at [1324, 28] on link "Save" at bounding box center [1293, 24] width 66 height 32
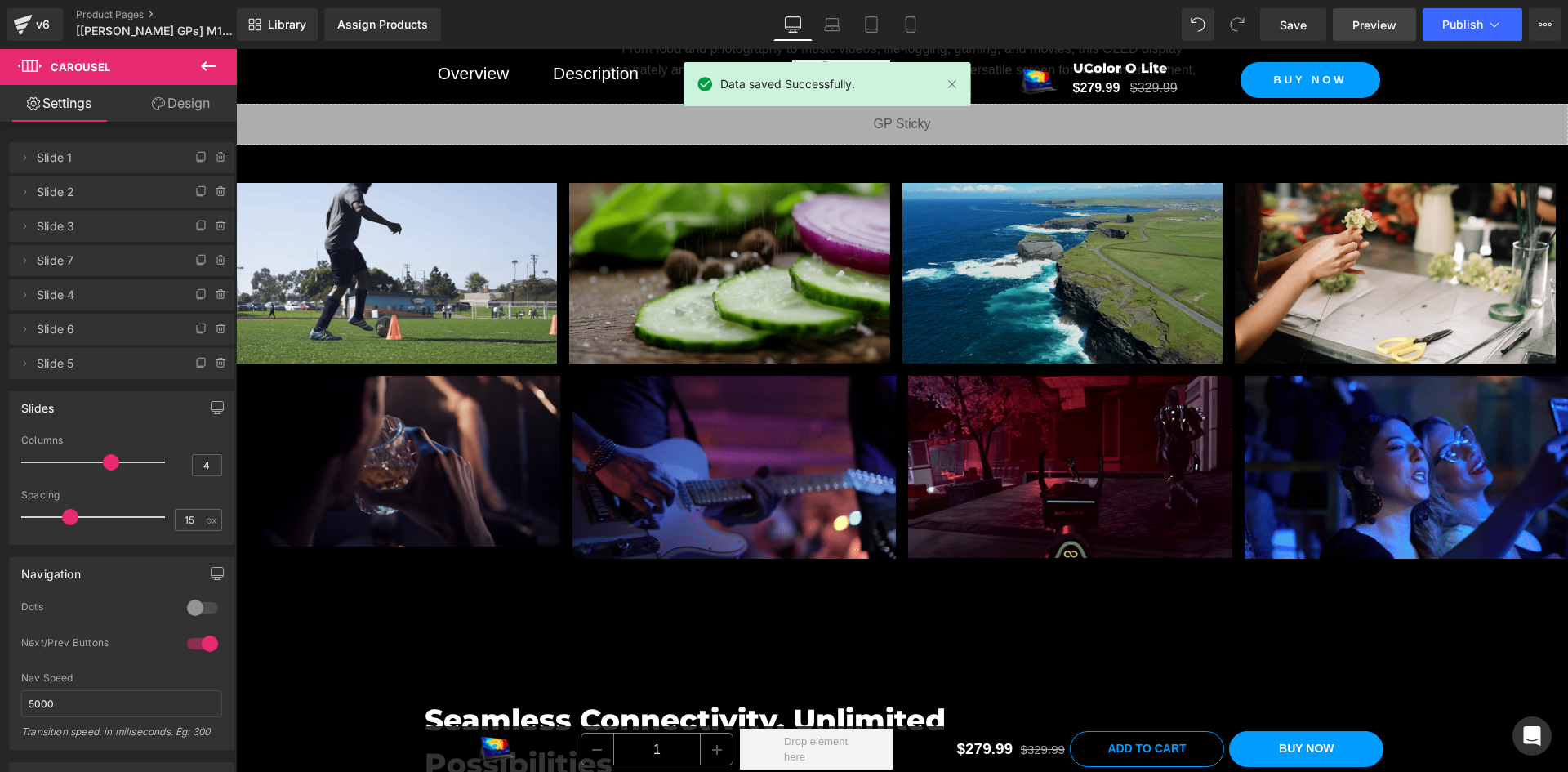
click at [1359, 19] on span "Preview" at bounding box center [1374, 25] width 44 height 18
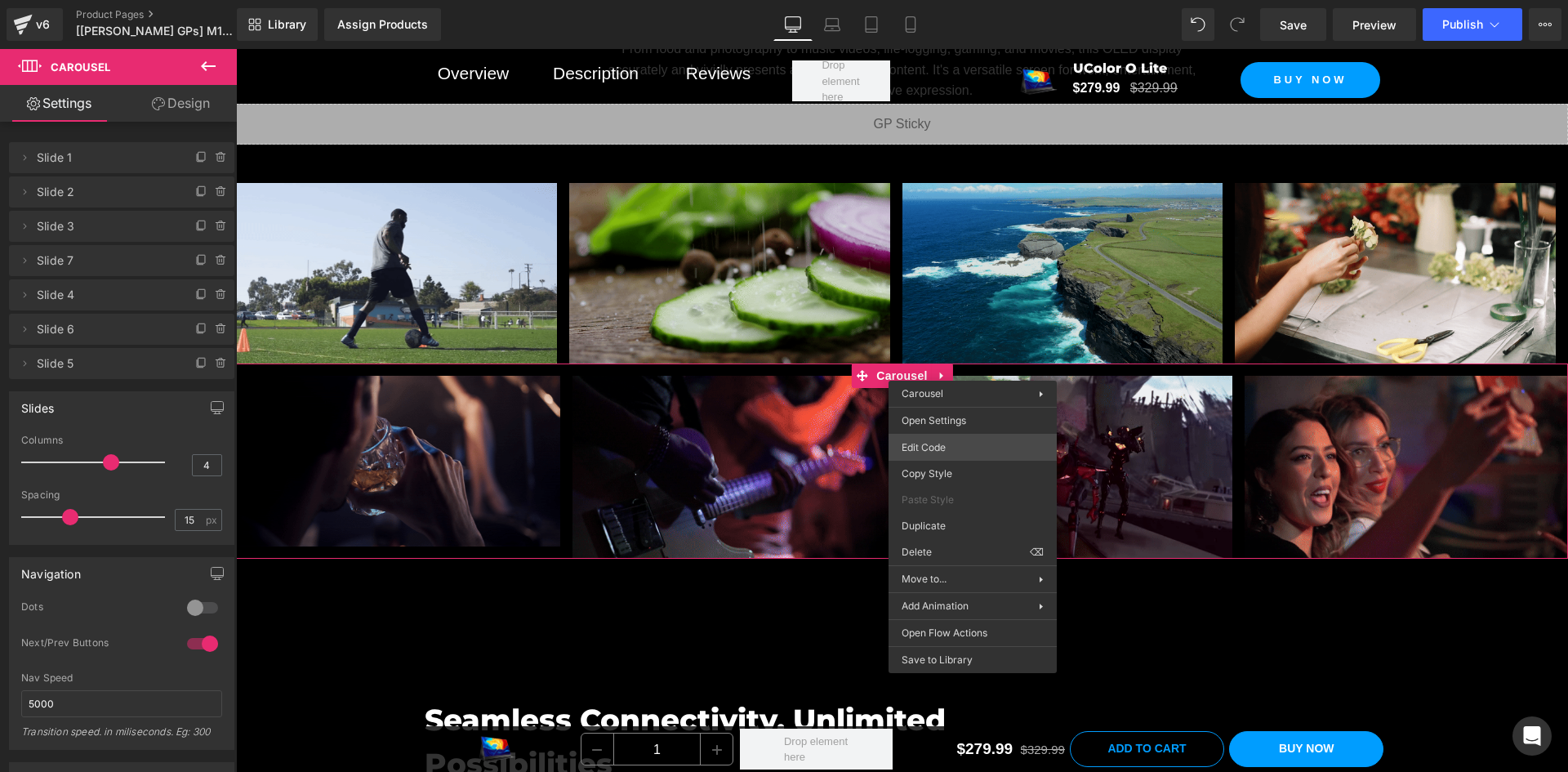
click at [948, 0] on div "Carousel You are previewing how the will restyle your page. You can not edit El…" at bounding box center [784, 0] width 1568 height 0
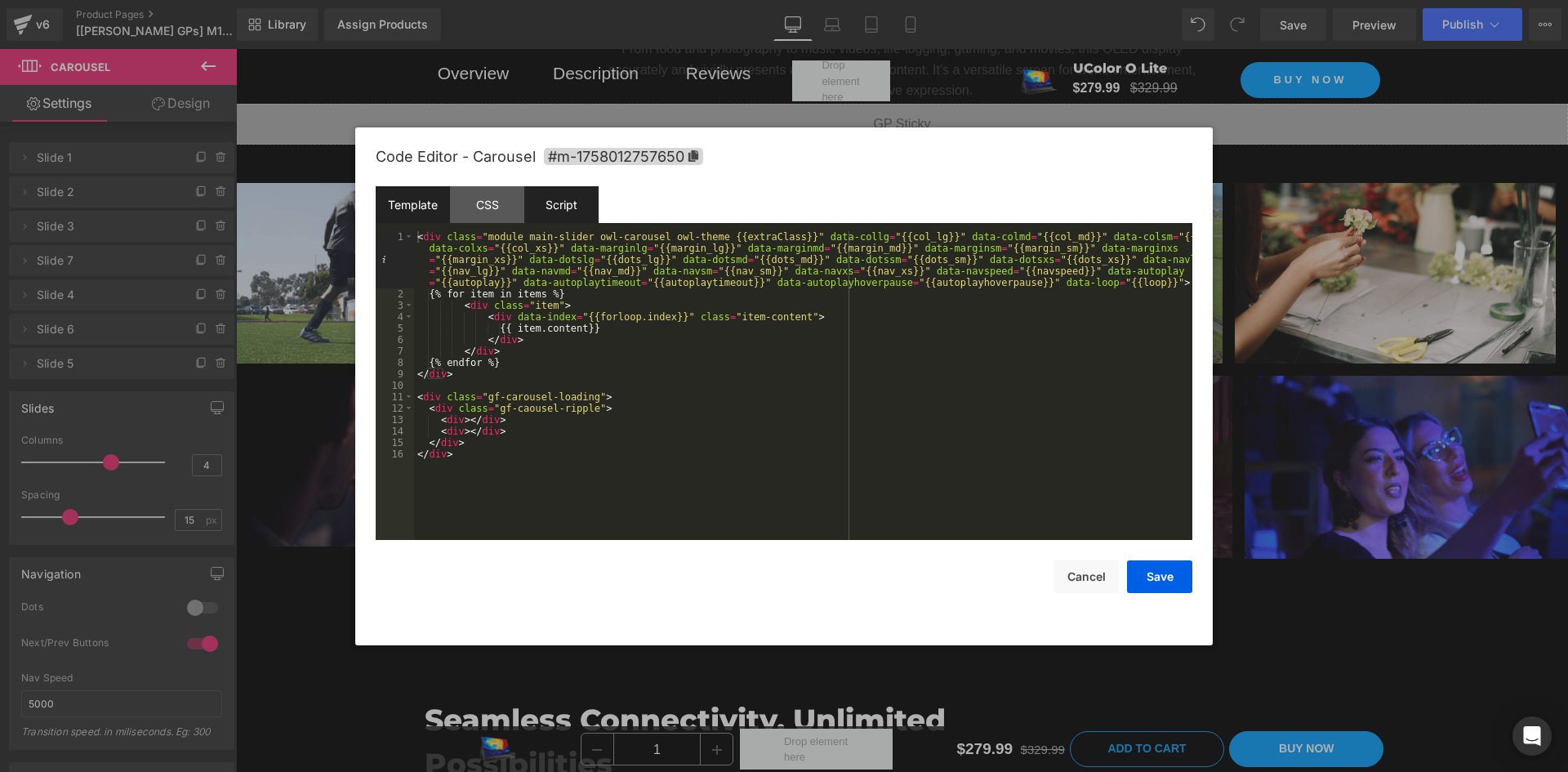
click at [563, 203] on div "Script" at bounding box center [561, 204] width 74 height 37
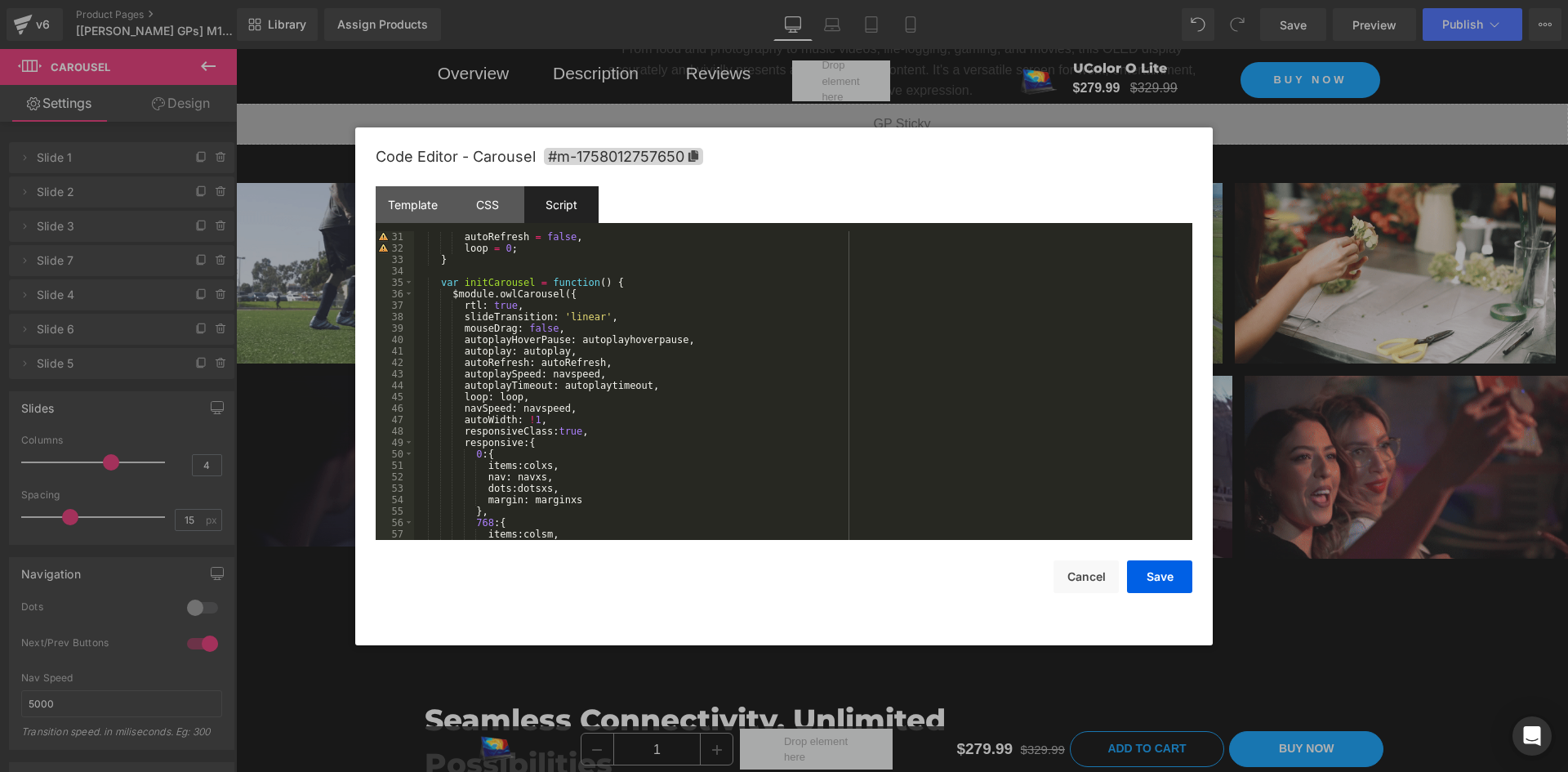
scroll to position [343, 0]
